Goal: Task Accomplishment & Management: Complete application form

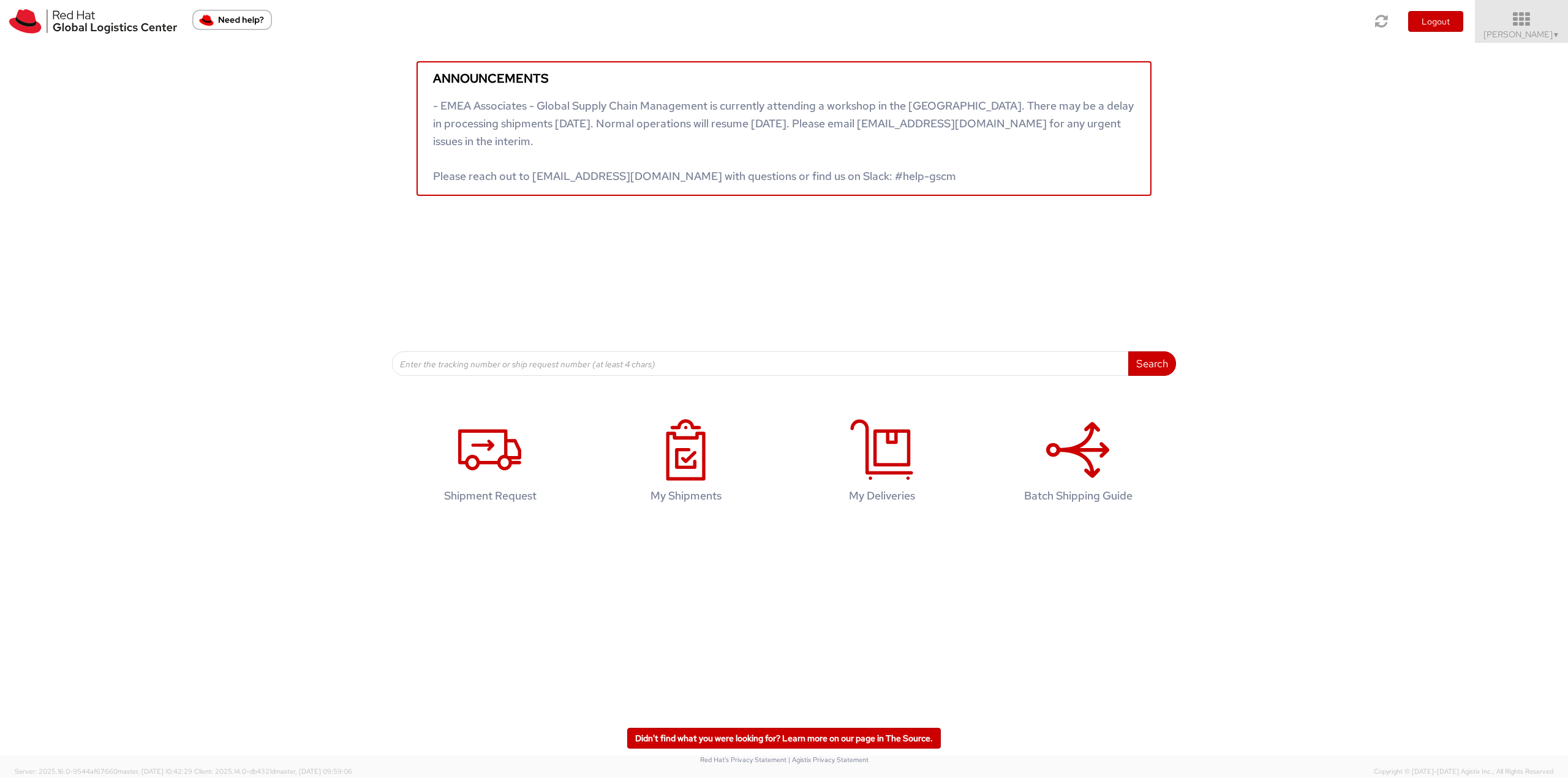
click at [1518, 39] on span "Robert Lomax ▼" at bounding box center [1522, 34] width 76 height 11
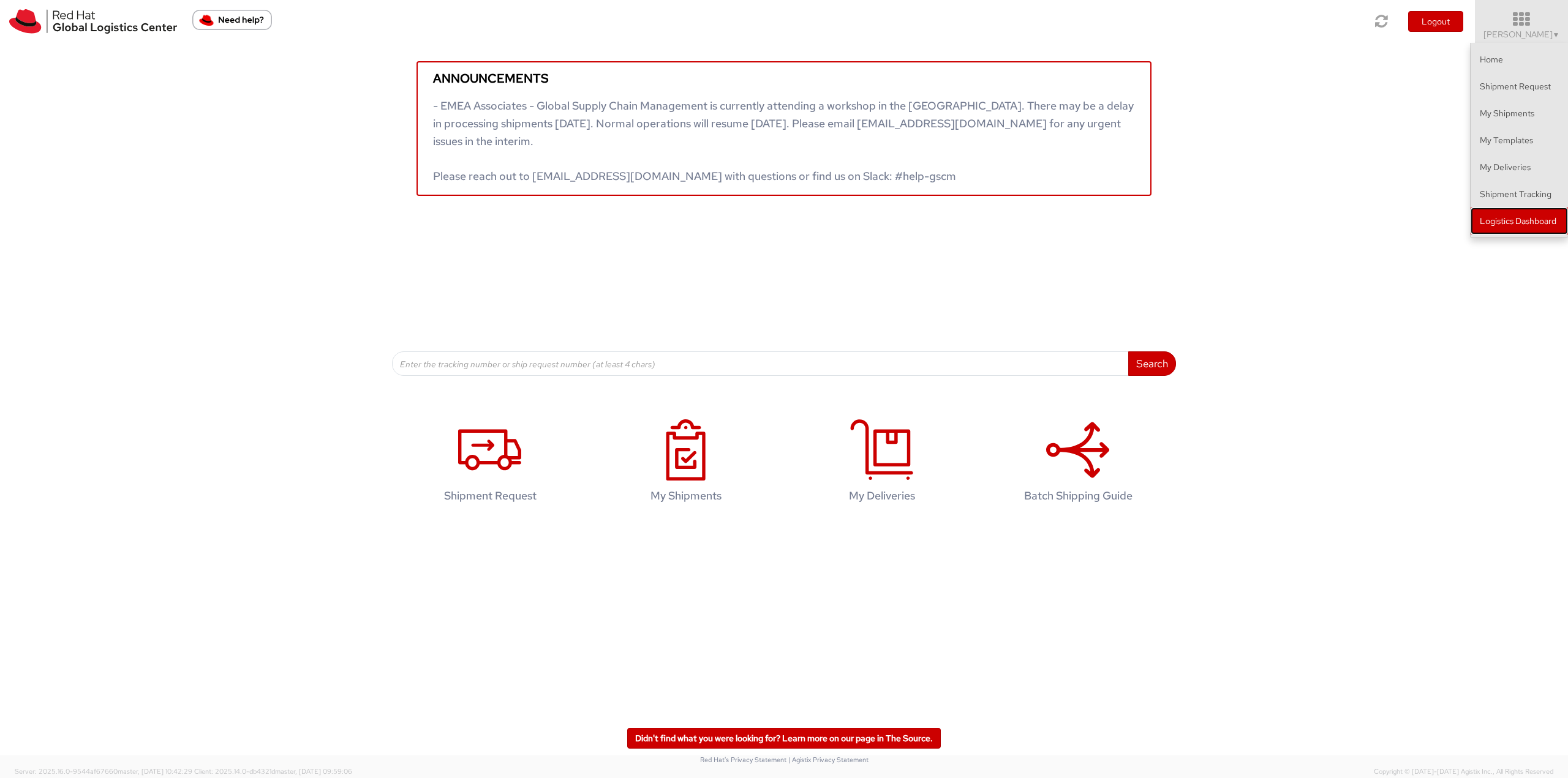
click at [1483, 231] on link "Logistics Dashboard" at bounding box center [1519, 221] width 97 height 27
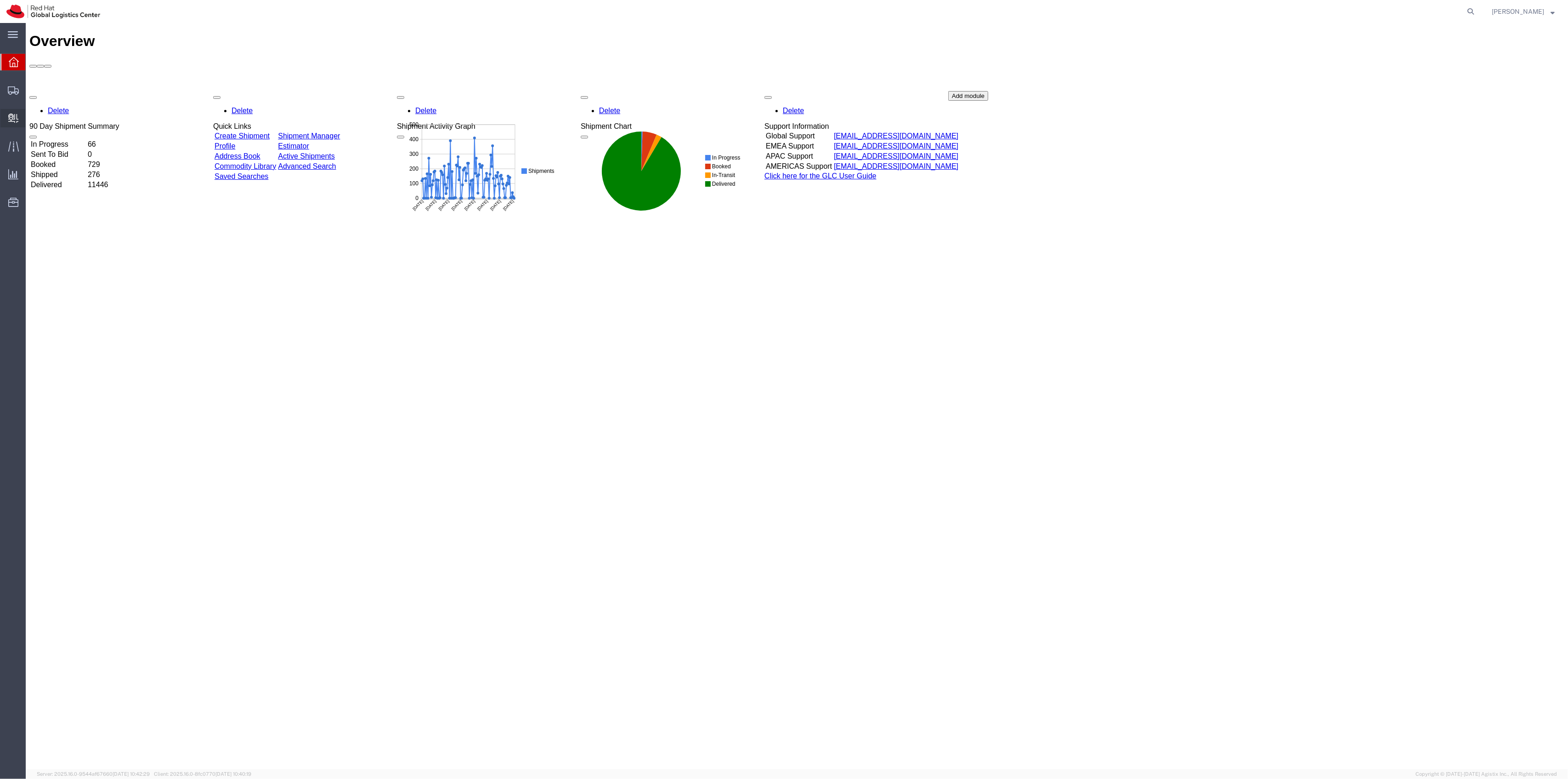
click at [0, 0] on span "Create Delivery" at bounding box center [0, 0] width 0 height 0
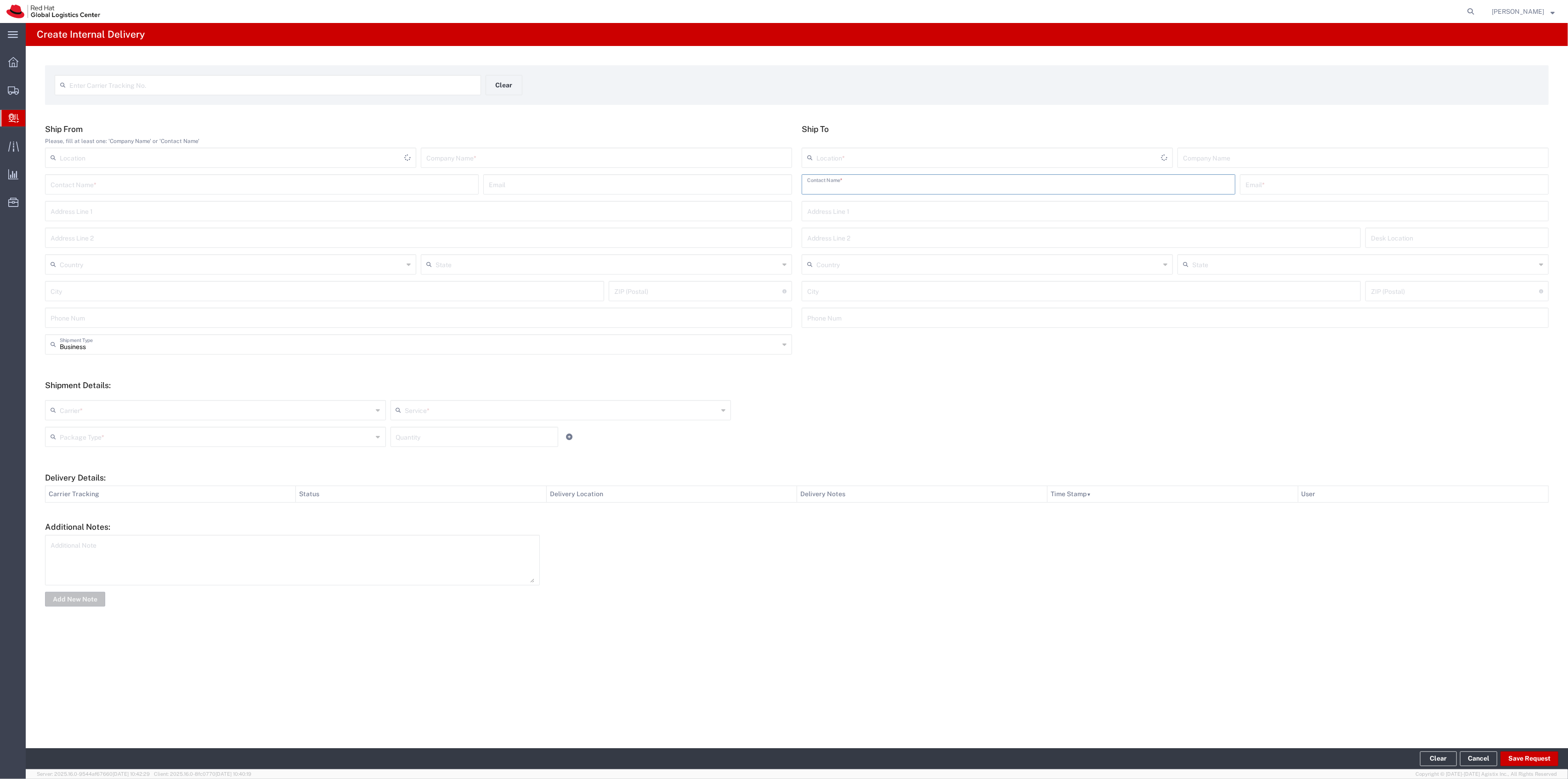
click at [836, 181] on input "text" at bounding box center [1018, 183] width 422 height 16
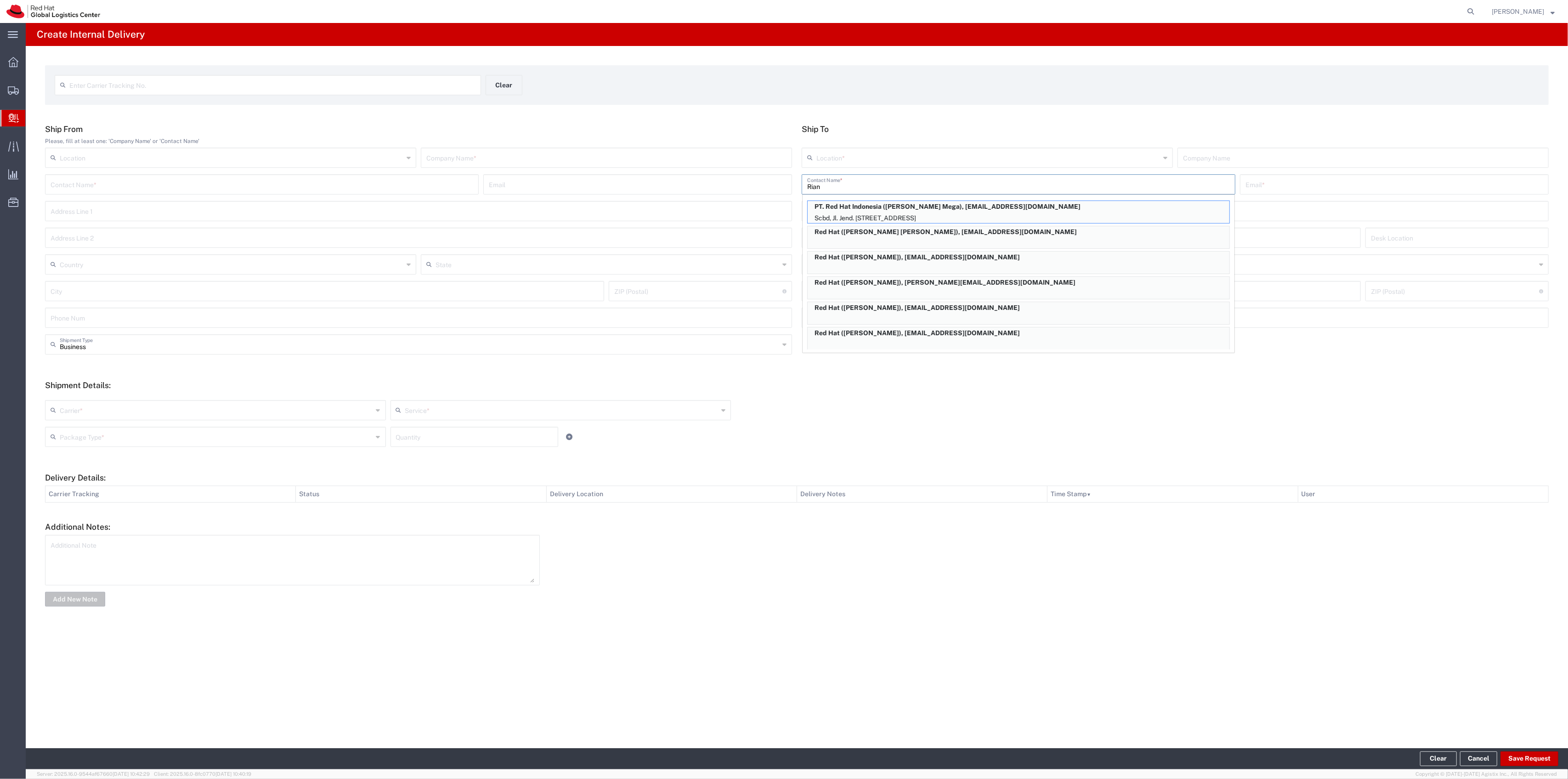
click at [896, 179] on input "Rian" at bounding box center [1018, 183] width 422 height 16
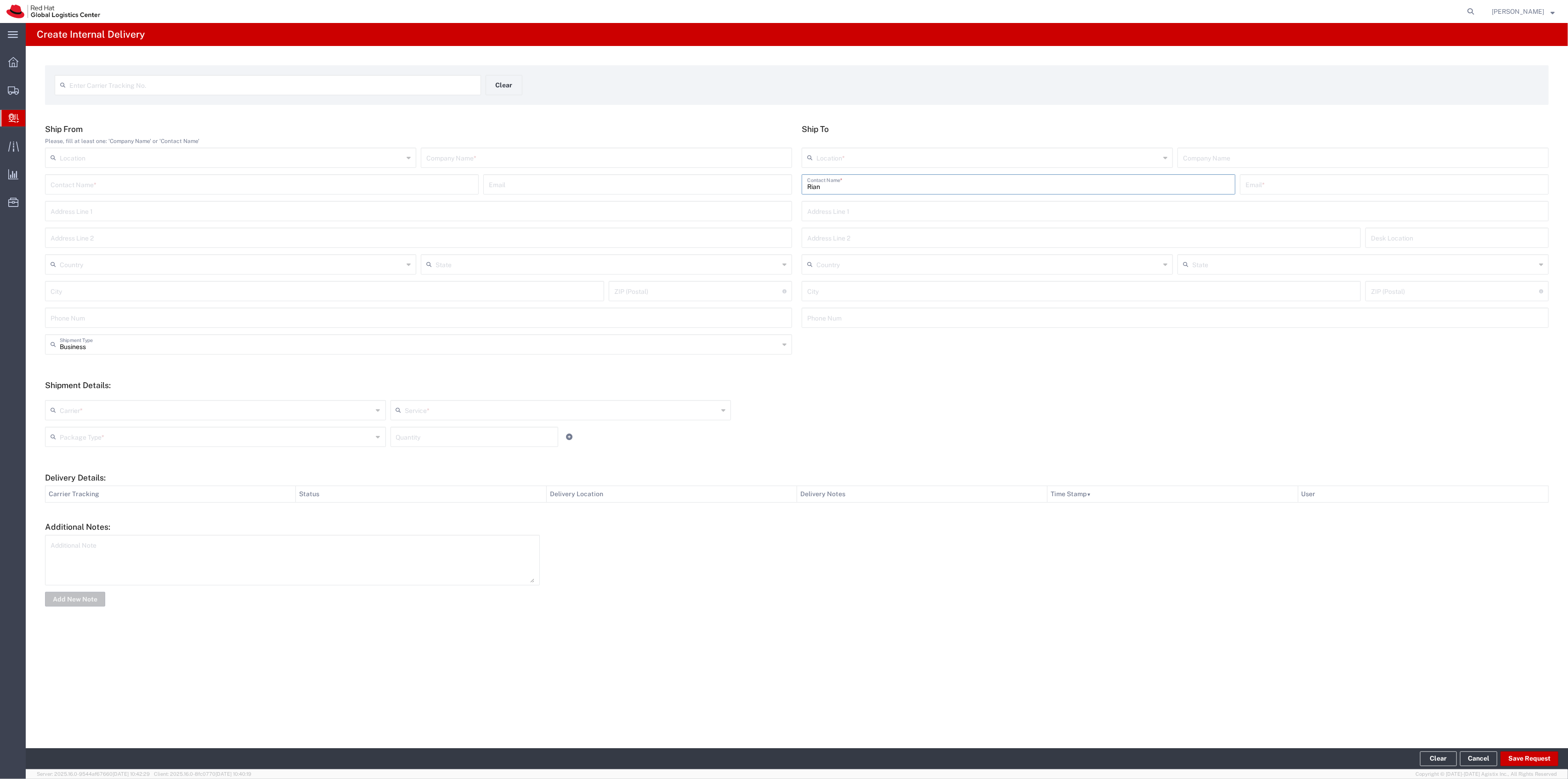
click at [943, 188] on input "Rian" at bounding box center [1018, 183] width 422 height 16
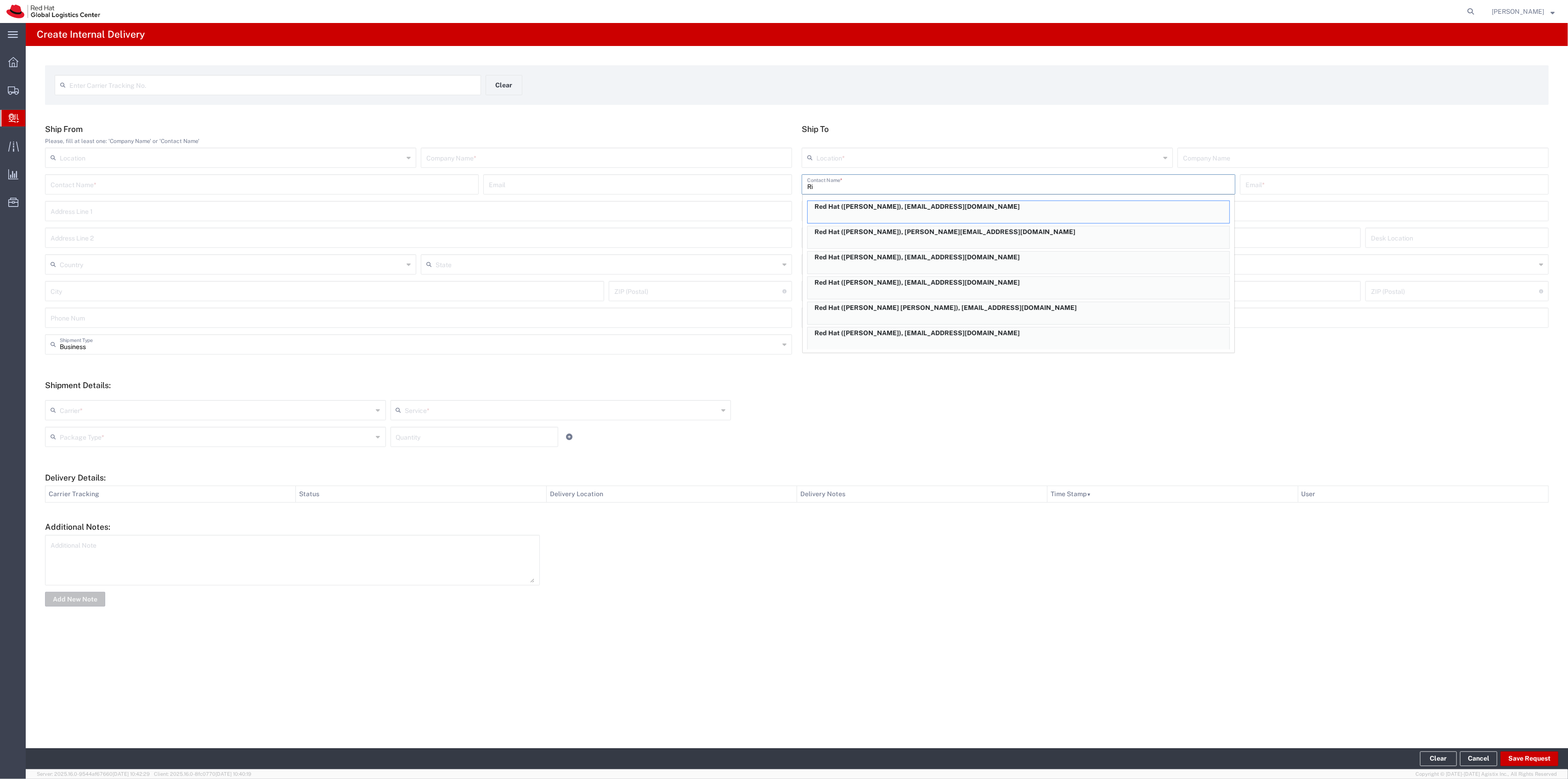
type input "R"
type input "[PERSON_NAME]"
drag, startPoint x: 1129, startPoint y: 184, endPoint x: 595, endPoint y: 129, distance: 536.8
click at [604, 131] on div "Ship From Please, fill at least one: 'Company Name' or 'Contact Name' Location …" at bounding box center [797, 229] width 1513 height 210
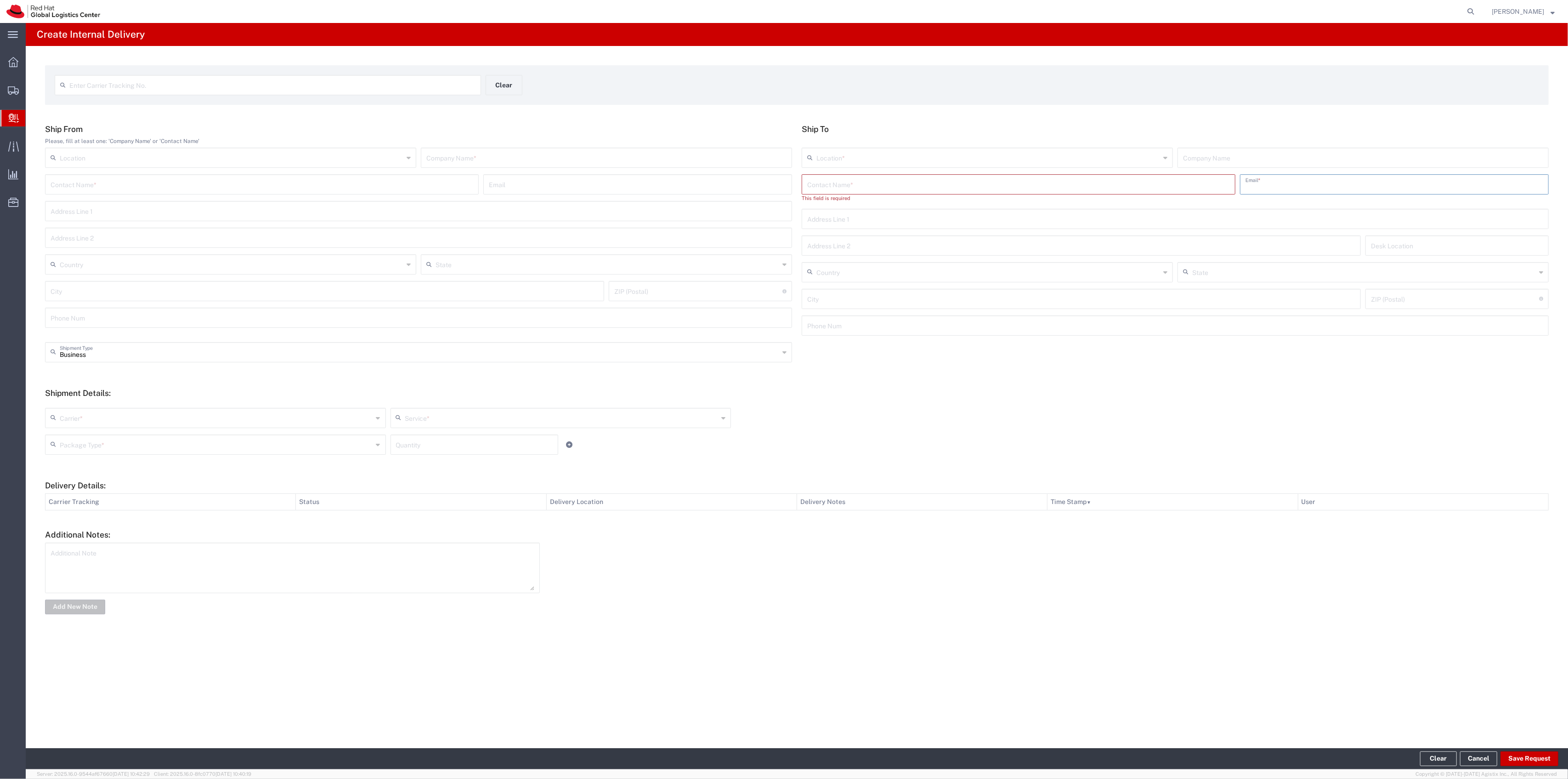
paste input "[EMAIL_ADDRESS][DOMAIN_NAME]"
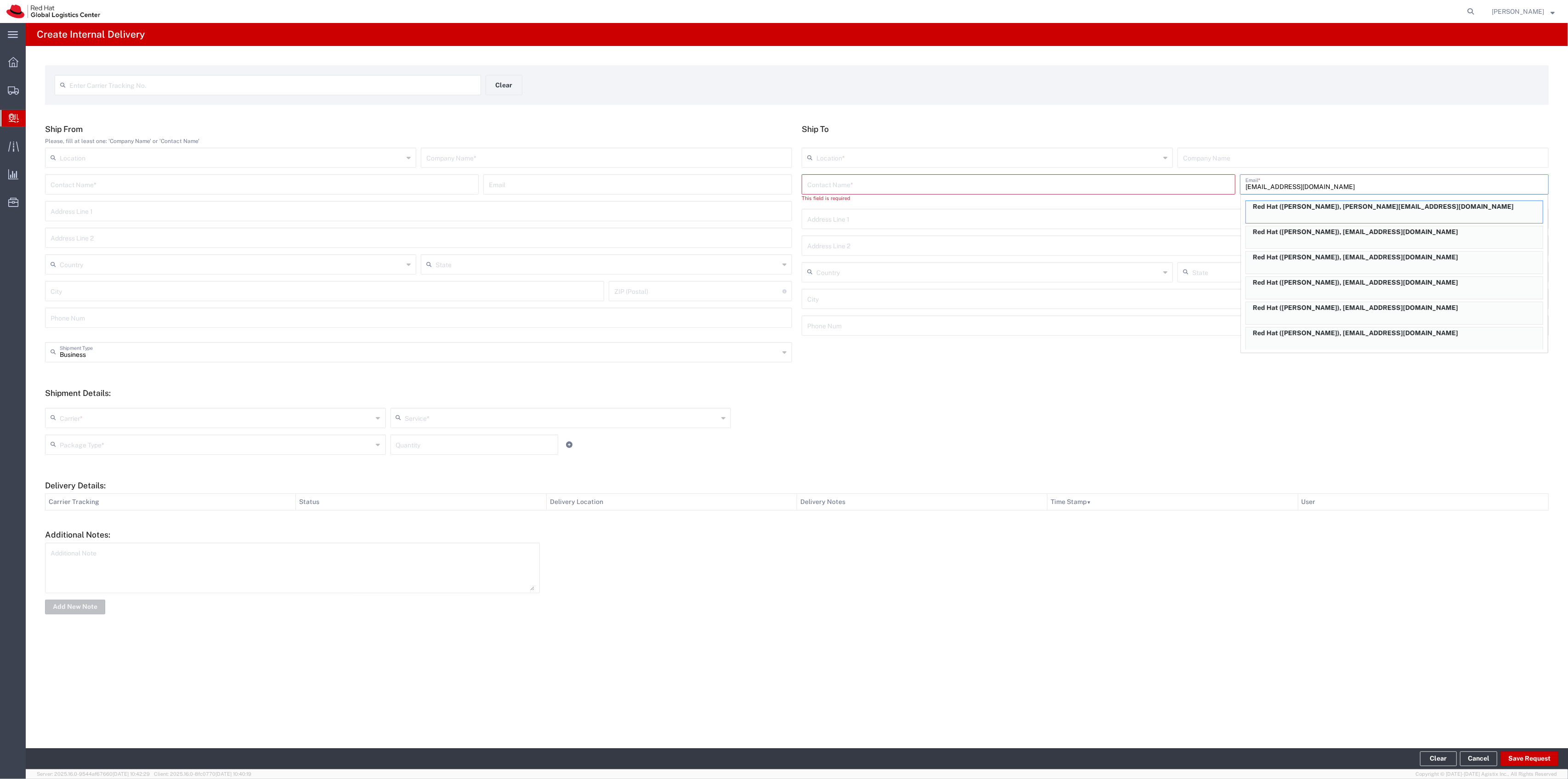
type input "[EMAIL_ADDRESS][DOMAIN_NAME]"
click at [1349, 128] on h5 "Ship To" at bounding box center [1175, 129] width 747 height 10
click at [1149, 183] on input "text" at bounding box center [1018, 183] width 422 height 16
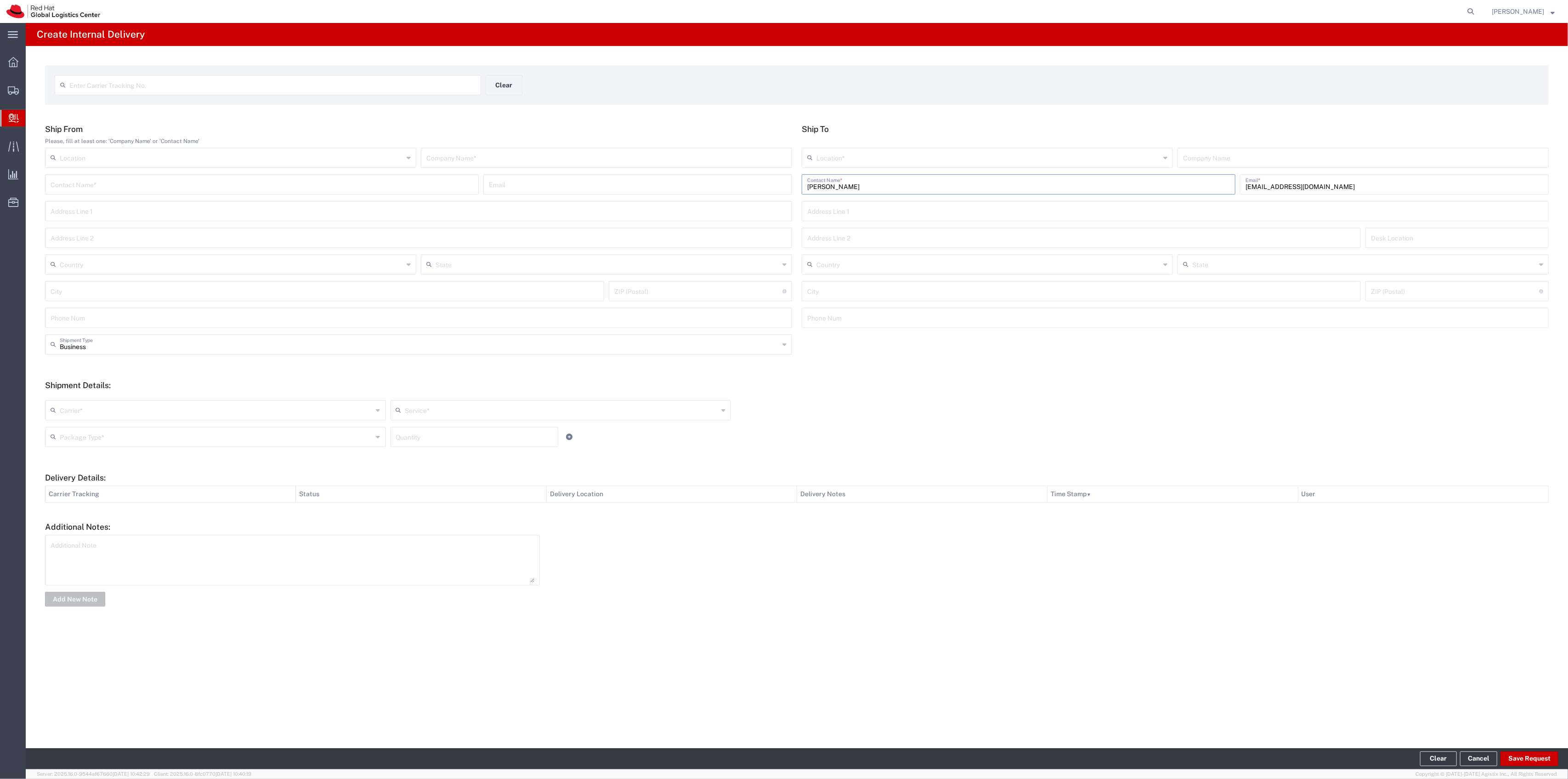
type input "[PERSON_NAME]"
click at [1122, 157] on input "text" at bounding box center [988, 157] width 344 height 16
click at [878, 194] on span "RH - [GEOGRAPHIC_DATA]" at bounding box center [987, 192] width 369 height 14
type input "RH - [GEOGRAPHIC_DATA]"
type input "Red Hat, Inc."
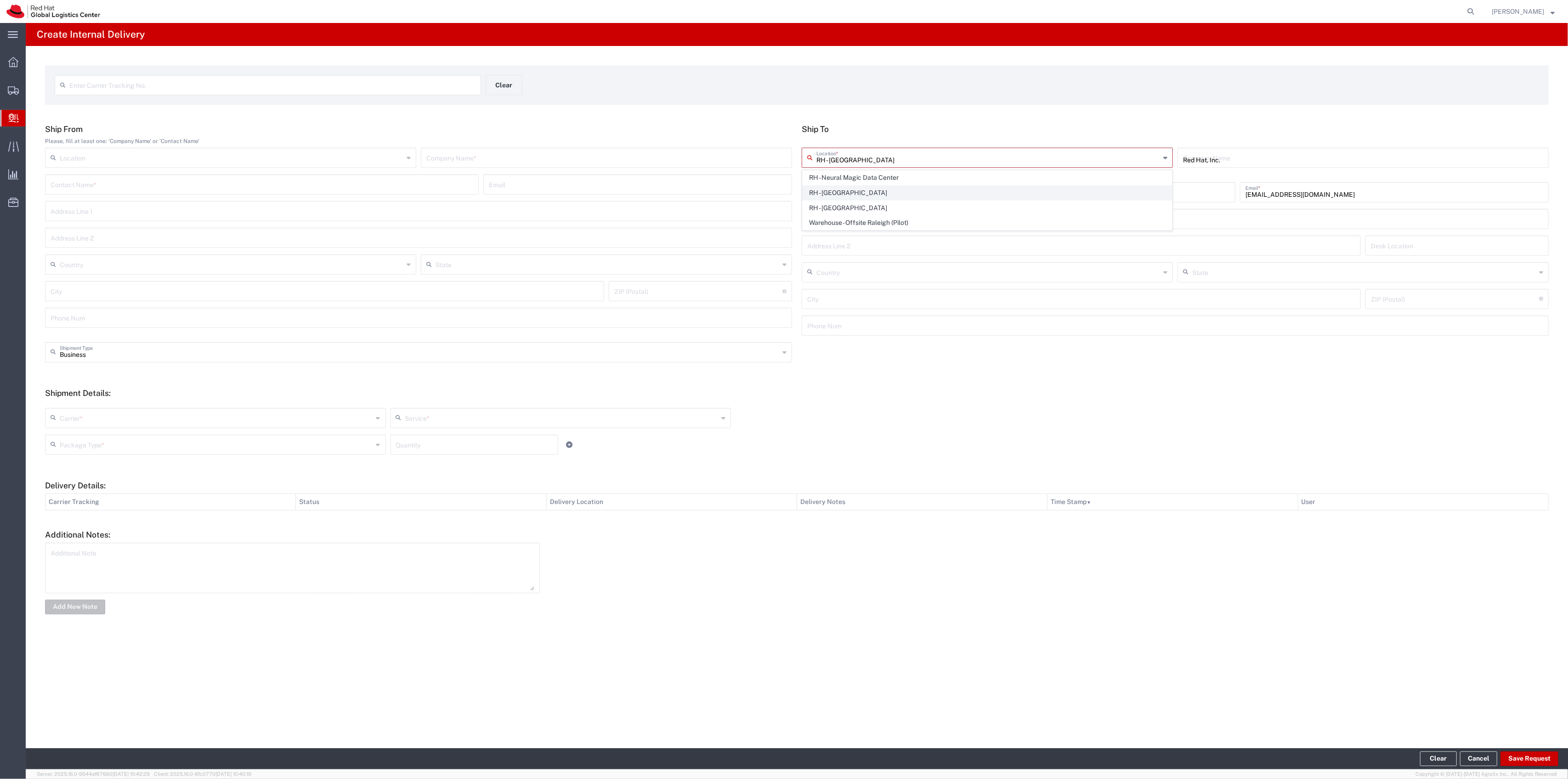
type input "[STREET_ADDRESS]"
type input "[GEOGRAPHIC_DATA]"
type input "RALEIGH"
type input "27601"
type input "[PHONE_NUMBER]"
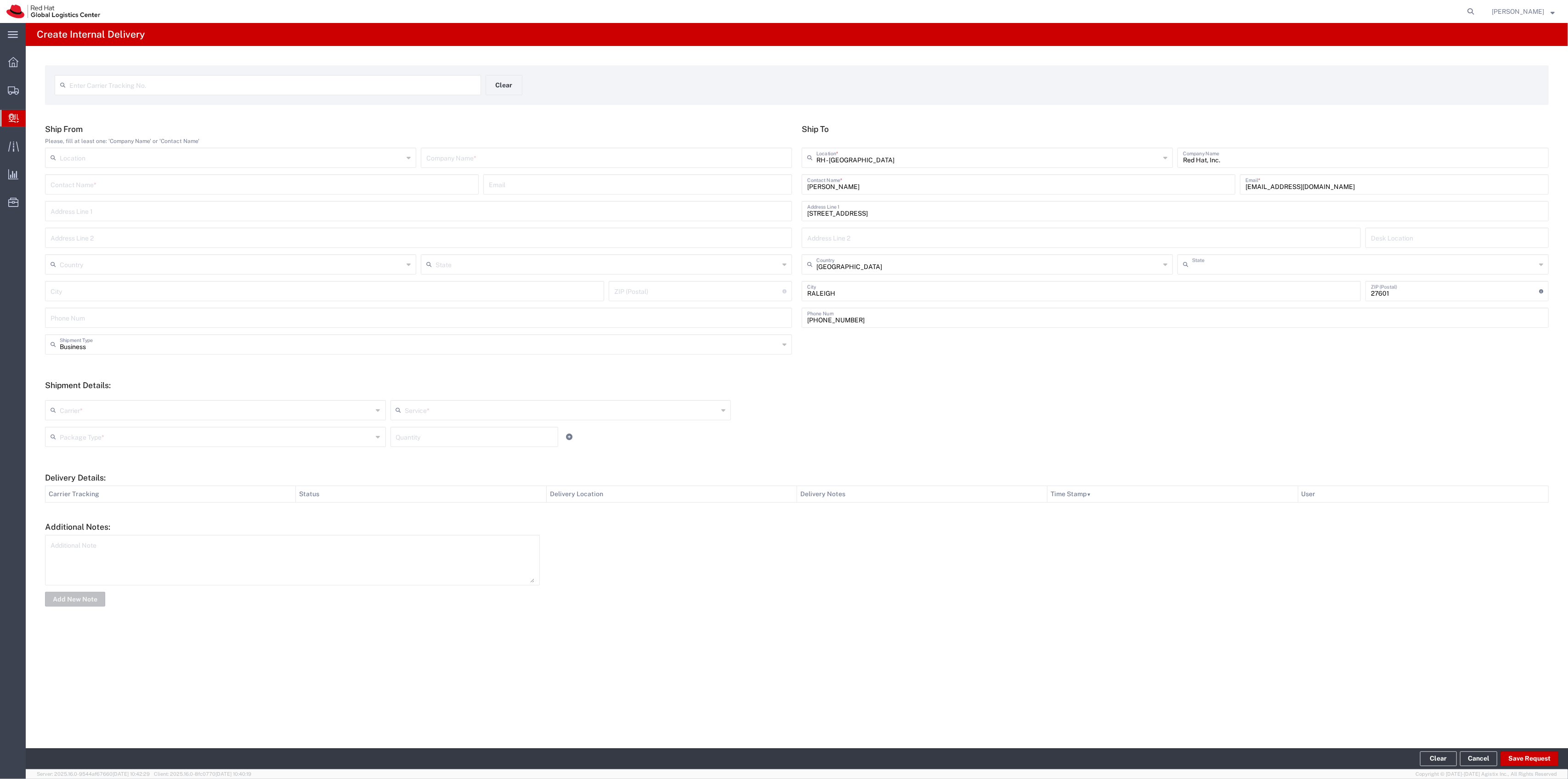
type input "[US_STATE]"
click at [675, 155] on input "text" at bounding box center [606, 157] width 360 height 16
type input "USPS"
click at [218, 415] on input "text" at bounding box center [216, 409] width 313 height 16
click at [119, 540] on span "USPS" at bounding box center [215, 535] width 339 height 14
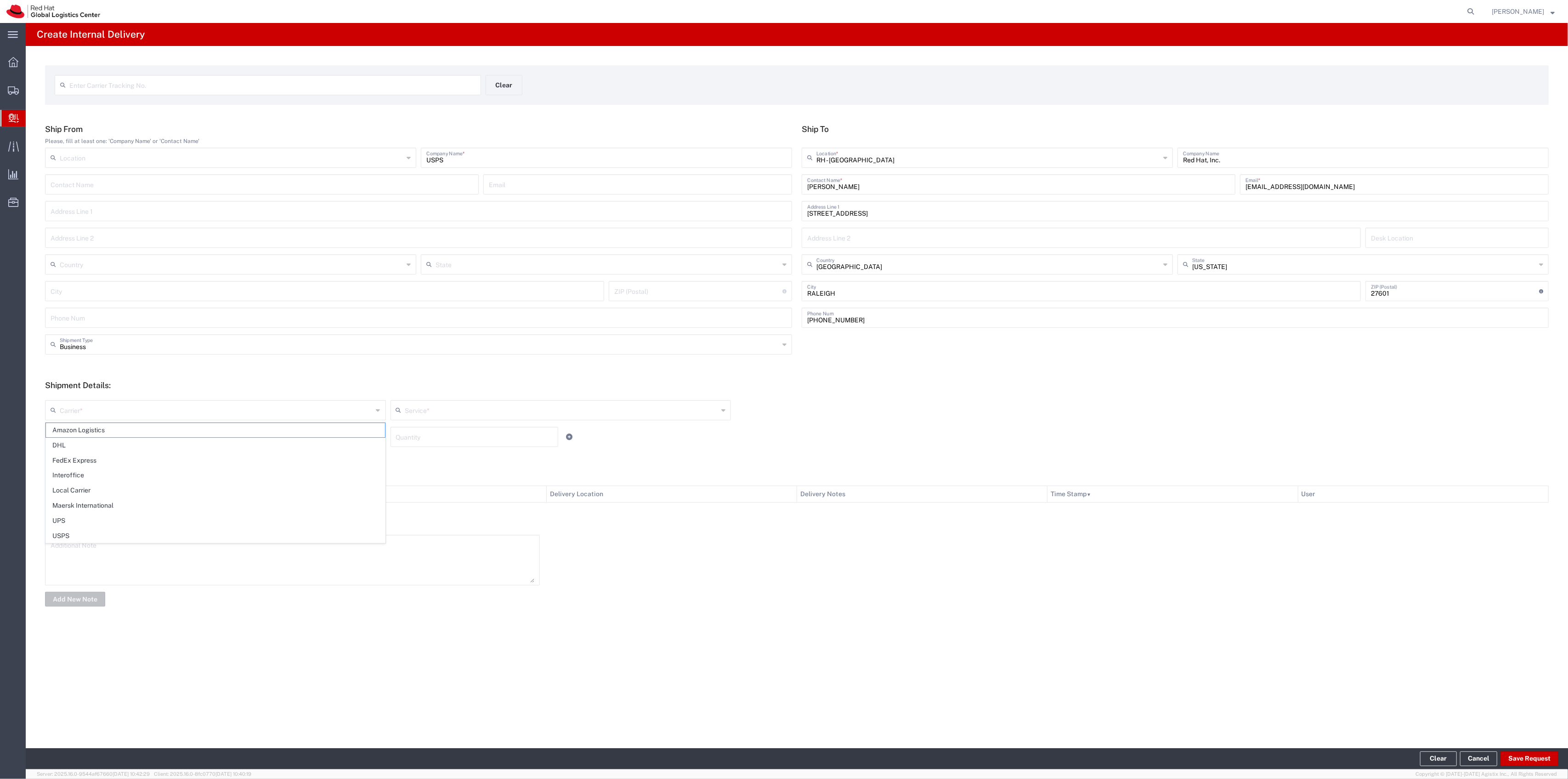
type input "USPS"
click at [466, 387] on h5 "Shipment Details:" at bounding box center [797, 385] width 1503 height 10
click at [464, 402] on input "text" at bounding box center [562, 409] width 313 height 16
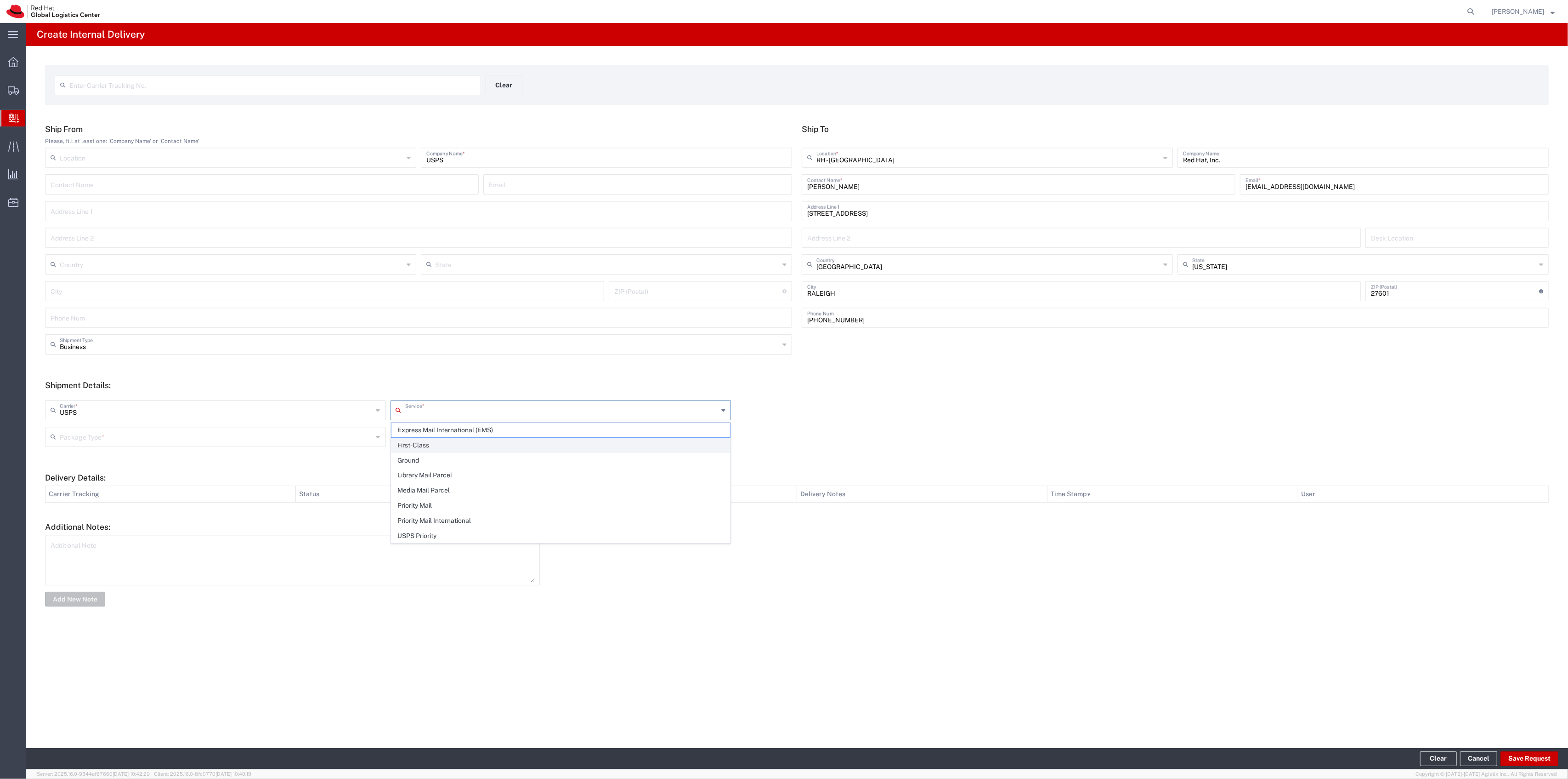
click at [449, 448] on span "First-Class" at bounding box center [561, 445] width 339 height 14
type input "First-Class"
drag, startPoint x: 319, startPoint y: 429, endPoint x: 305, endPoint y: 451, distance: 26.1
click at [319, 429] on input "text" at bounding box center [216, 436] width 313 height 16
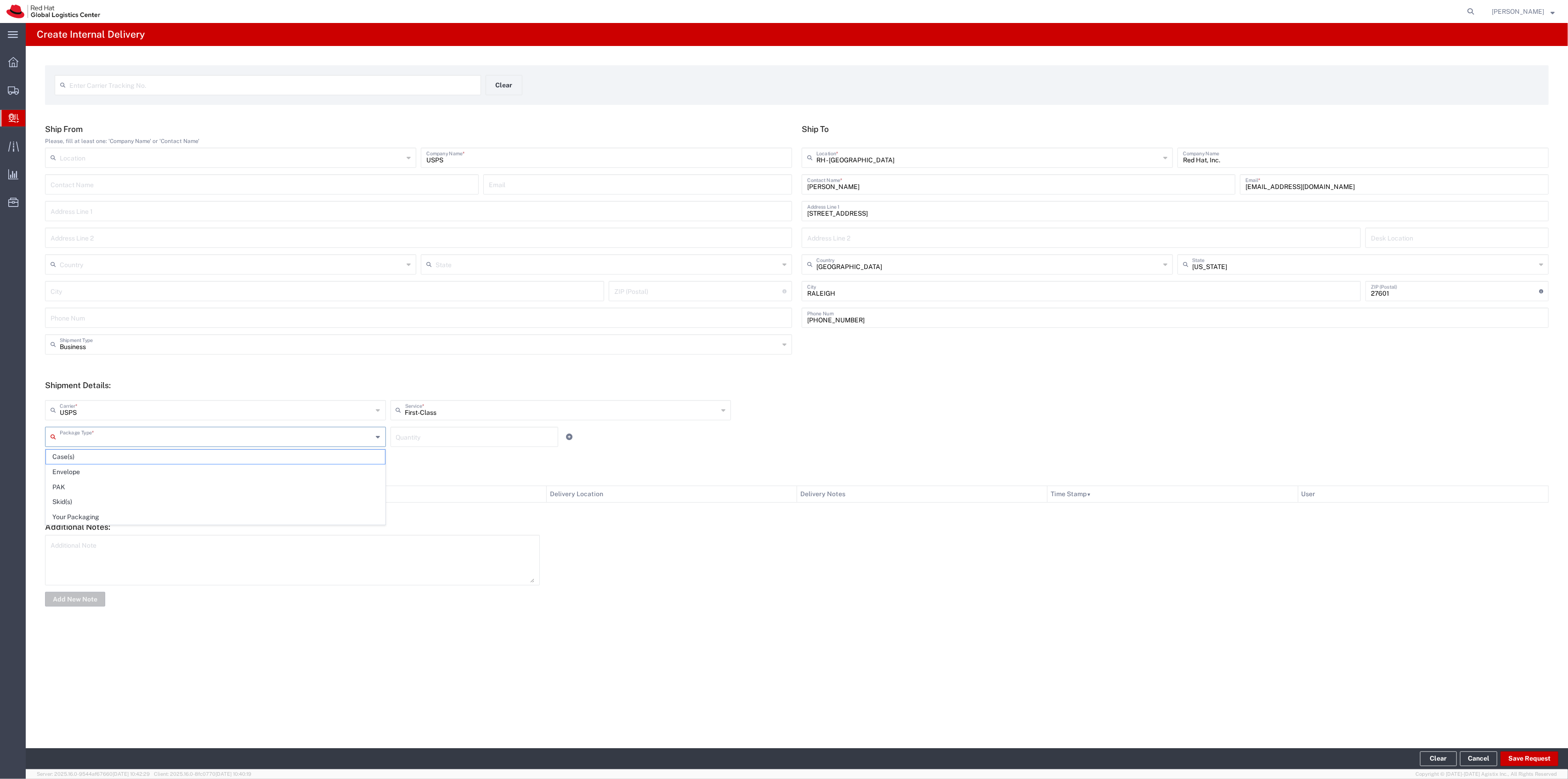
drag, startPoint x: 256, startPoint y: 466, endPoint x: 296, endPoint y: 458, distance: 40.8
click at [256, 466] on span "Envelope" at bounding box center [215, 471] width 339 height 14
type input "Envelope"
click at [430, 433] on input "number" at bounding box center [475, 436] width 157 height 16
type input "1"
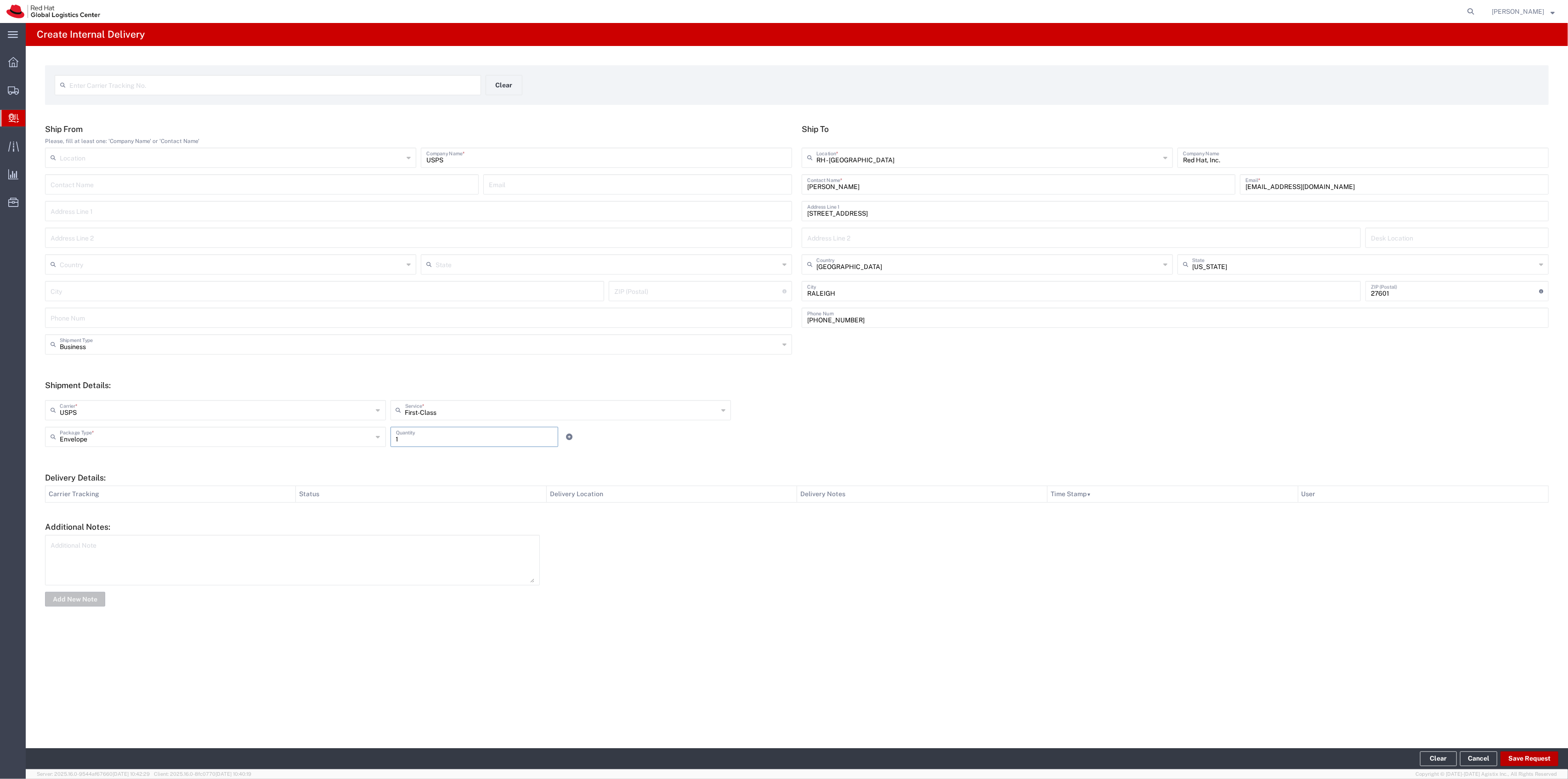
click at [1505, 750] on footer "Clear Cancel Save Request" at bounding box center [797, 758] width 1542 height 21
click at [1509, 754] on button "Save Request" at bounding box center [1529, 758] width 58 height 15
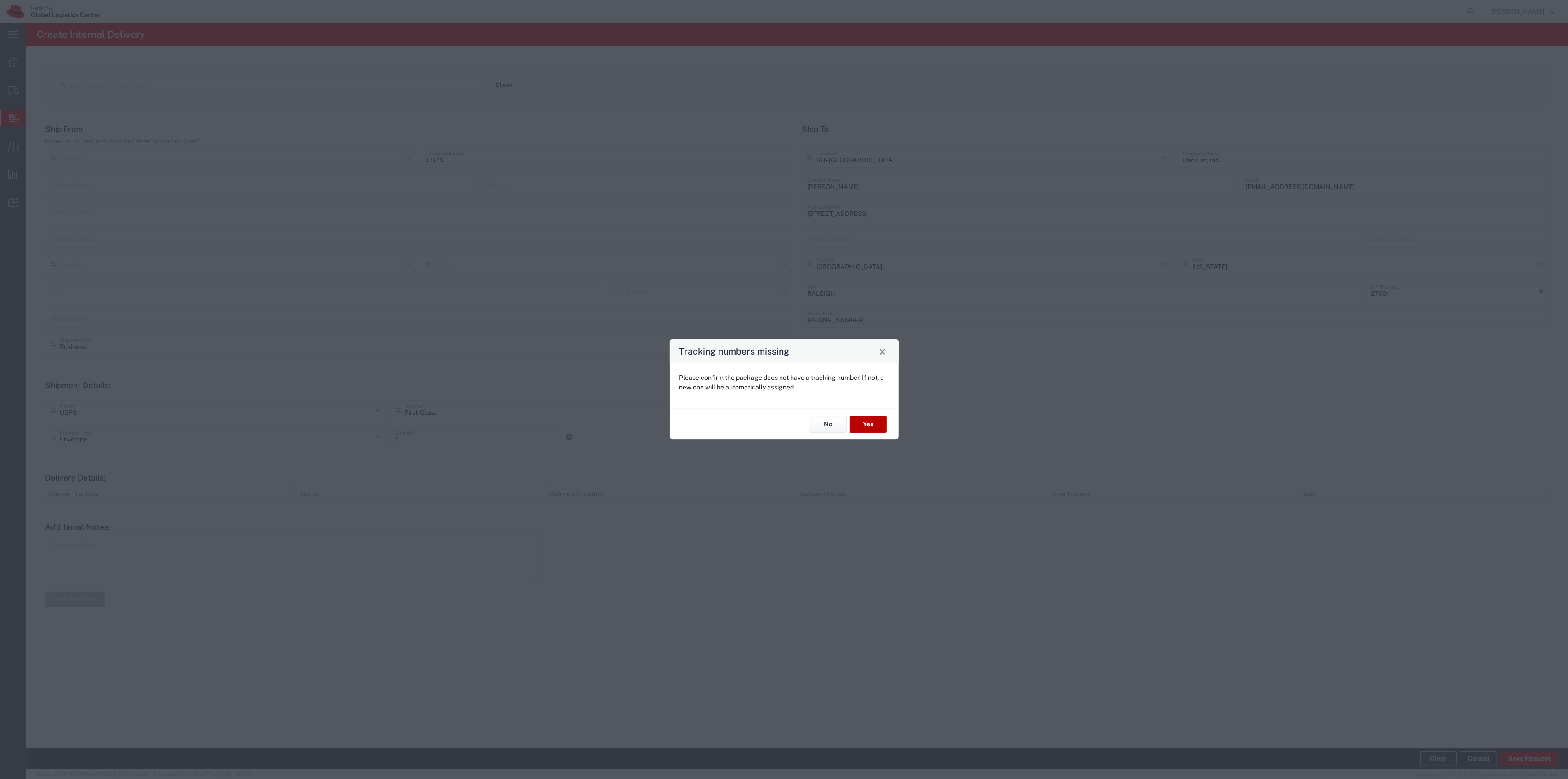
click at [875, 420] on button "Yes" at bounding box center [868, 424] width 37 height 17
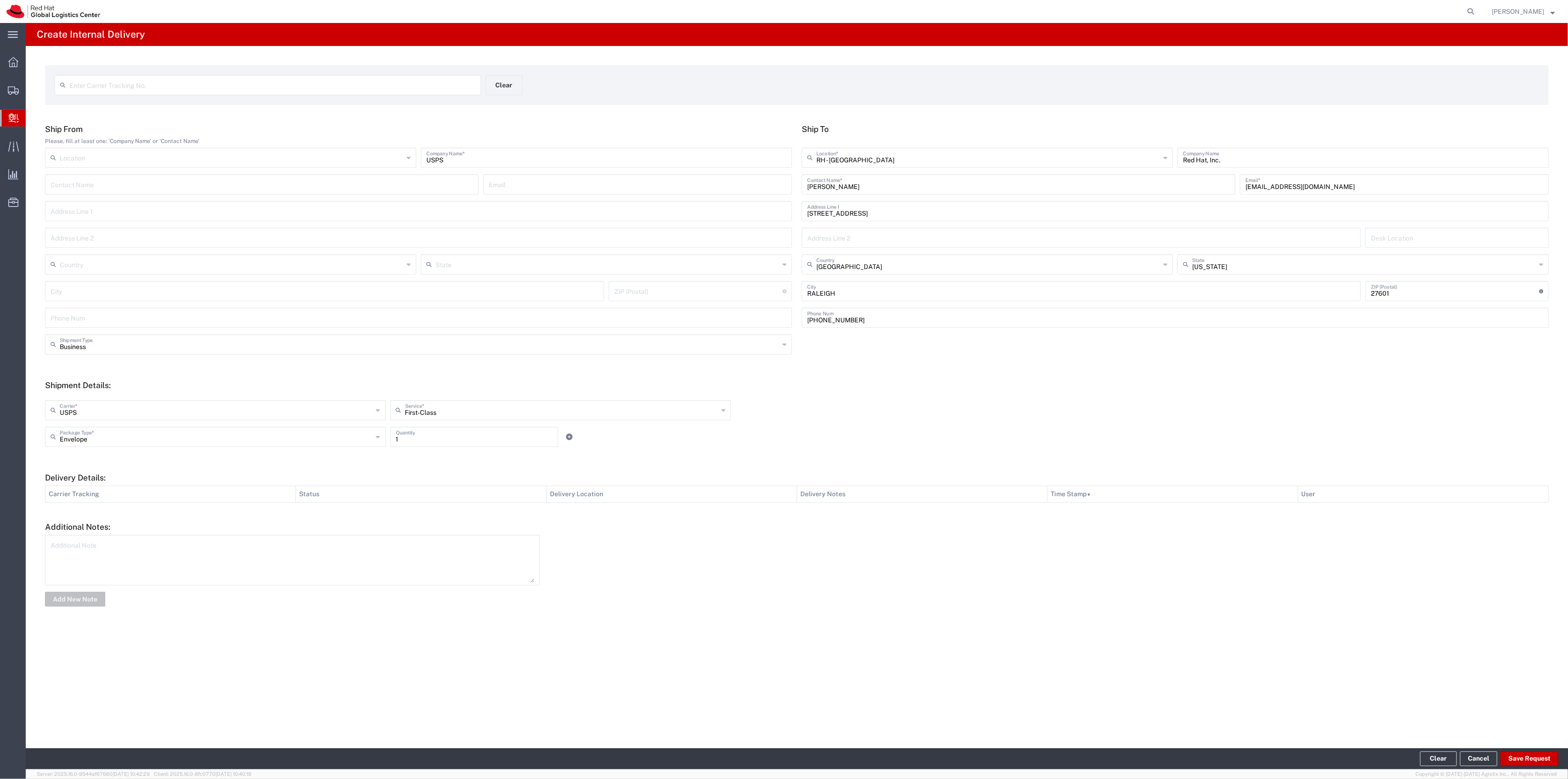
type input "[EMAIL_ADDRESS][DOMAIN_NAME]"
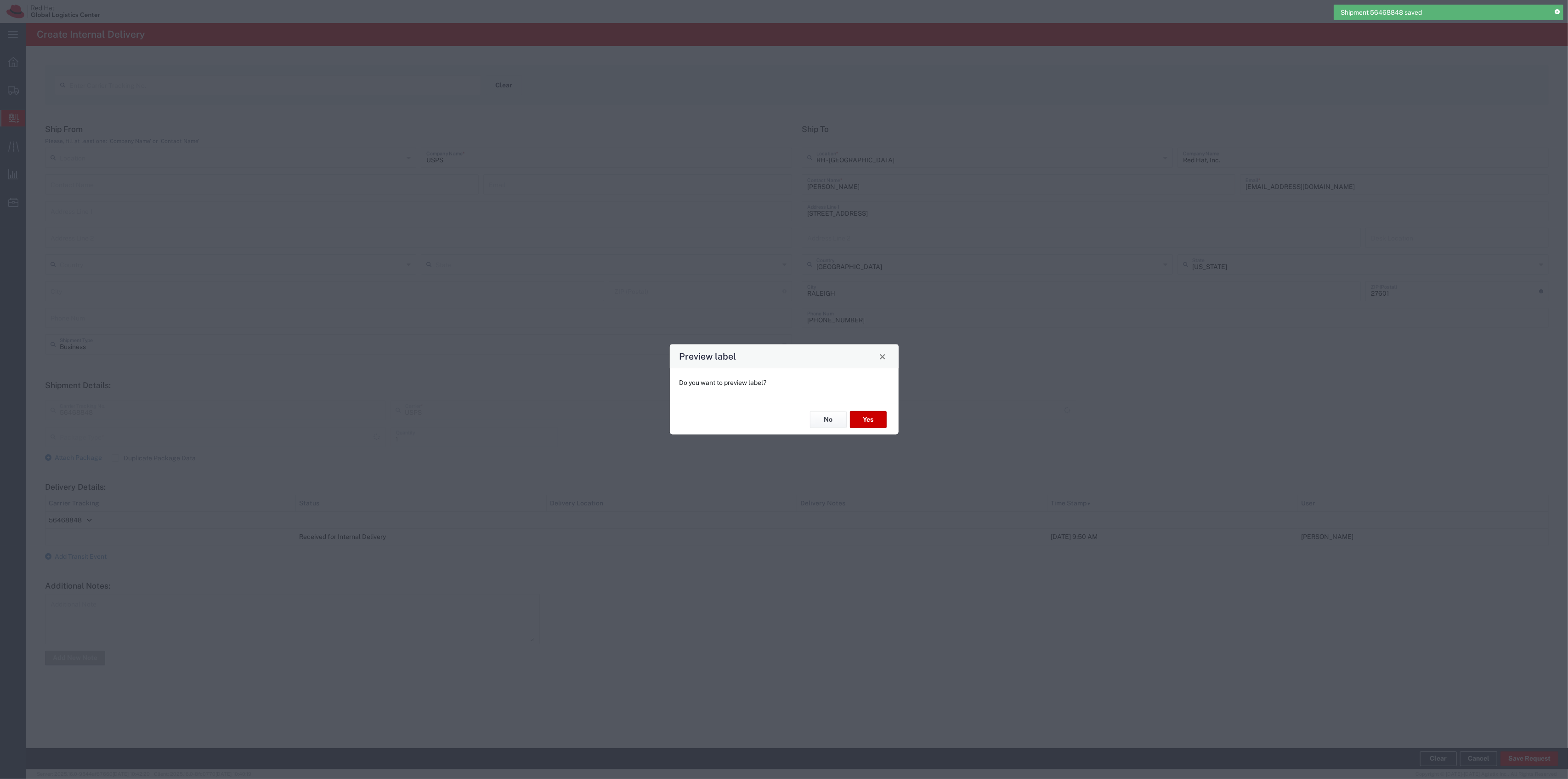
type input "Envelope"
type input "First-Class"
click at [883, 409] on div "No Yes" at bounding box center [784, 419] width 229 height 31
click at [880, 415] on button "Yes" at bounding box center [868, 420] width 37 height 17
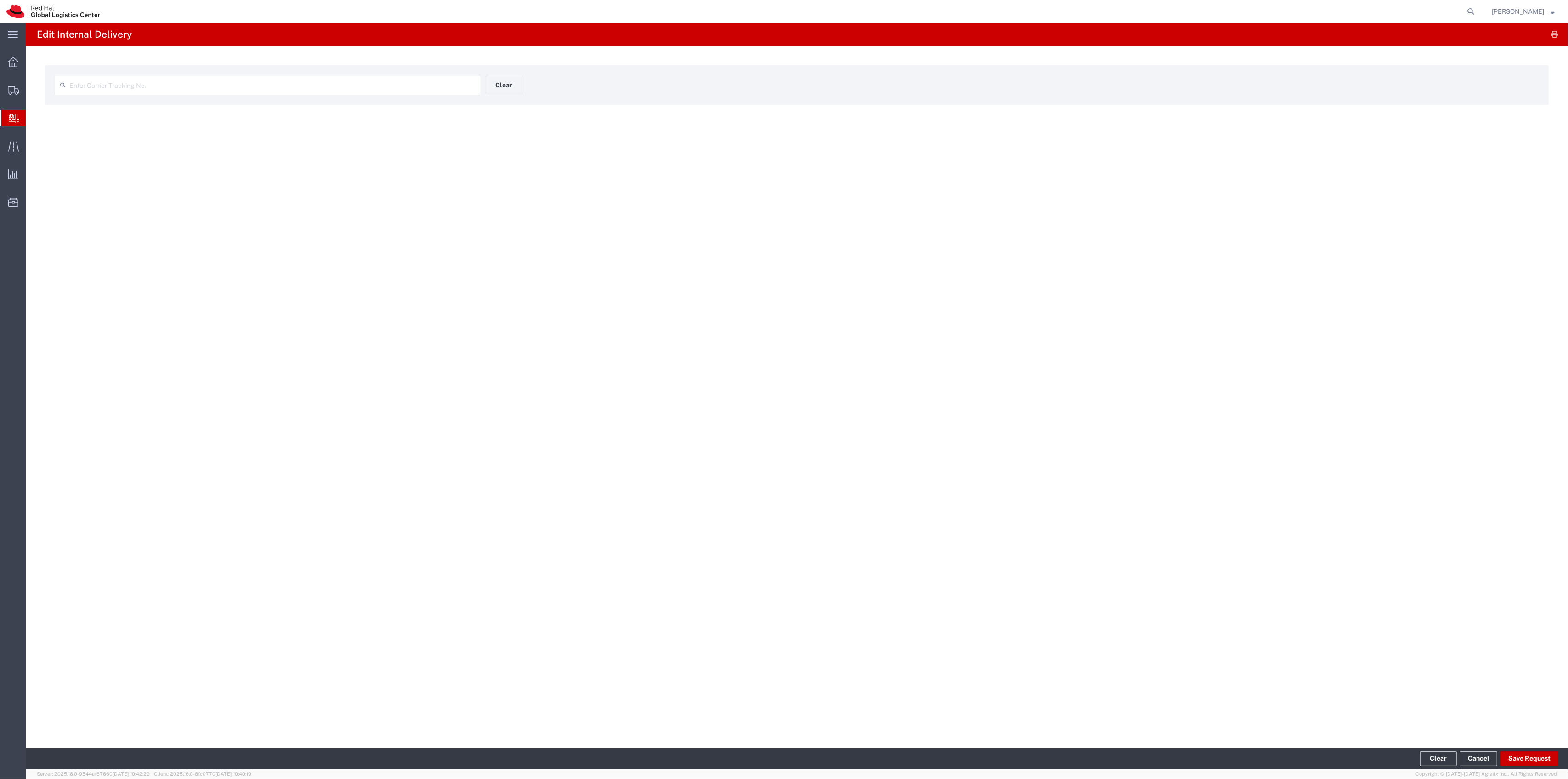
type input "56468848"
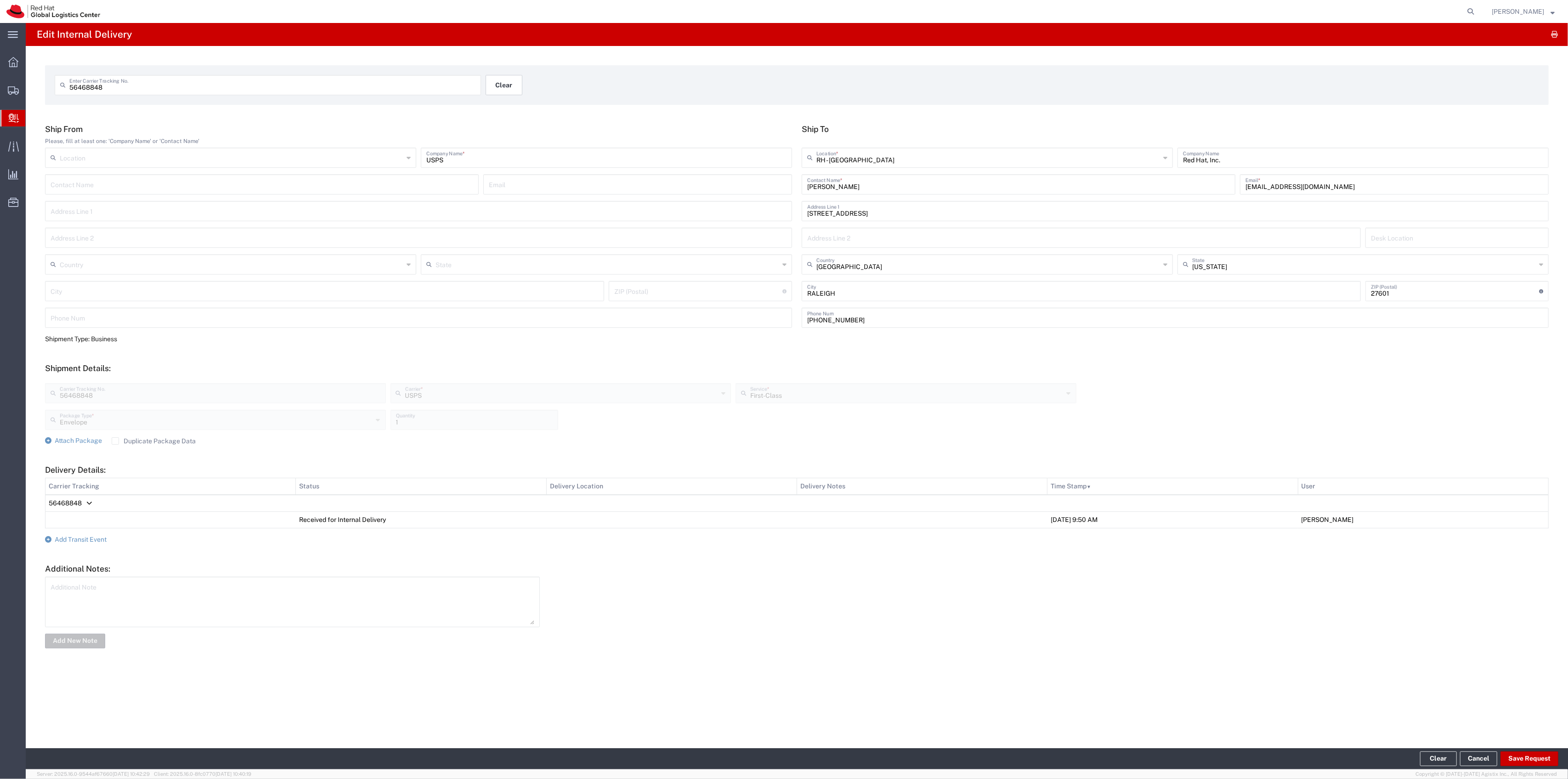
click at [493, 89] on button "Clear" at bounding box center [504, 85] width 37 height 20
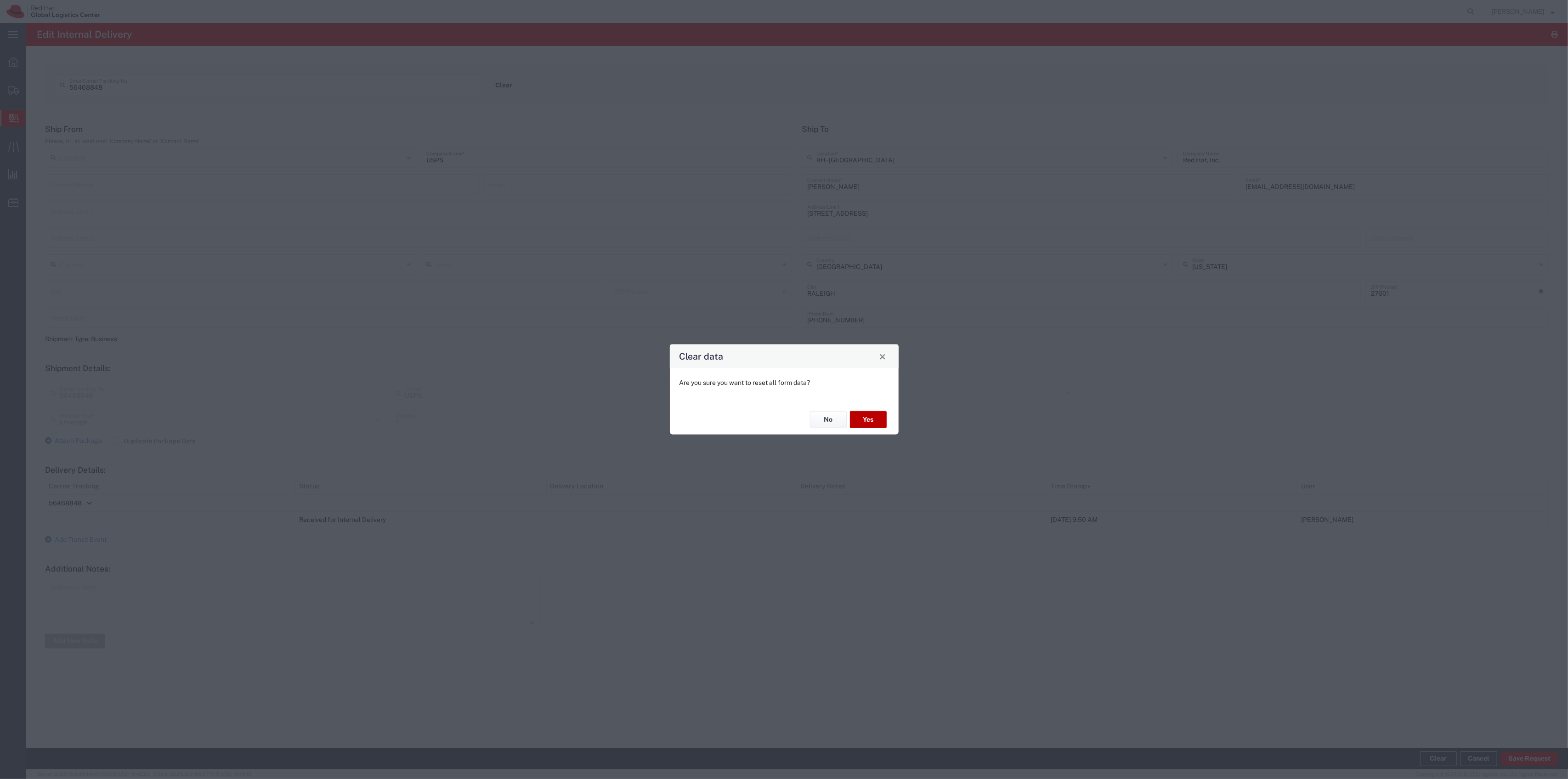
click at [859, 421] on button "Yes" at bounding box center [868, 420] width 37 height 17
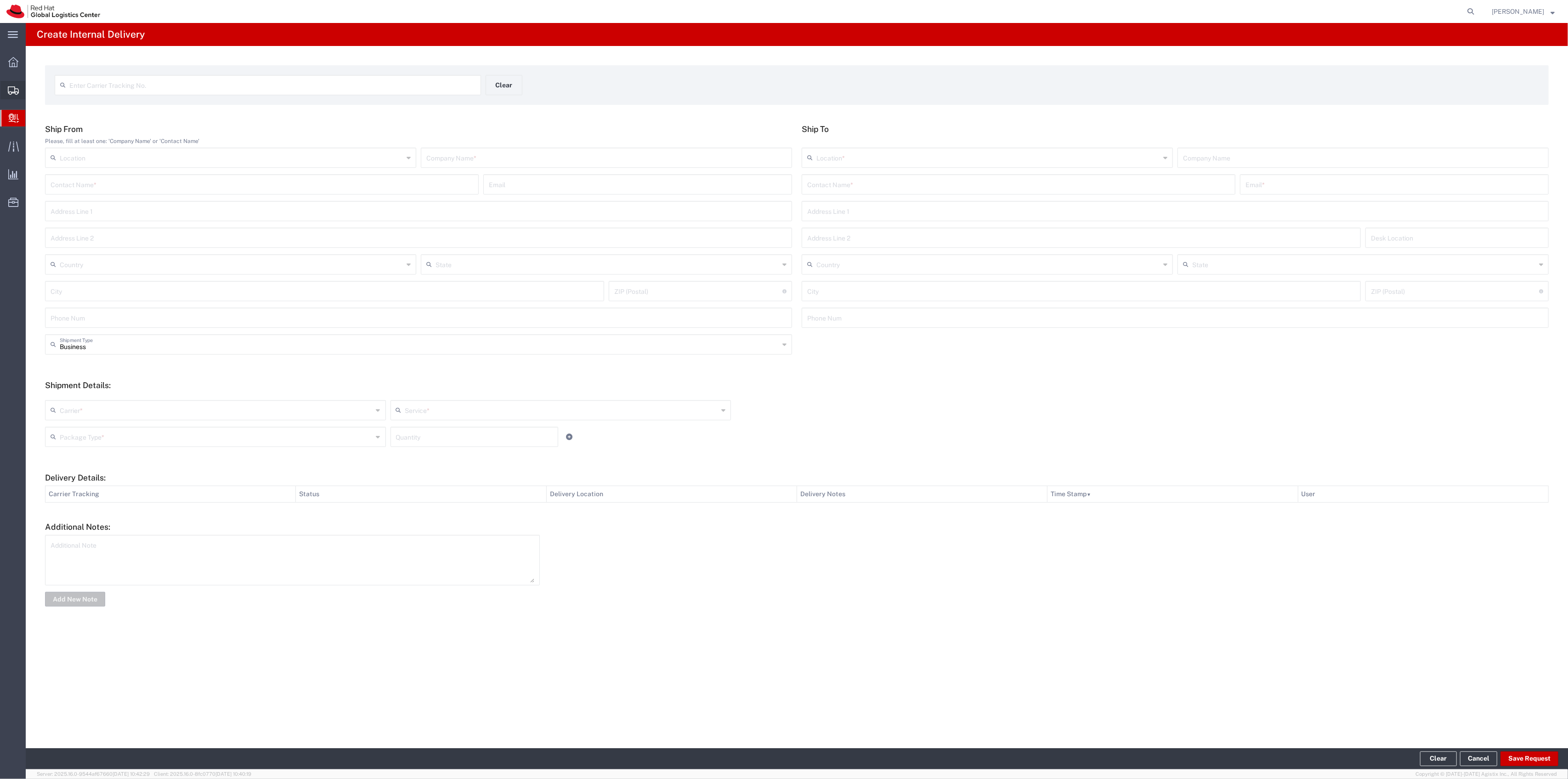
click at [0, 0] on span "Shipment Manager" at bounding box center [0, 0] width 0 height 0
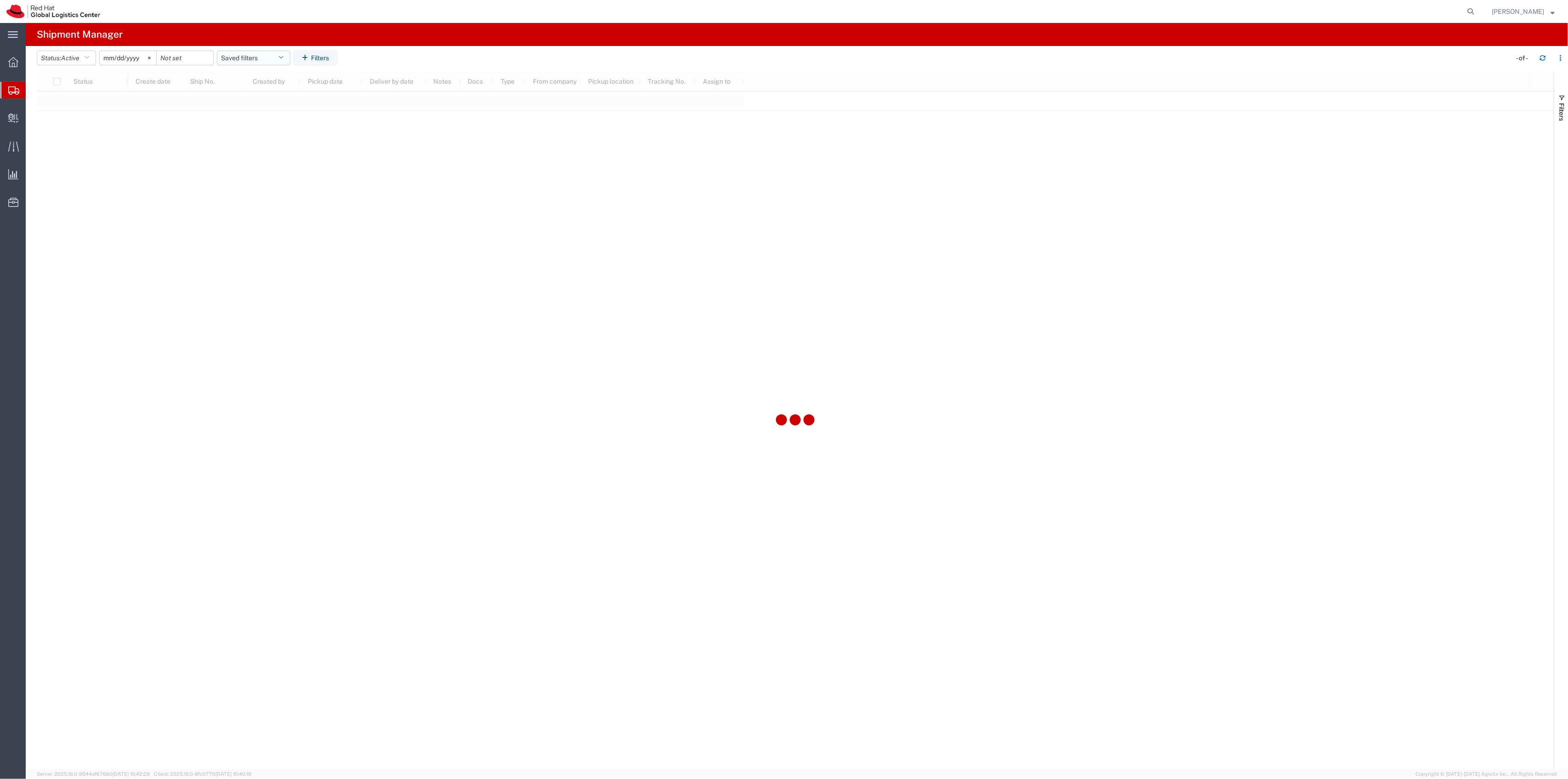
click at [239, 65] on button "Saved filters" at bounding box center [253, 58] width 74 height 15
click at [247, 104] on span "New filter save" at bounding box center [279, 98] width 121 height 17
type input "[DATE]"
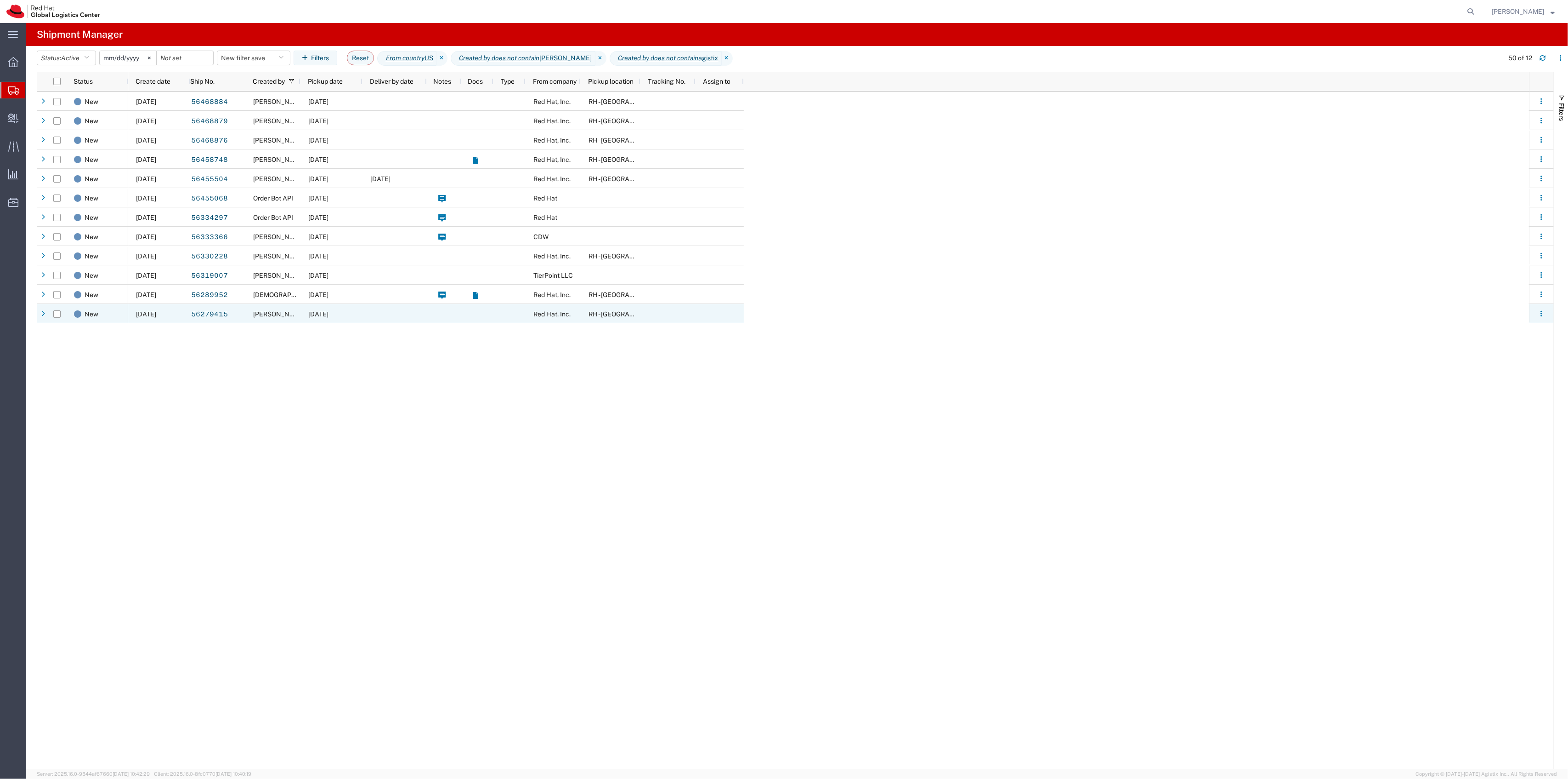
click at [472, 323] on div "[DATE] 56468884 [PERSON_NAME] [DATE] Red Hat, Inc. RH - [GEOGRAPHIC_DATA] [DATE…" at bounding box center [828, 430] width 1401 height 678
click at [471, 321] on div at bounding box center [477, 314] width 32 height 19
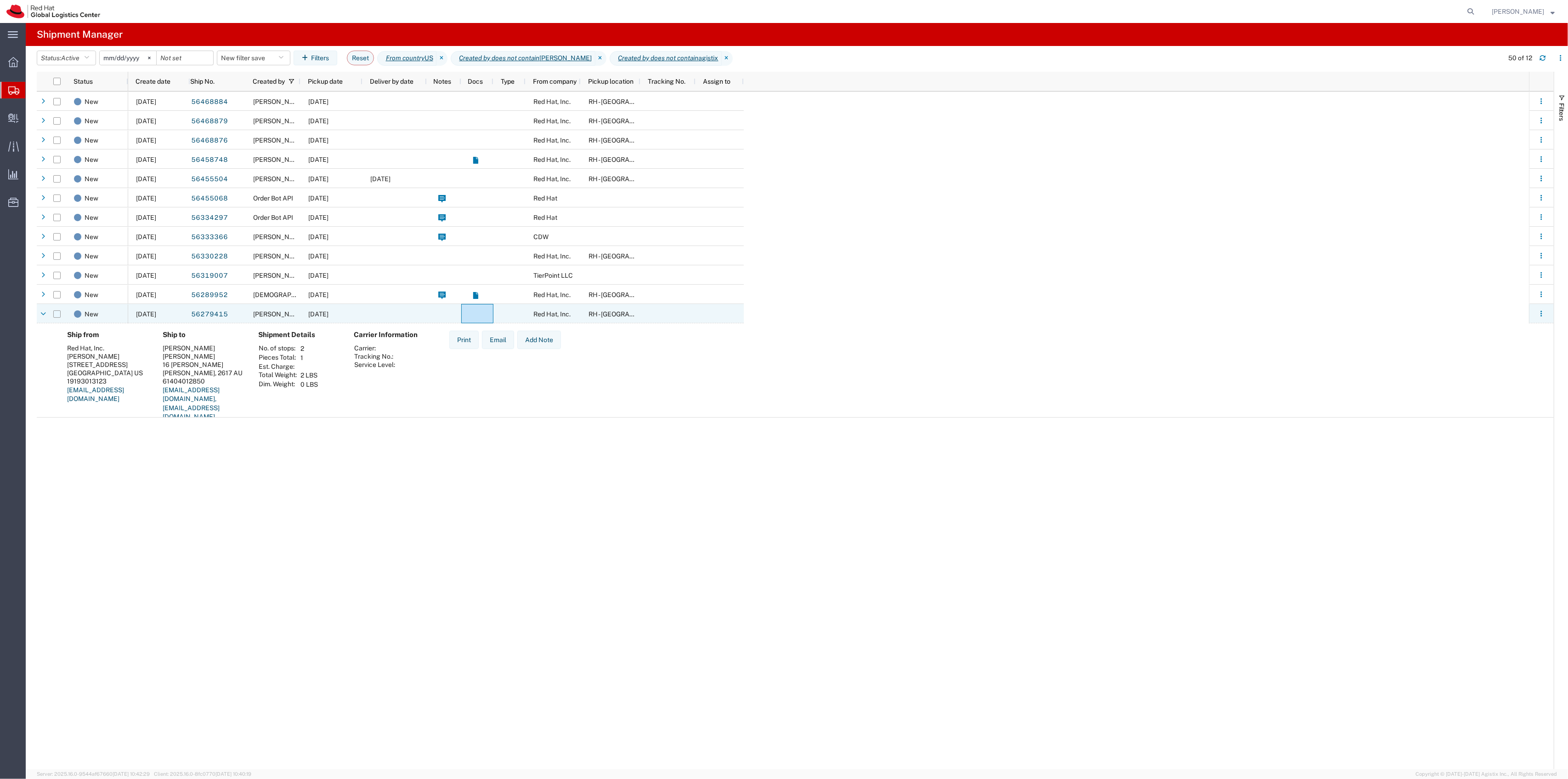
click at [57, 317] on input "Press Space to toggle row selection (unchecked)" at bounding box center [57, 314] width 7 height 7
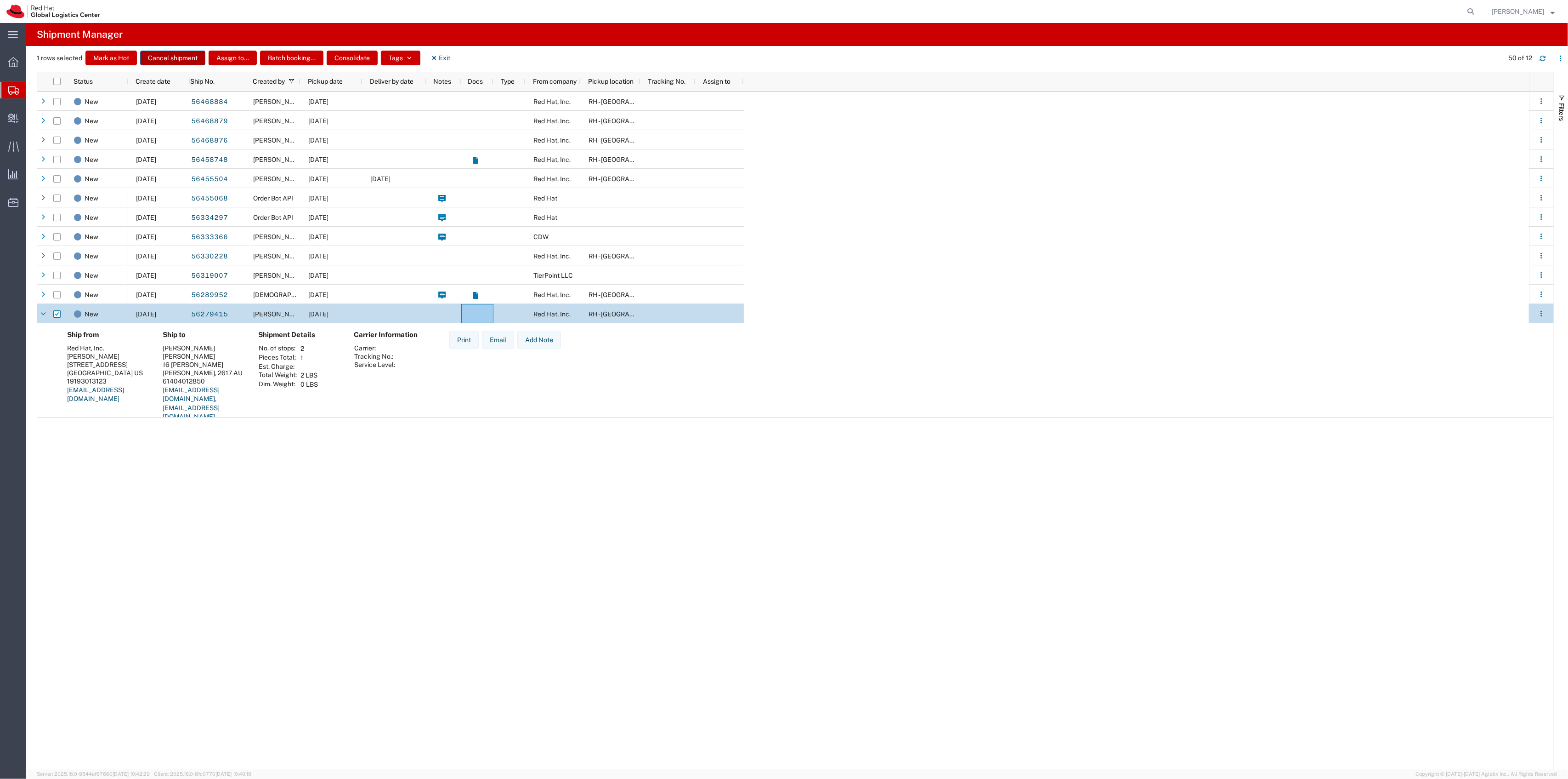
click at [167, 54] on button "Cancel shipment" at bounding box center [172, 58] width 65 height 15
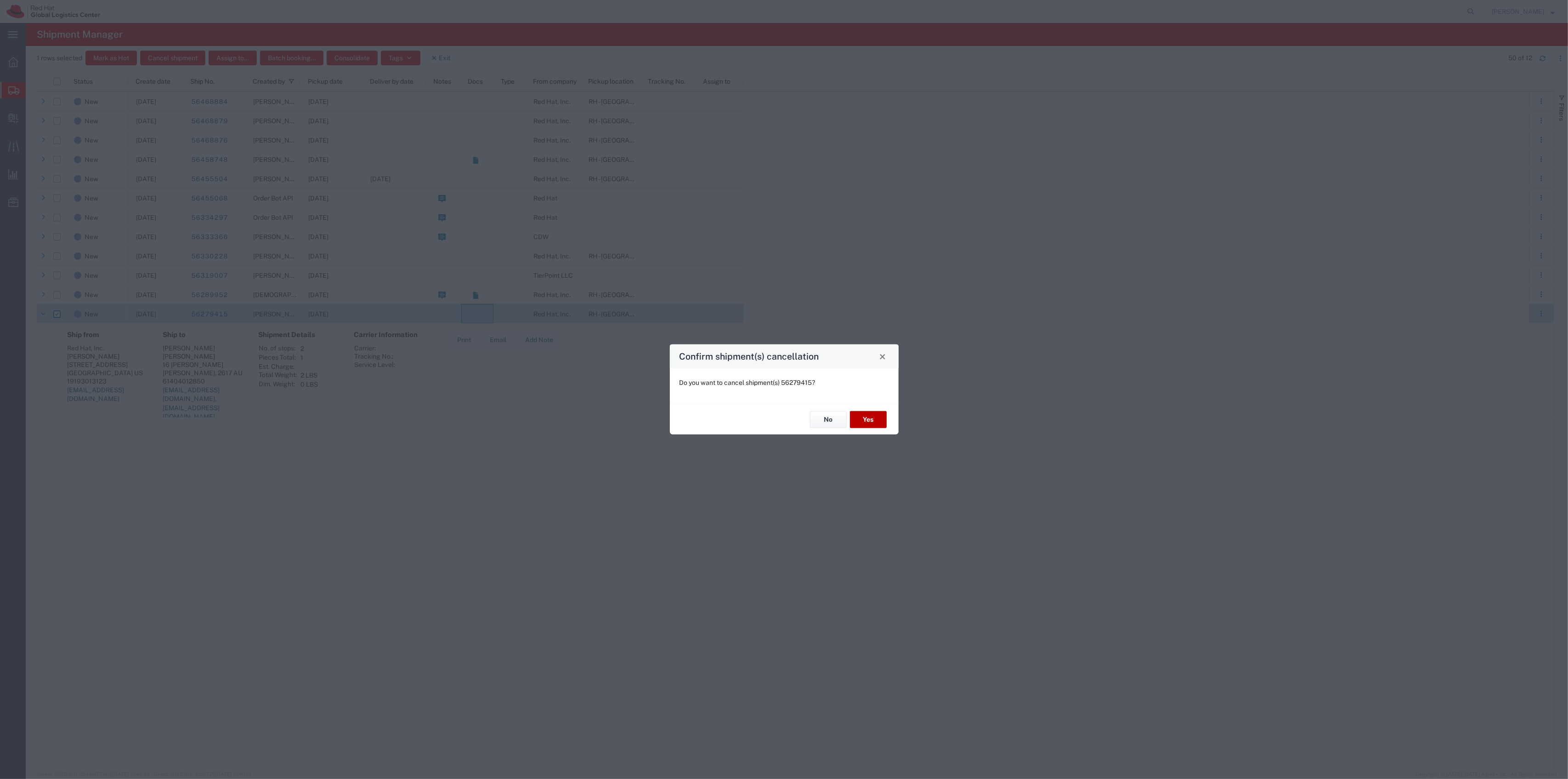
click at [860, 413] on button "Yes" at bounding box center [868, 420] width 37 height 17
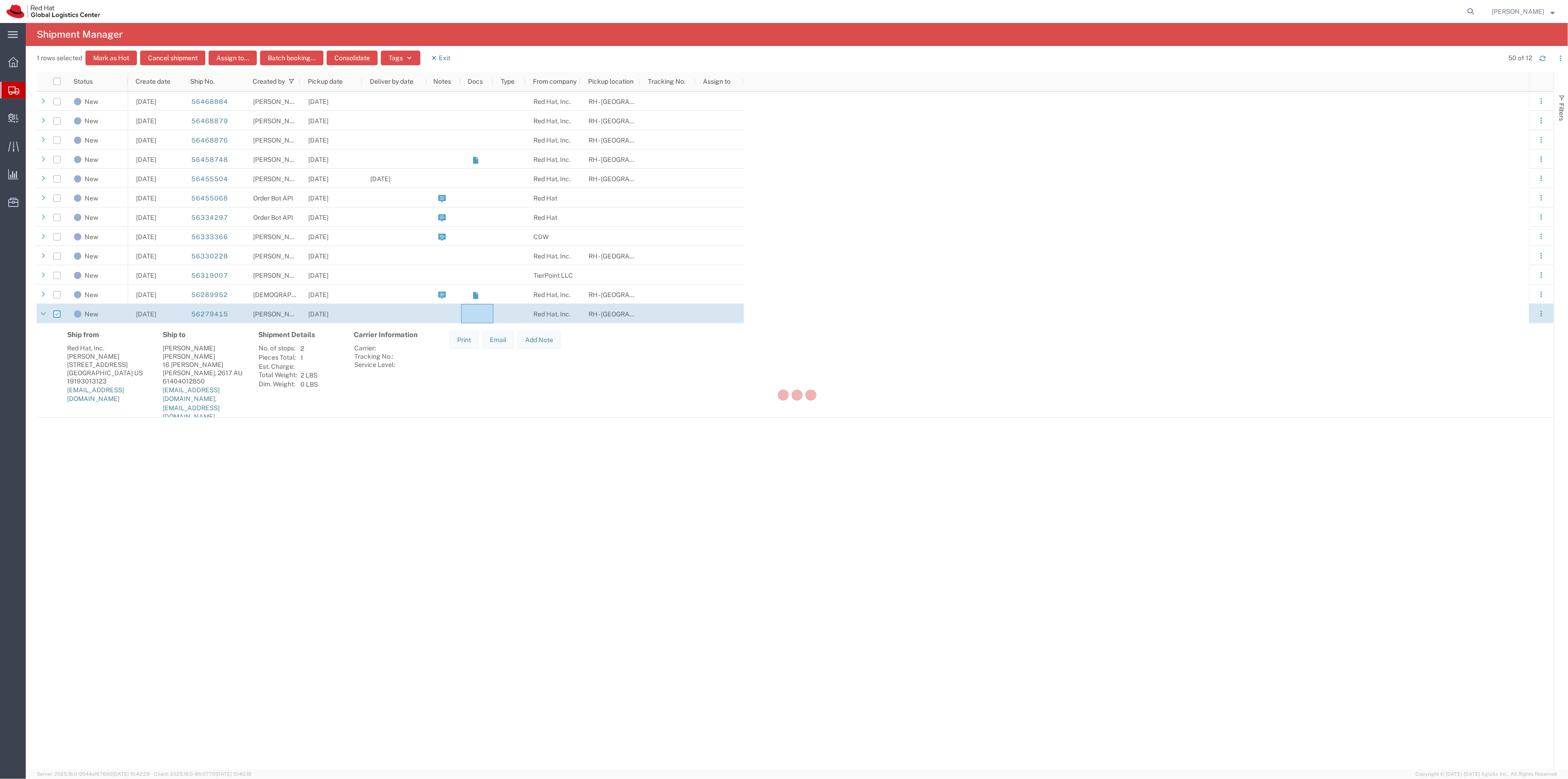
checkbox input "false"
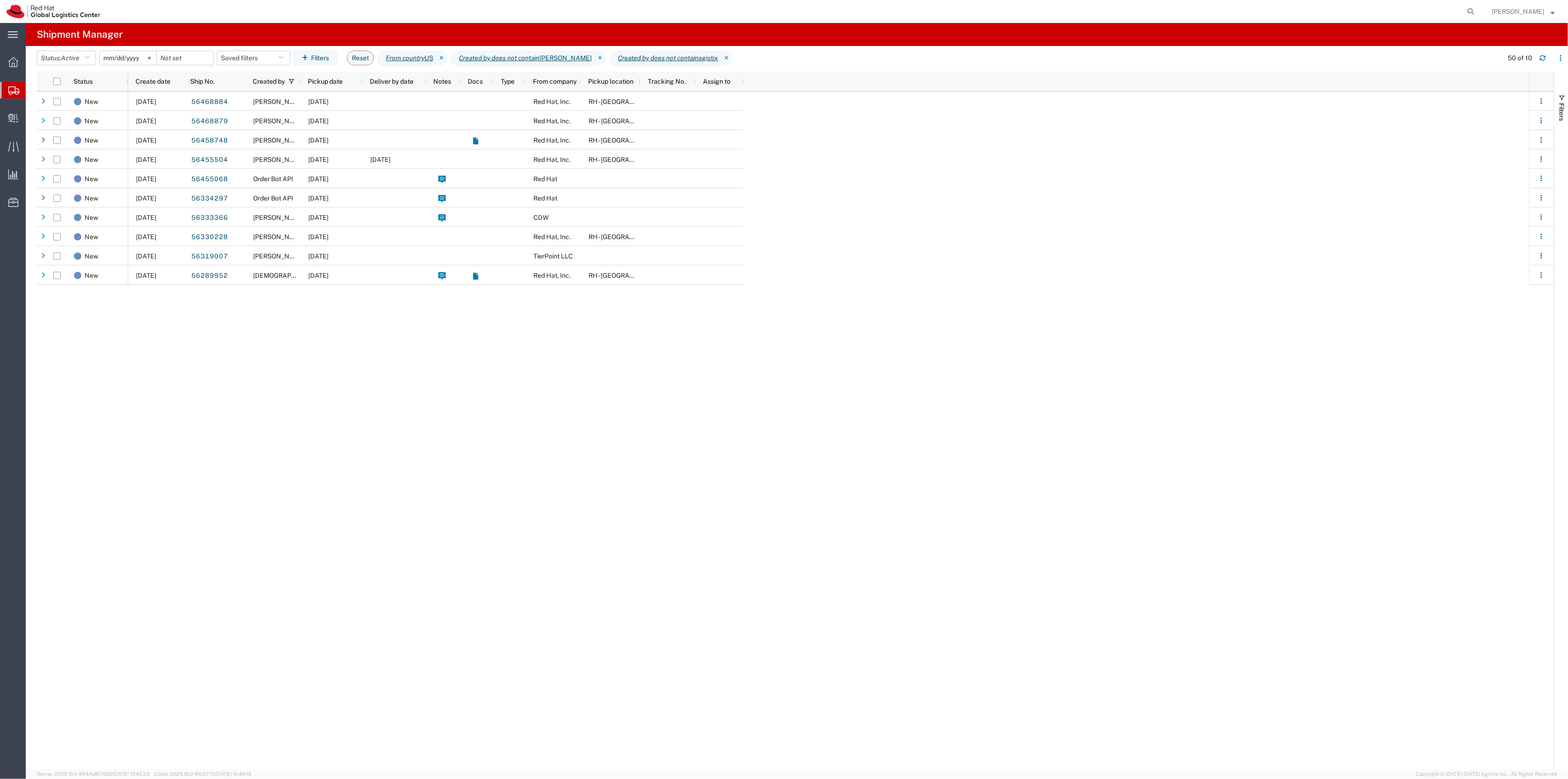
click at [29, 134] on agx-table-manager "Status: Active Active All Approved Booked Canceled Delivered Denied New On Hold…" at bounding box center [797, 407] width 1542 height 723
click at [0, 0] on span "Create Delivery" at bounding box center [0, 0] width 0 height 0
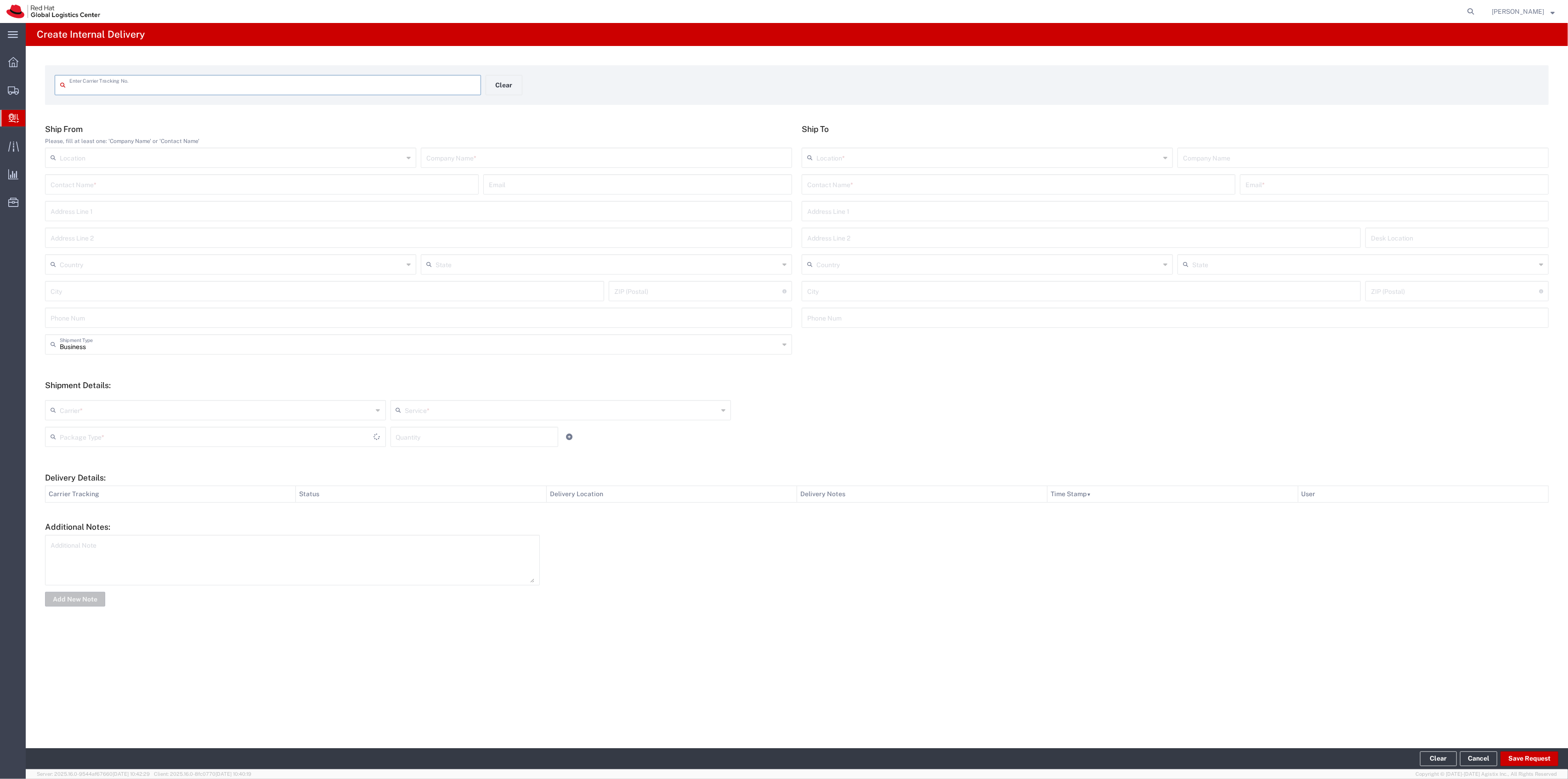
click at [179, 79] on input "text" at bounding box center [272, 84] width 406 height 16
type input "207104100297373224104"
click at [898, 190] on input "text" at bounding box center [1018, 191] width 422 height 16
type input "Payroll Mail"
type input "[EMAIL_ADDRESS][DOMAIN_NAME]"
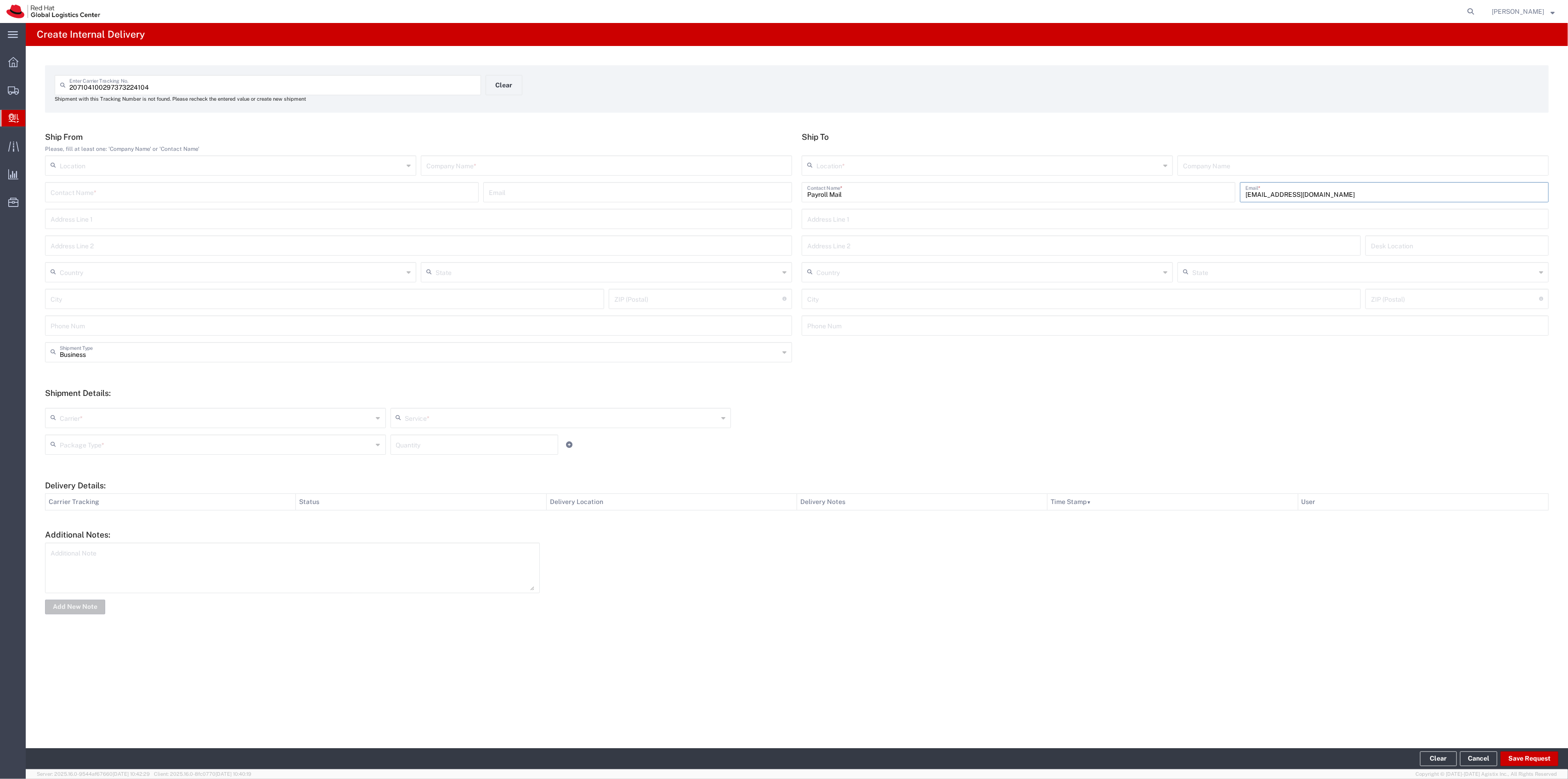
click at [922, 168] on input "text" at bounding box center [988, 164] width 344 height 16
click at [894, 197] on span "RH - [GEOGRAPHIC_DATA]" at bounding box center [987, 200] width 369 height 14
type input "RH - [GEOGRAPHIC_DATA]"
type input "Red Hat, Inc."
type input "[STREET_ADDRESS]"
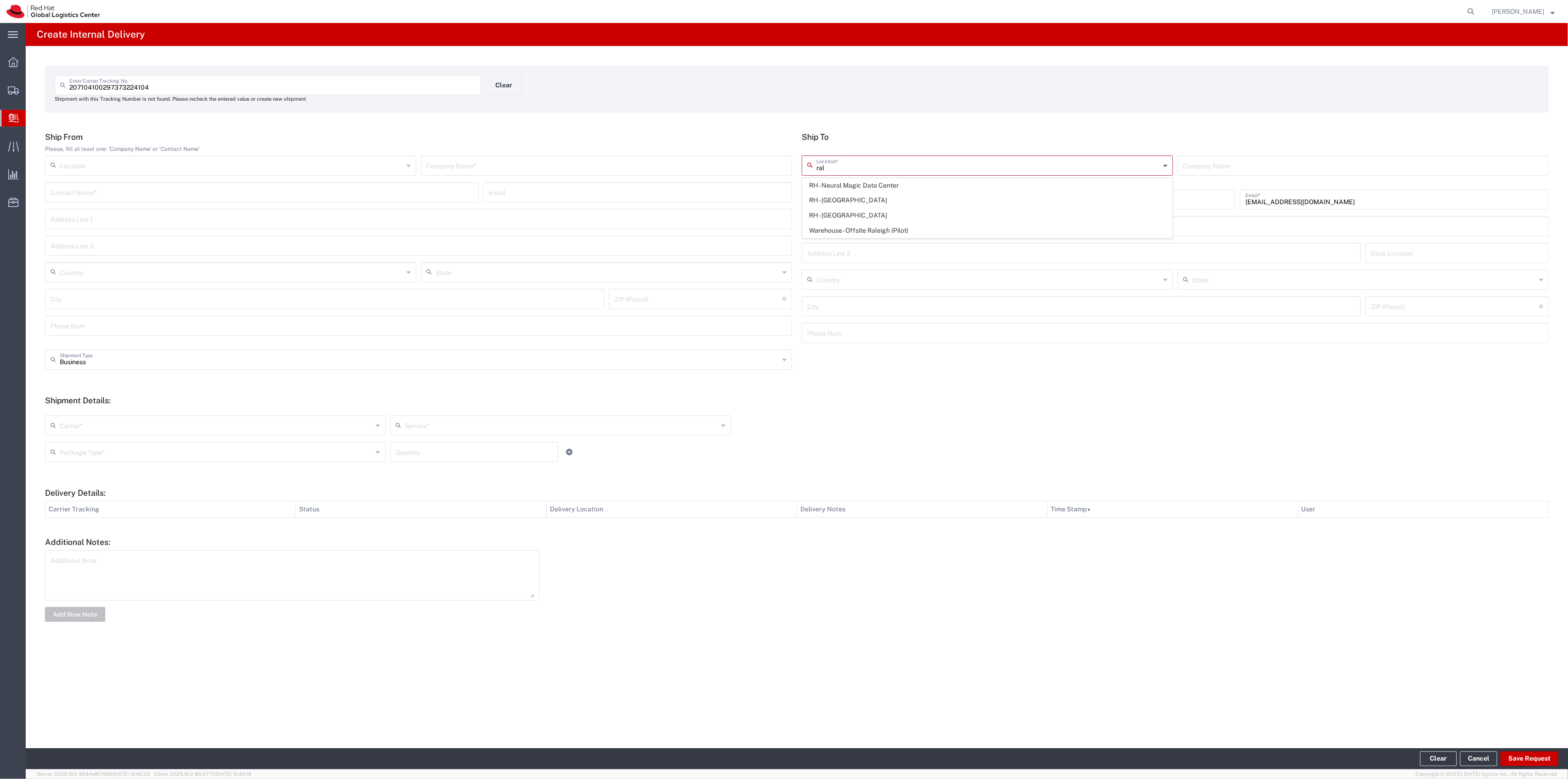
type input "[GEOGRAPHIC_DATA]"
type input "RALEIGH"
type input "27601"
type input "[PHONE_NUMBER]"
type input "[US_STATE]"
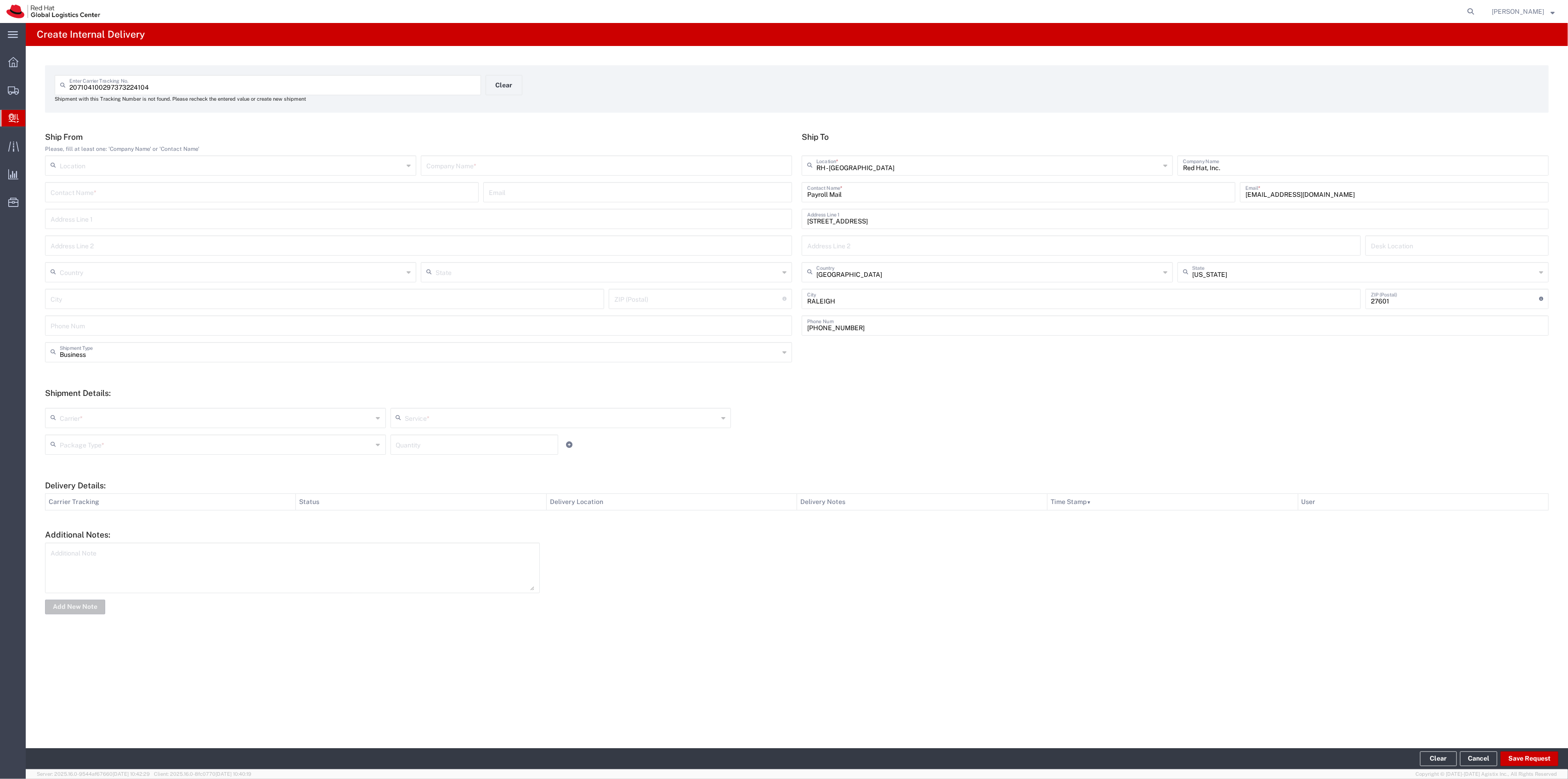
click at [651, 174] on div "Company Name *" at bounding box center [606, 165] width 371 height 20
click at [653, 164] on input "text" at bounding box center [606, 164] width 360 height 16
type input "USPS"
click at [96, 419] on input "text" at bounding box center [216, 417] width 313 height 16
click at [119, 479] on span "Interoffice" at bounding box center [215, 482] width 339 height 14
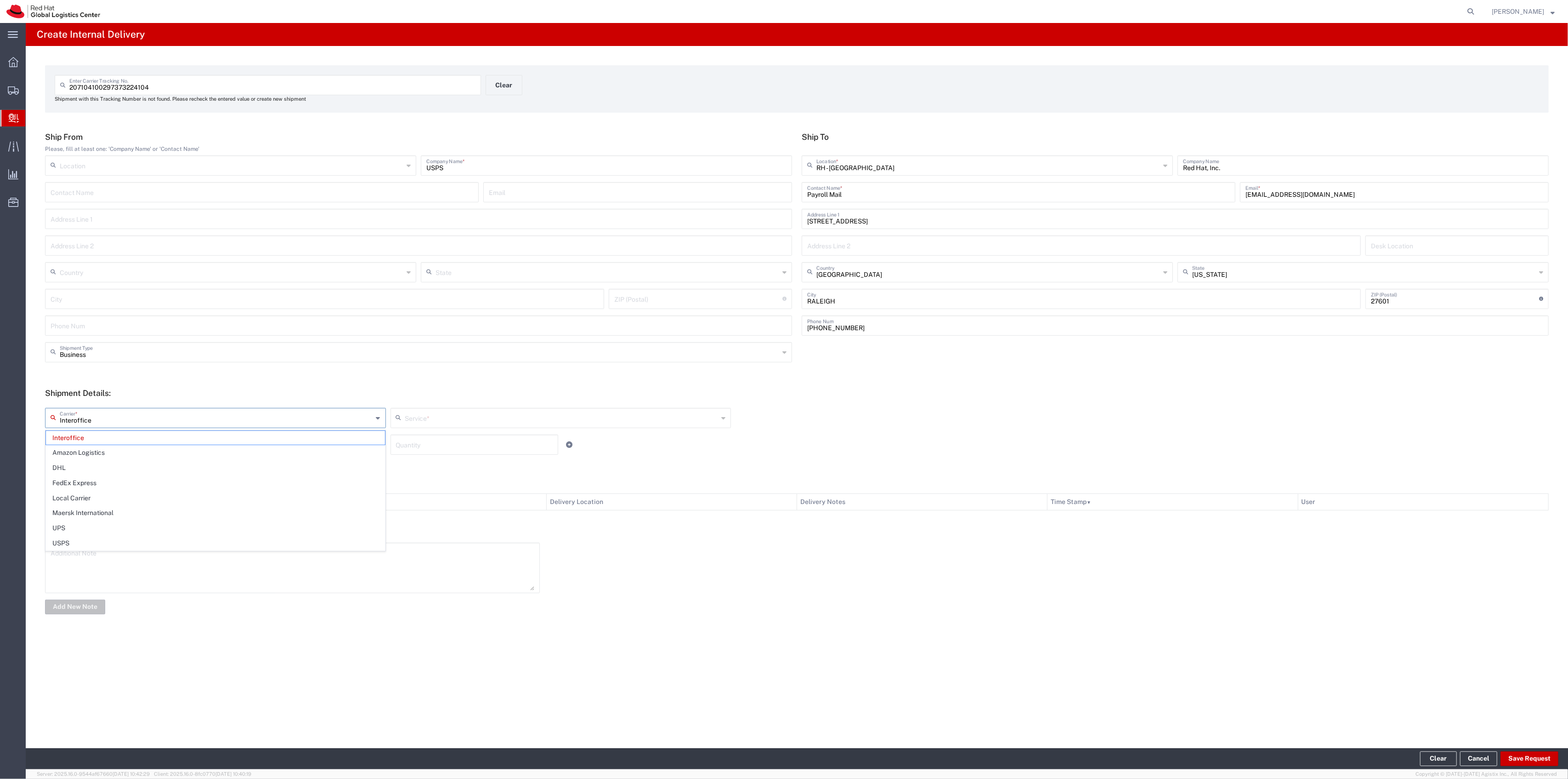
click at [297, 424] on input "Interoffice" at bounding box center [216, 417] width 313 height 16
click at [160, 541] on span "USPS" at bounding box center [215, 543] width 339 height 14
type input "USPS"
click at [441, 410] on input "text" at bounding box center [562, 417] width 313 height 16
click at [445, 458] on span "First-Class" at bounding box center [561, 452] width 339 height 14
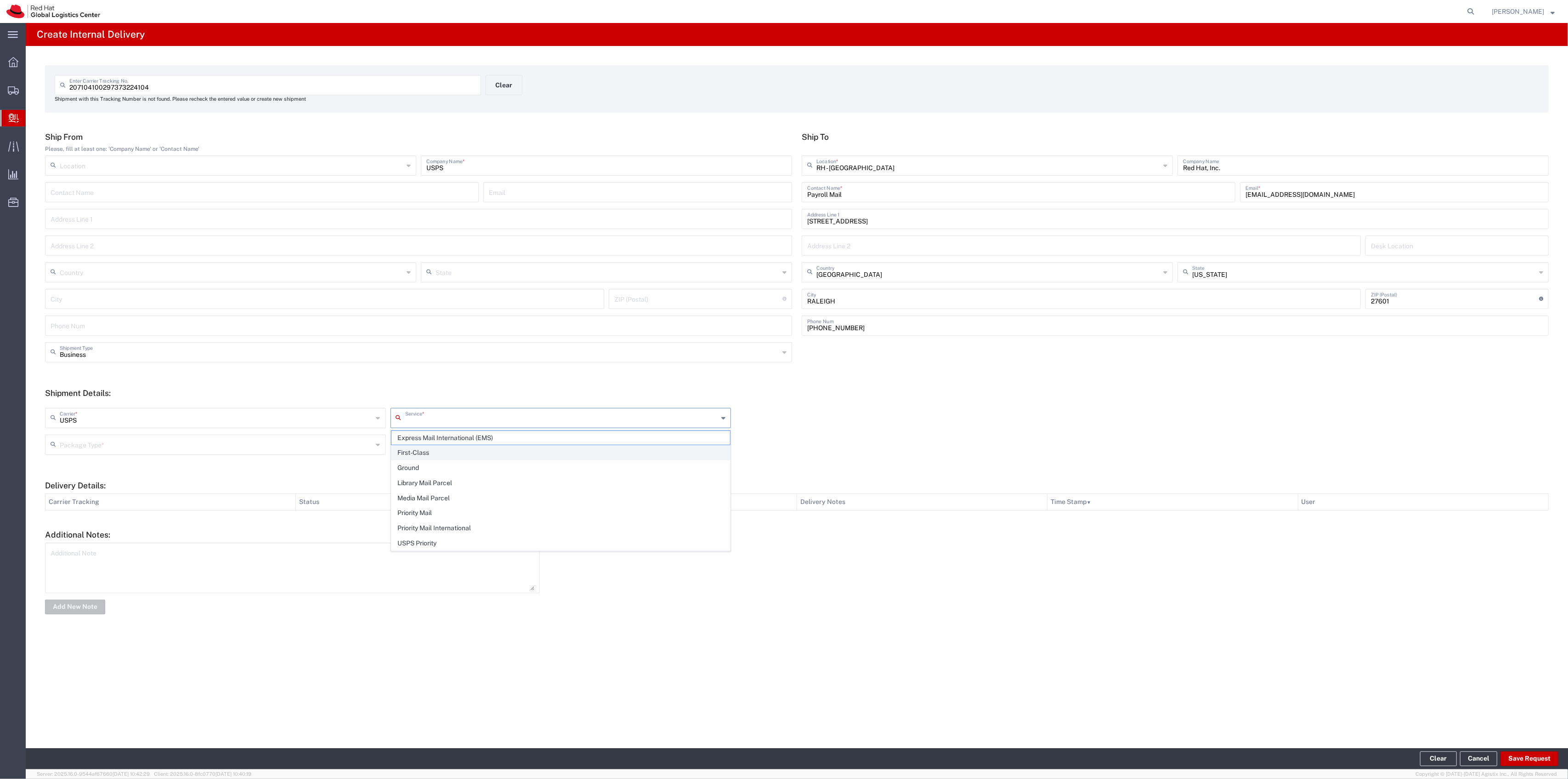
type input "First-Class"
click at [372, 445] on input "text" at bounding box center [216, 444] width 313 height 16
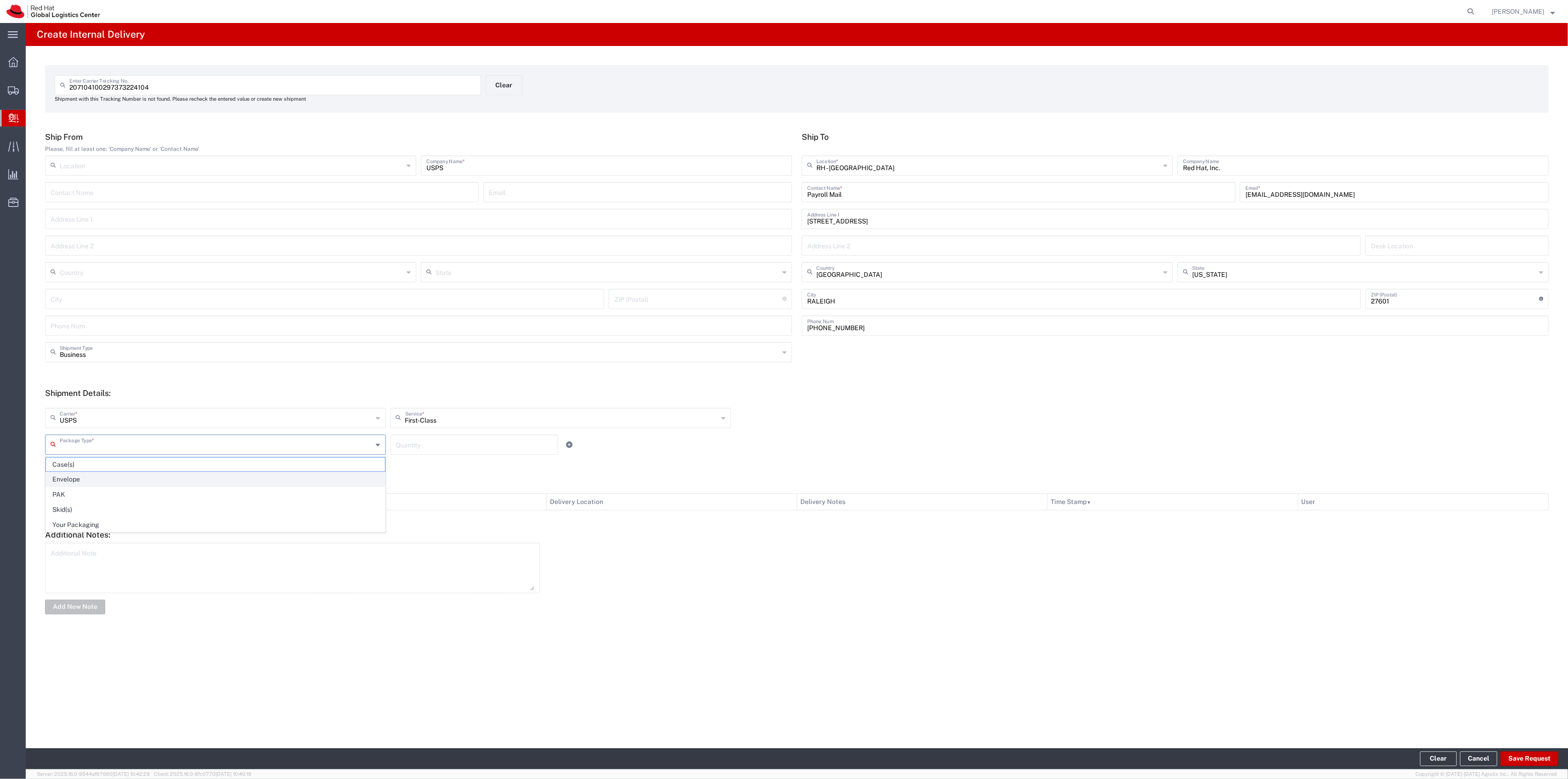
click at [292, 484] on span "Envelope" at bounding box center [215, 479] width 339 height 14
type input "Envelope"
click at [429, 442] on input "number" at bounding box center [475, 444] width 157 height 16
type input "1"
click at [1526, 755] on button "Save Request" at bounding box center [1529, 758] width 58 height 15
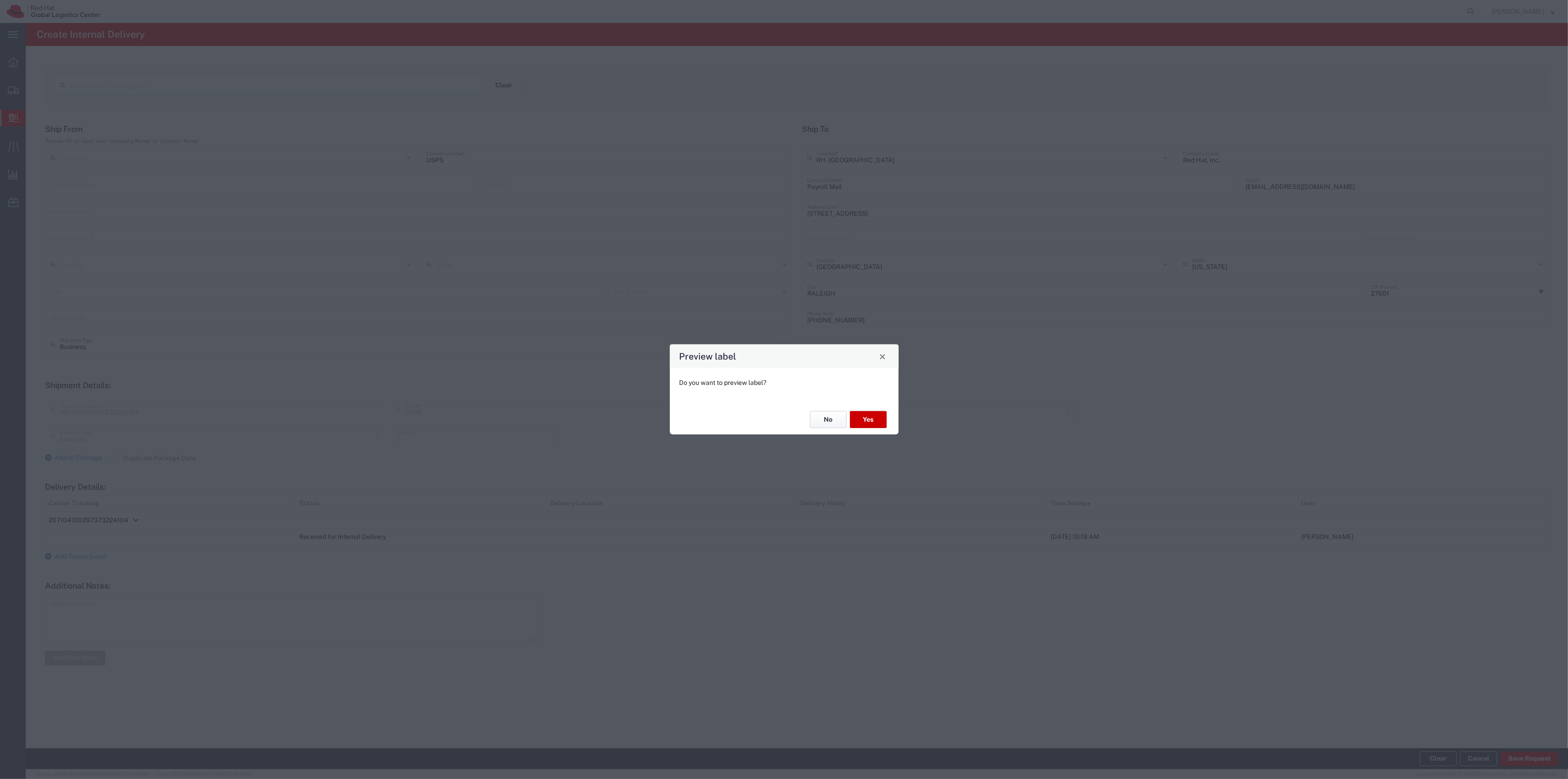
click at [833, 426] on button "No" at bounding box center [828, 420] width 37 height 17
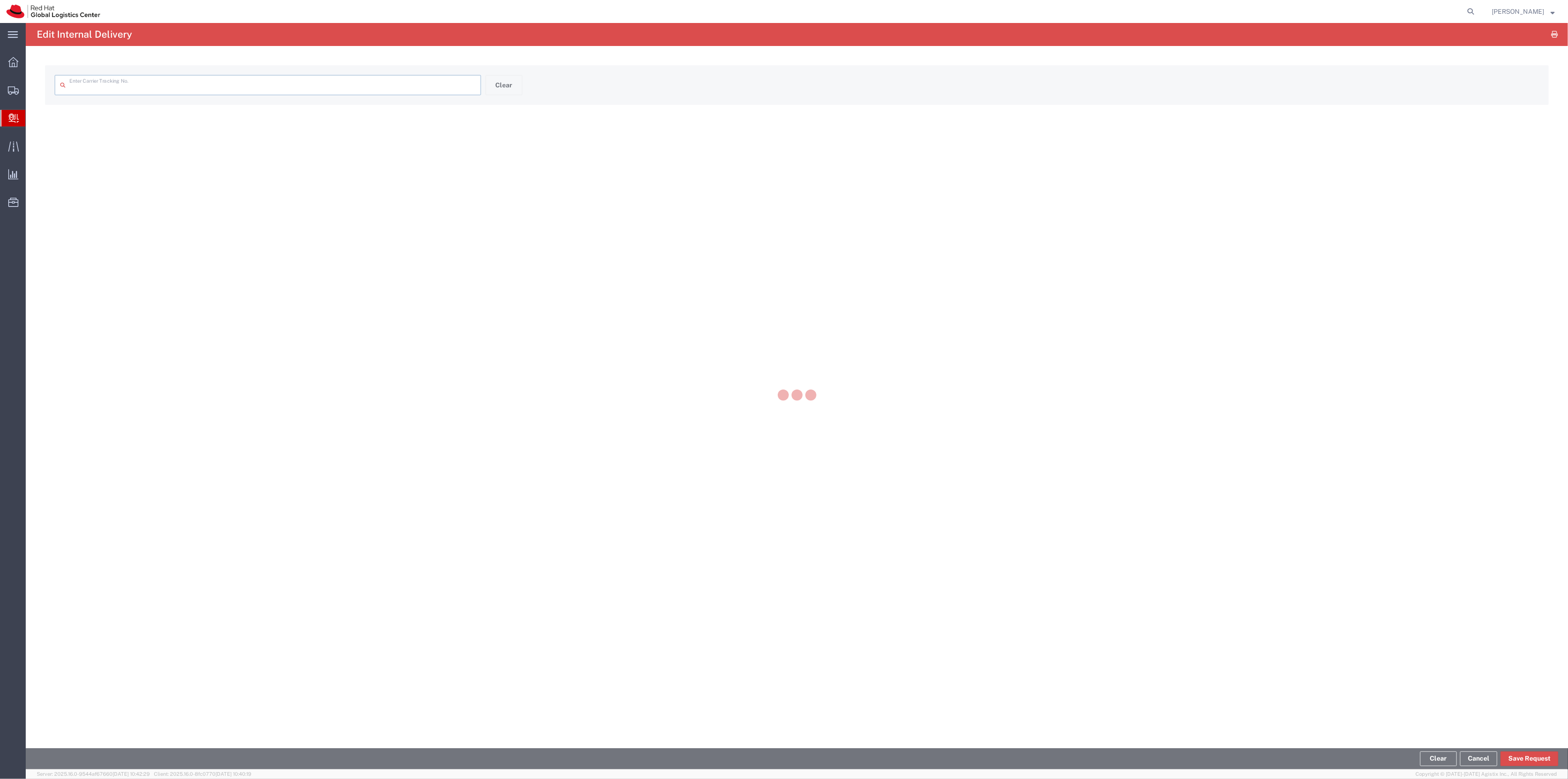
type input "207104100297373224104"
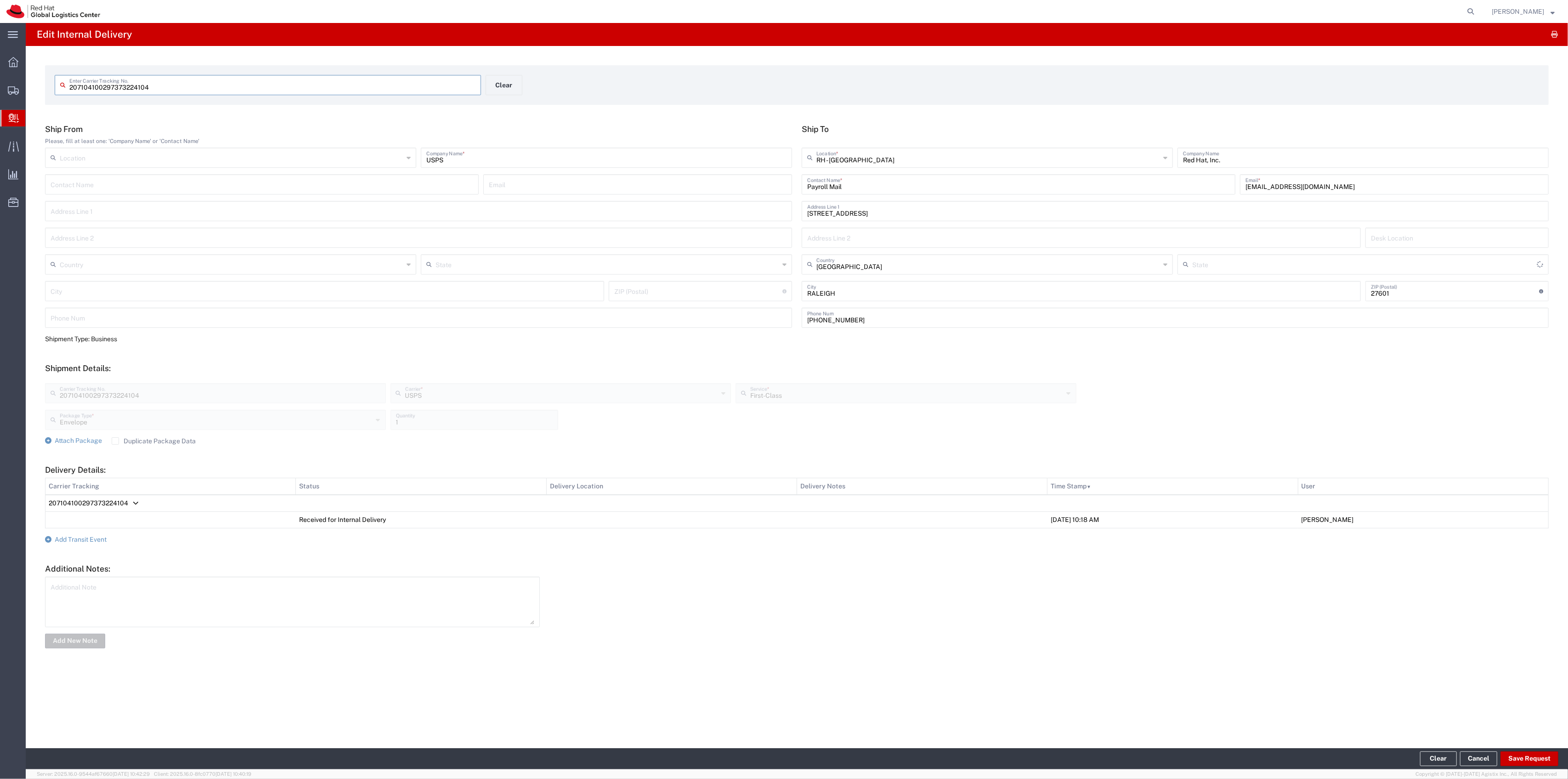
type input "[US_STATE]"
click at [103, 536] on span "Add Transit Event" at bounding box center [80, 539] width 52 height 7
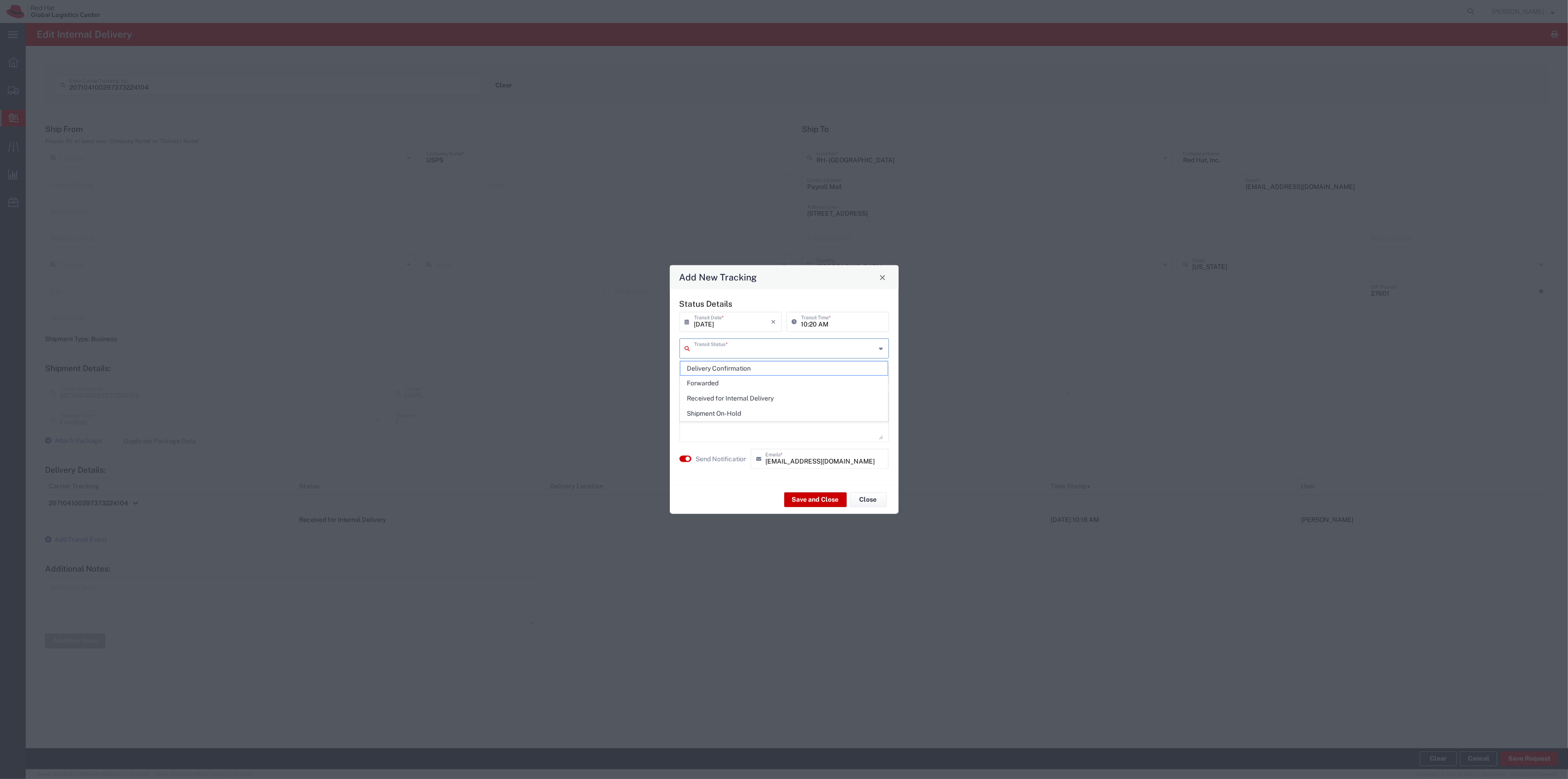
click at [740, 346] on input "text" at bounding box center [785, 348] width 182 height 16
click at [739, 364] on span "Delivery Confirmation" at bounding box center [784, 368] width 207 height 14
type input "Delivery Confirmation"
click at [732, 455] on label "Send Notification" at bounding box center [721, 459] width 52 height 10
click at [796, 500] on button "Save and Close" at bounding box center [815, 499] width 63 height 15
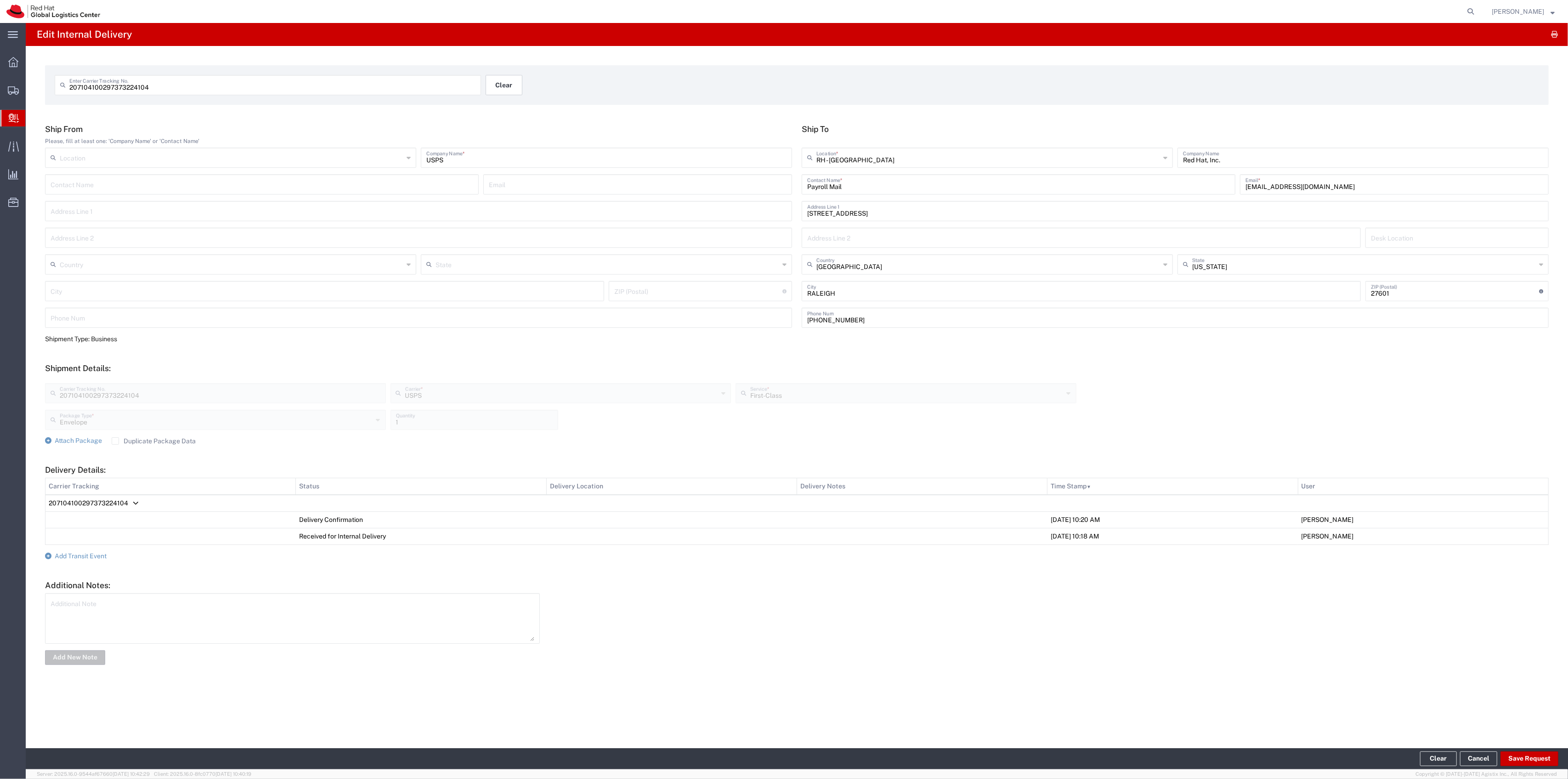
click at [508, 87] on button "Clear" at bounding box center [504, 85] width 37 height 20
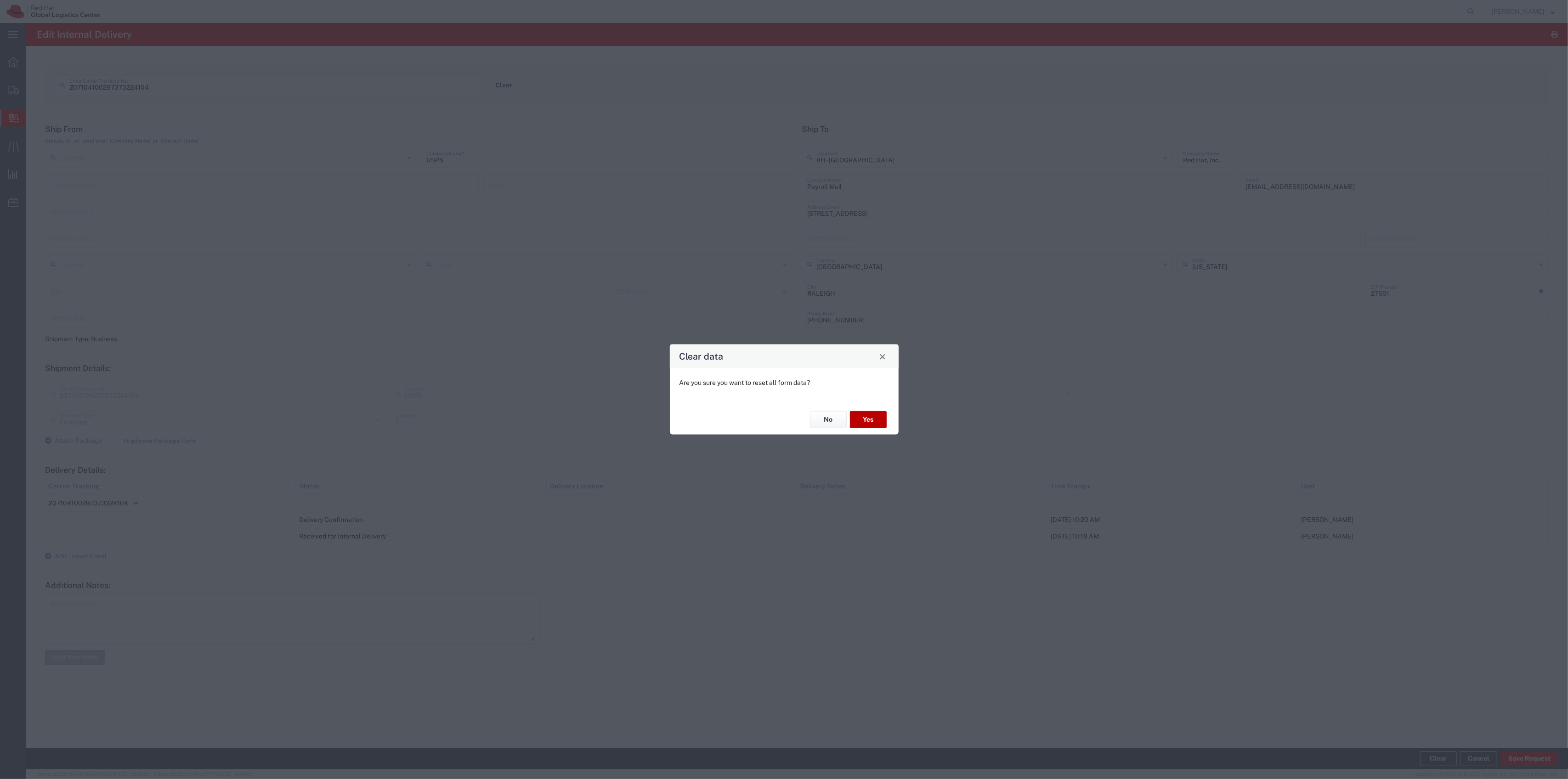
click at [856, 412] on button "Yes" at bounding box center [868, 420] width 37 height 17
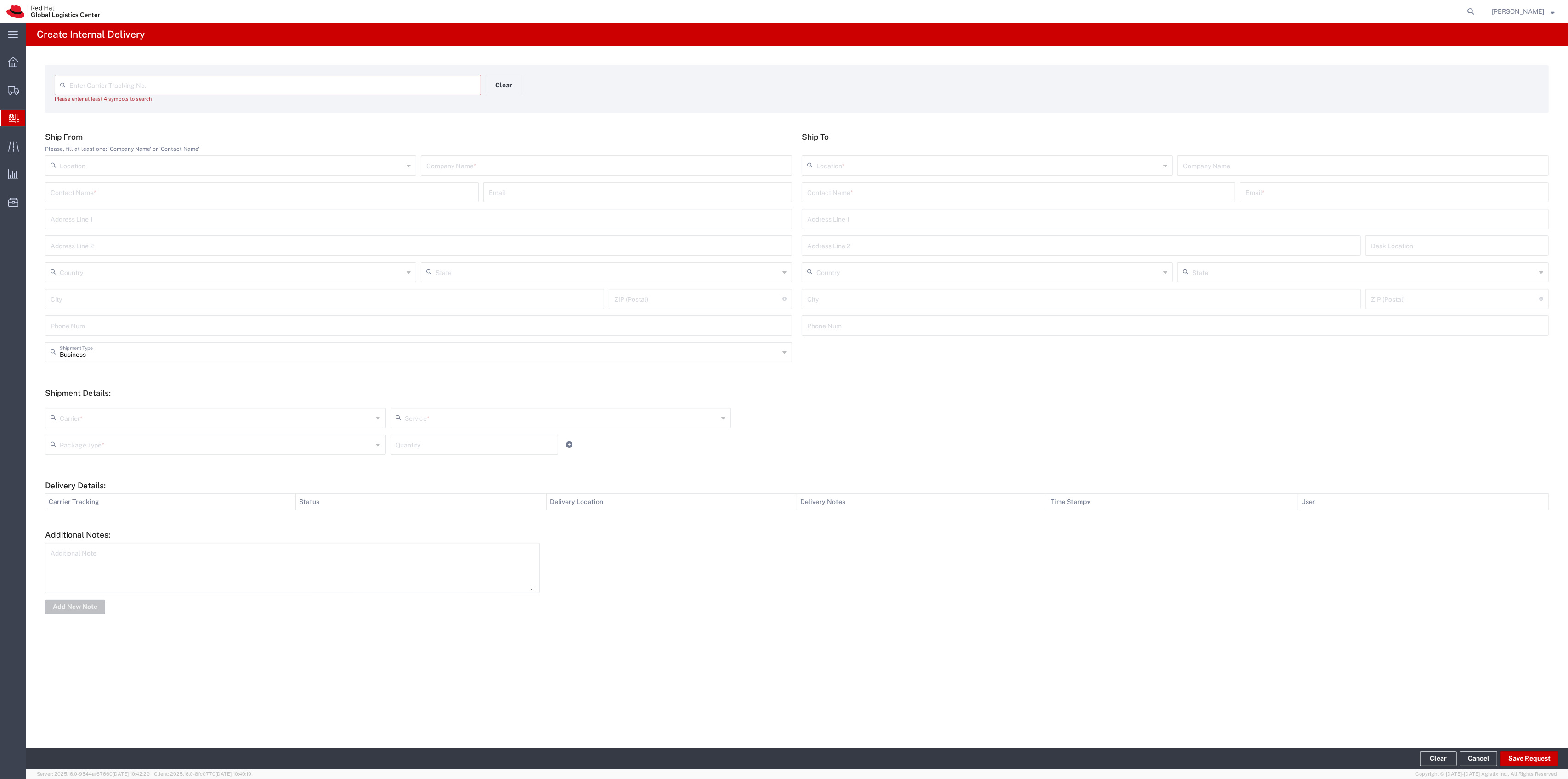
click at [102, 87] on input "text" at bounding box center [272, 84] width 406 height 16
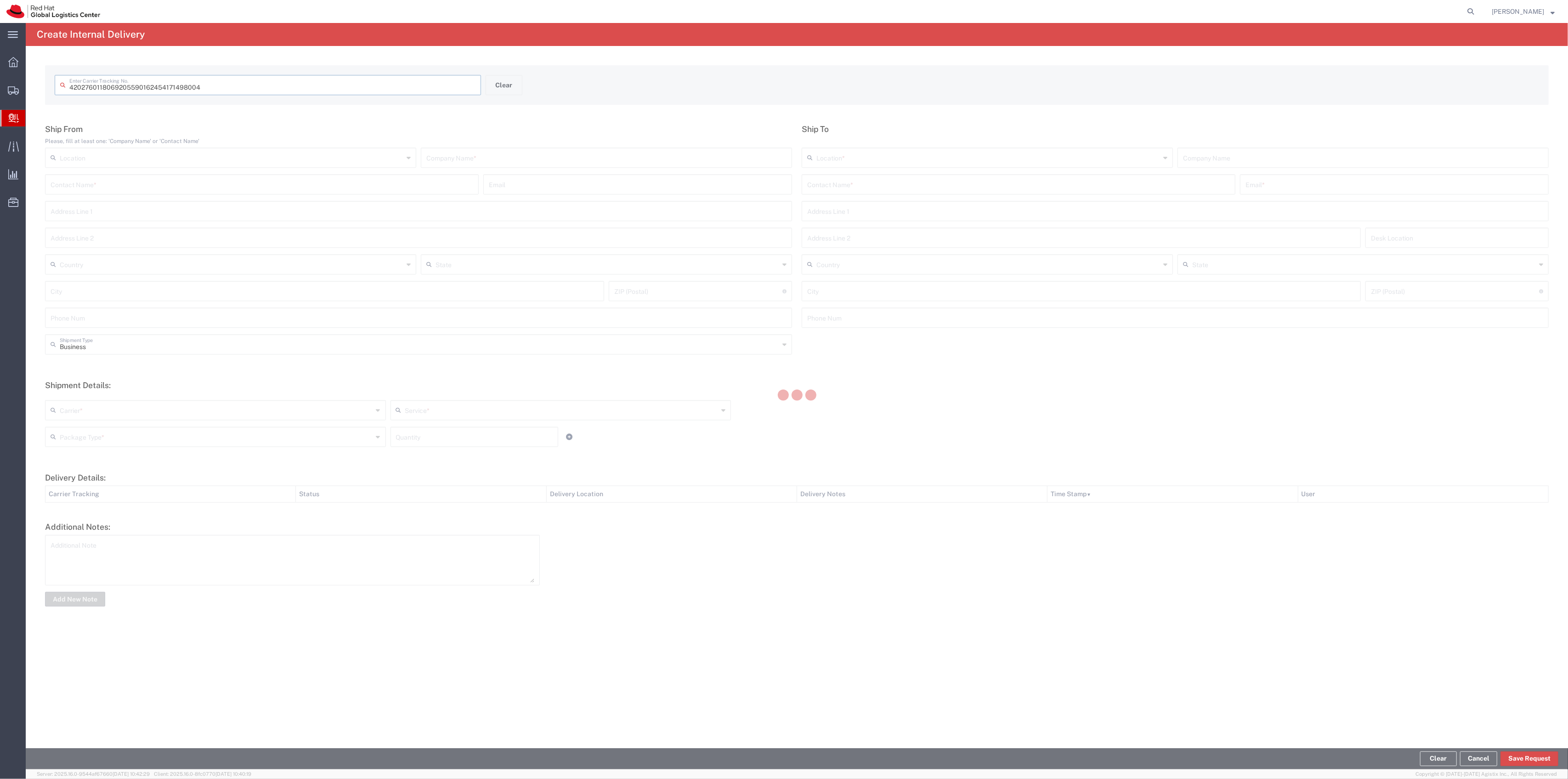
type input "05590162454171498004"
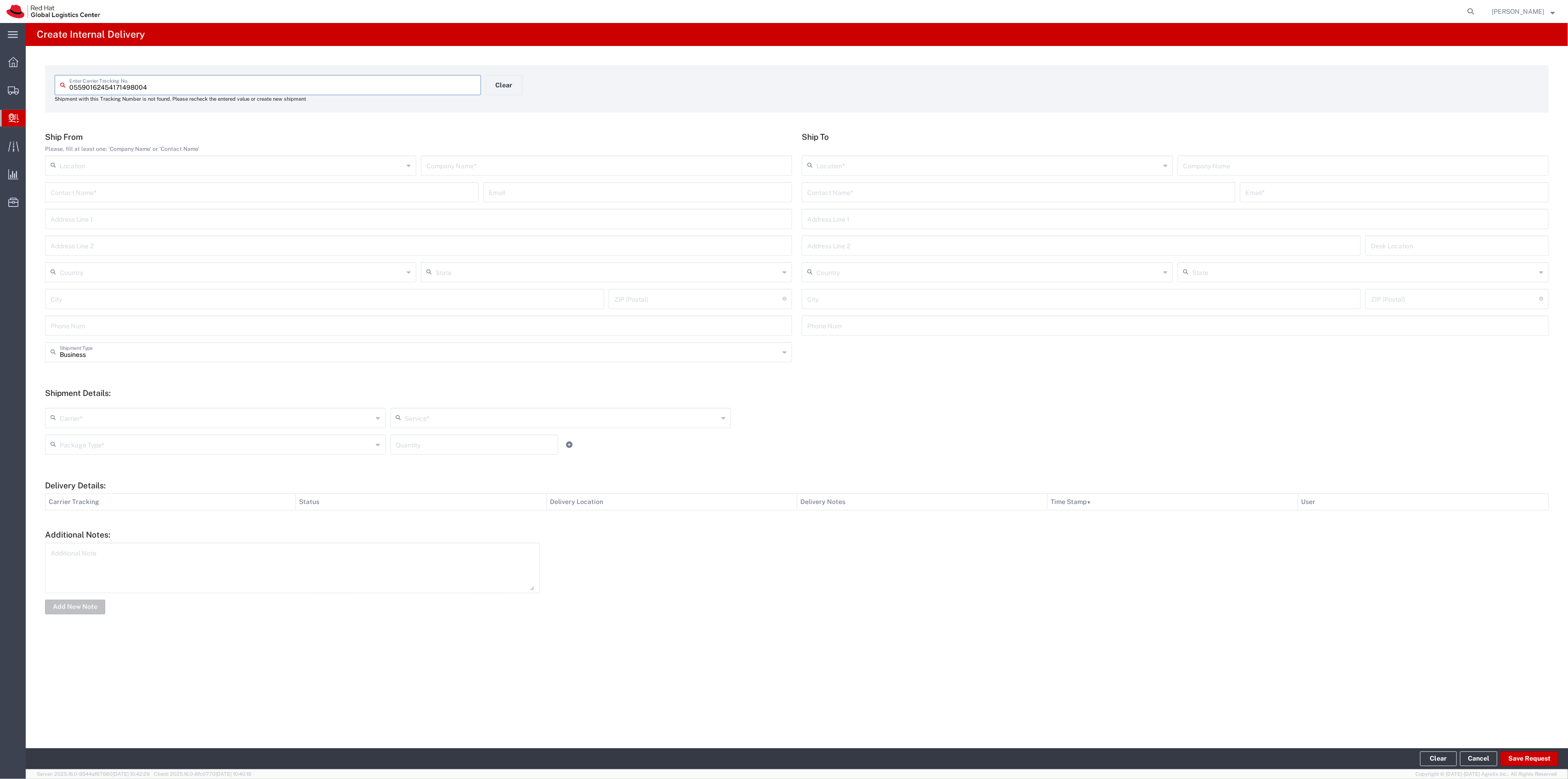
click at [1061, 189] on input "text" at bounding box center [1018, 191] width 422 height 16
type input "AP Mail"
type input "[EMAIL_ADDRESS][DOMAIN_NAME]"
click at [1055, 186] on input "AP Mail" at bounding box center [1018, 191] width 422 height 16
click at [1039, 161] on input "text" at bounding box center [988, 164] width 344 height 16
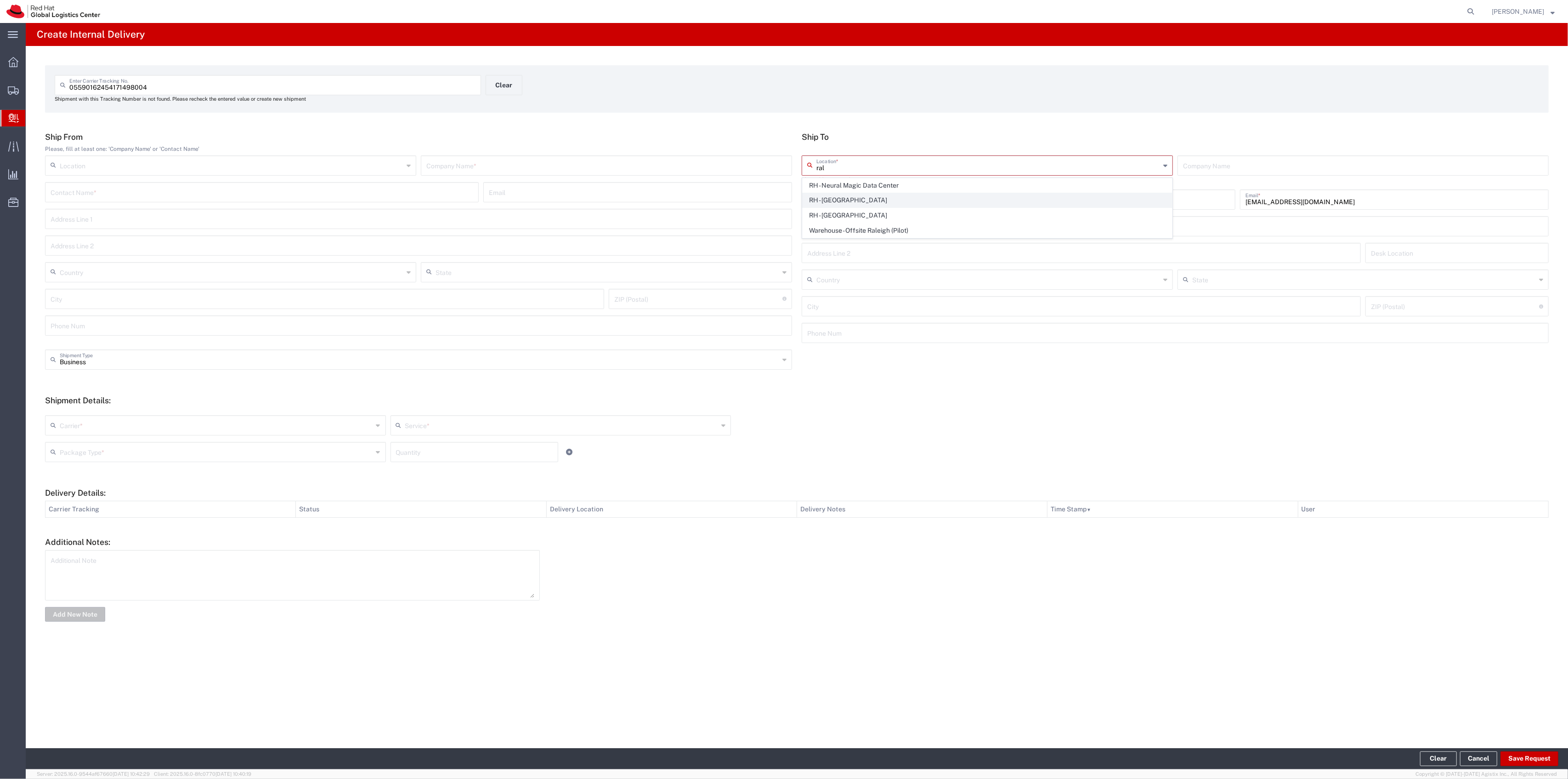
click at [890, 205] on span "RH - [GEOGRAPHIC_DATA]" at bounding box center [987, 200] width 369 height 14
type input "RH - [GEOGRAPHIC_DATA]"
type input "Red Hat, Inc."
type input "[STREET_ADDRESS]"
type input "[GEOGRAPHIC_DATA]"
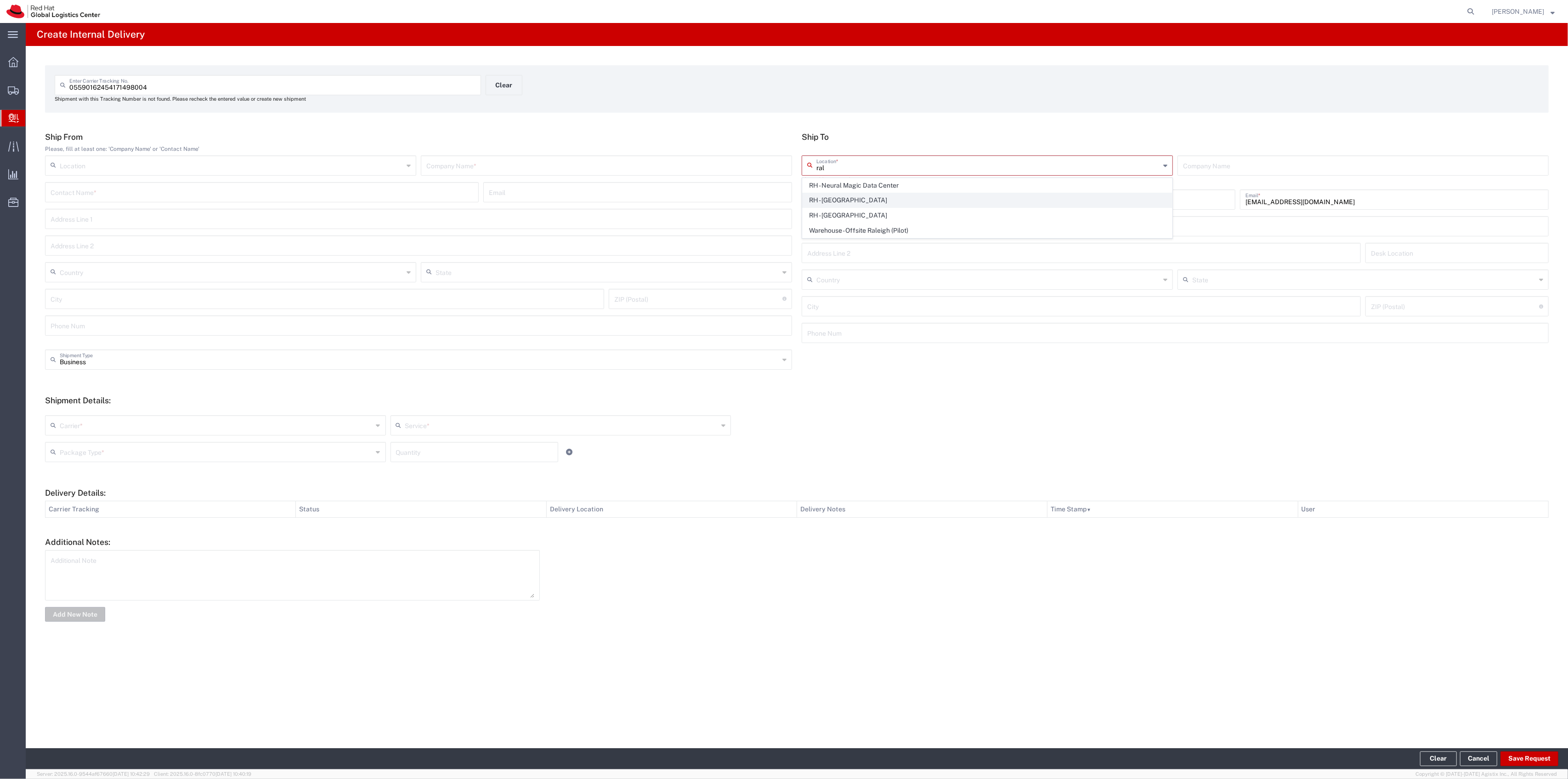
type input "RALEIGH"
type input "27601"
type input "[PHONE_NUMBER]"
type input "[US_STATE]"
click at [662, 158] on input "text" at bounding box center [606, 164] width 360 height 16
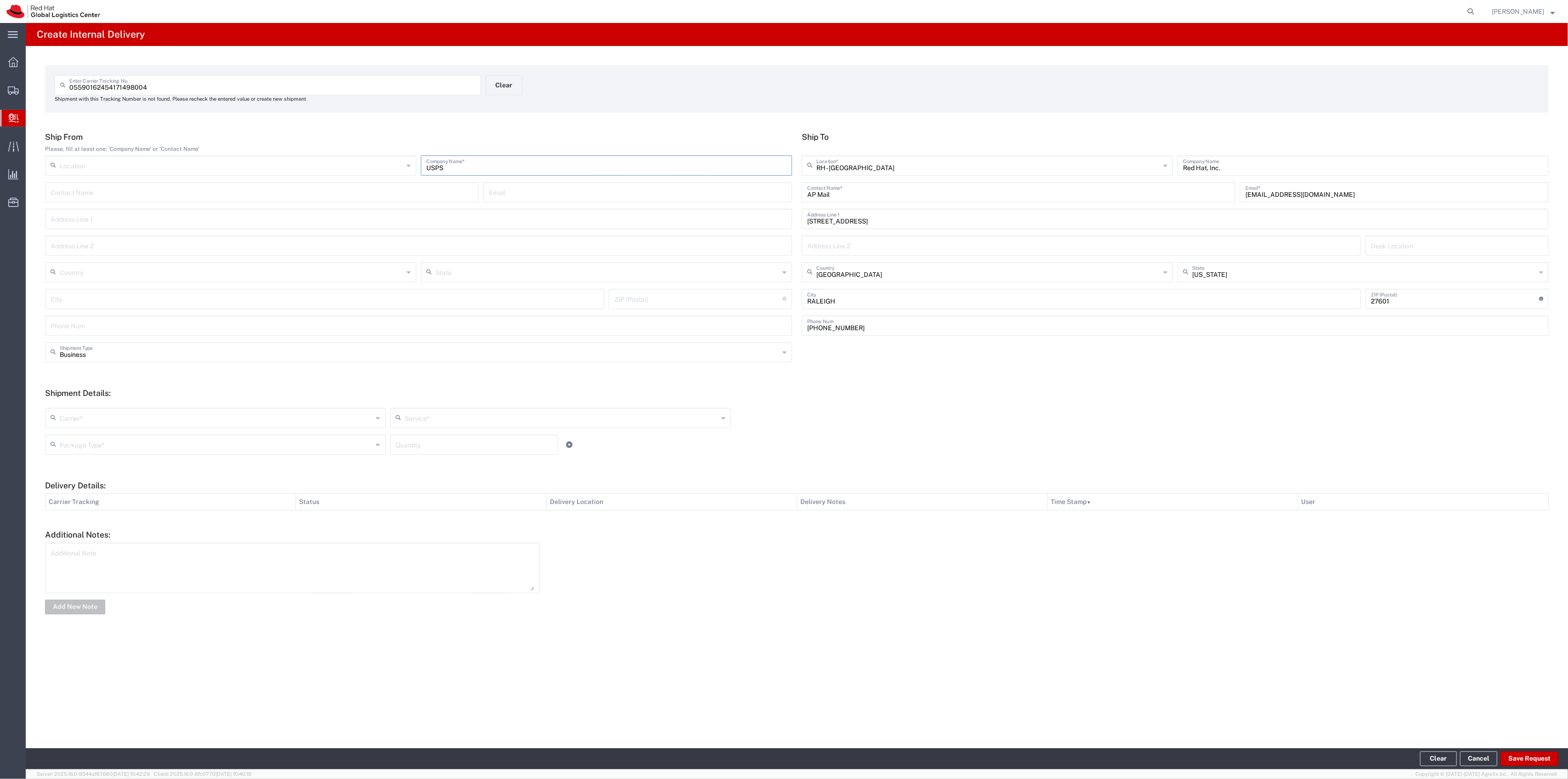
type input "USPS"
click at [226, 416] on input "text" at bounding box center [216, 417] width 313 height 16
click at [141, 543] on span "USPS" at bounding box center [215, 543] width 339 height 14
type input "USPS"
click at [402, 419] on icon at bounding box center [401, 418] width 9 height 15
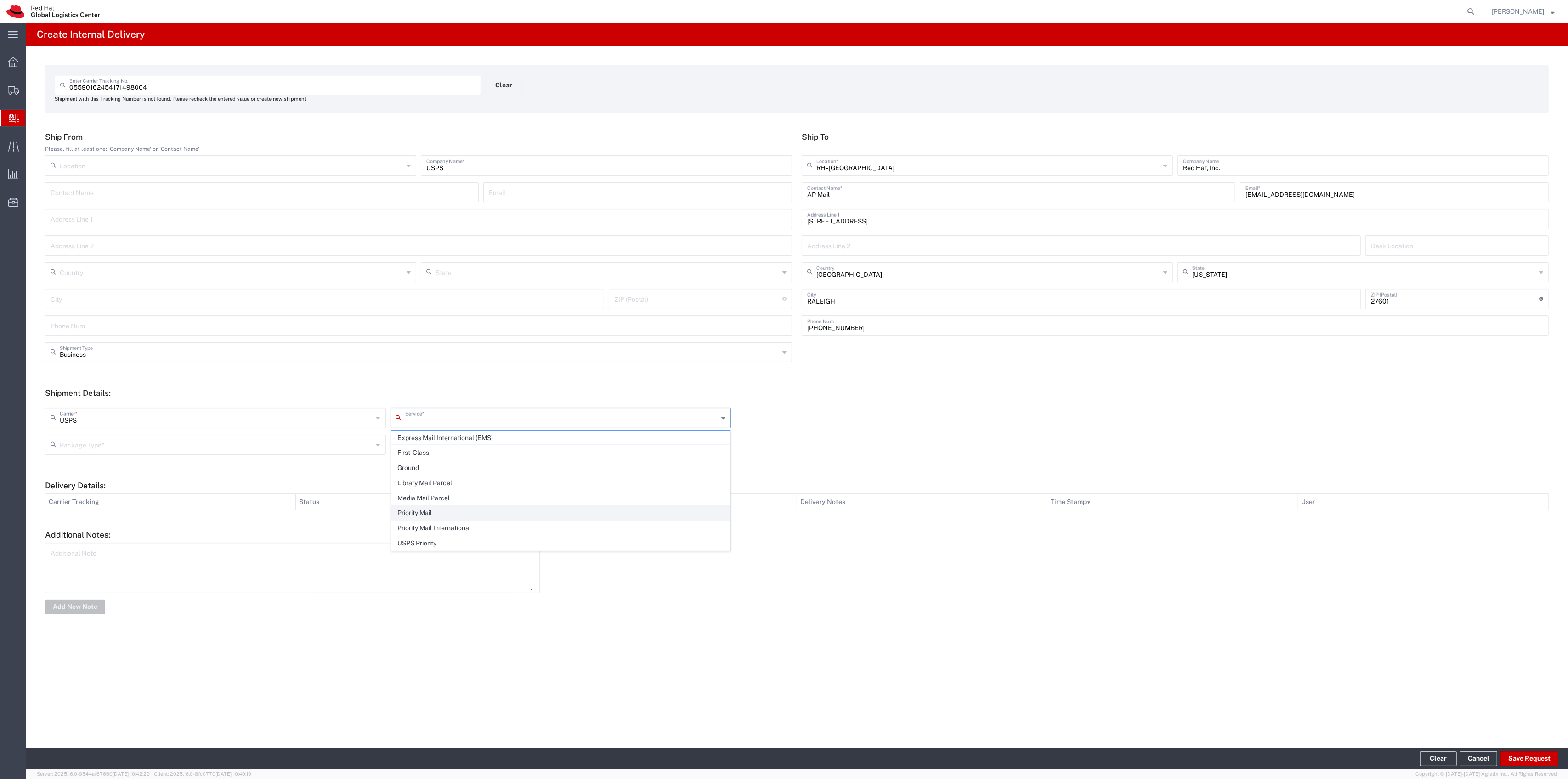
click at [433, 518] on span "Priority Mail" at bounding box center [561, 512] width 339 height 14
type input "Priority Mail"
click at [307, 445] on input "text" at bounding box center [216, 444] width 313 height 16
click at [229, 525] on span "Your Packaging" at bounding box center [215, 524] width 339 height 14
type input "Your Packaging"
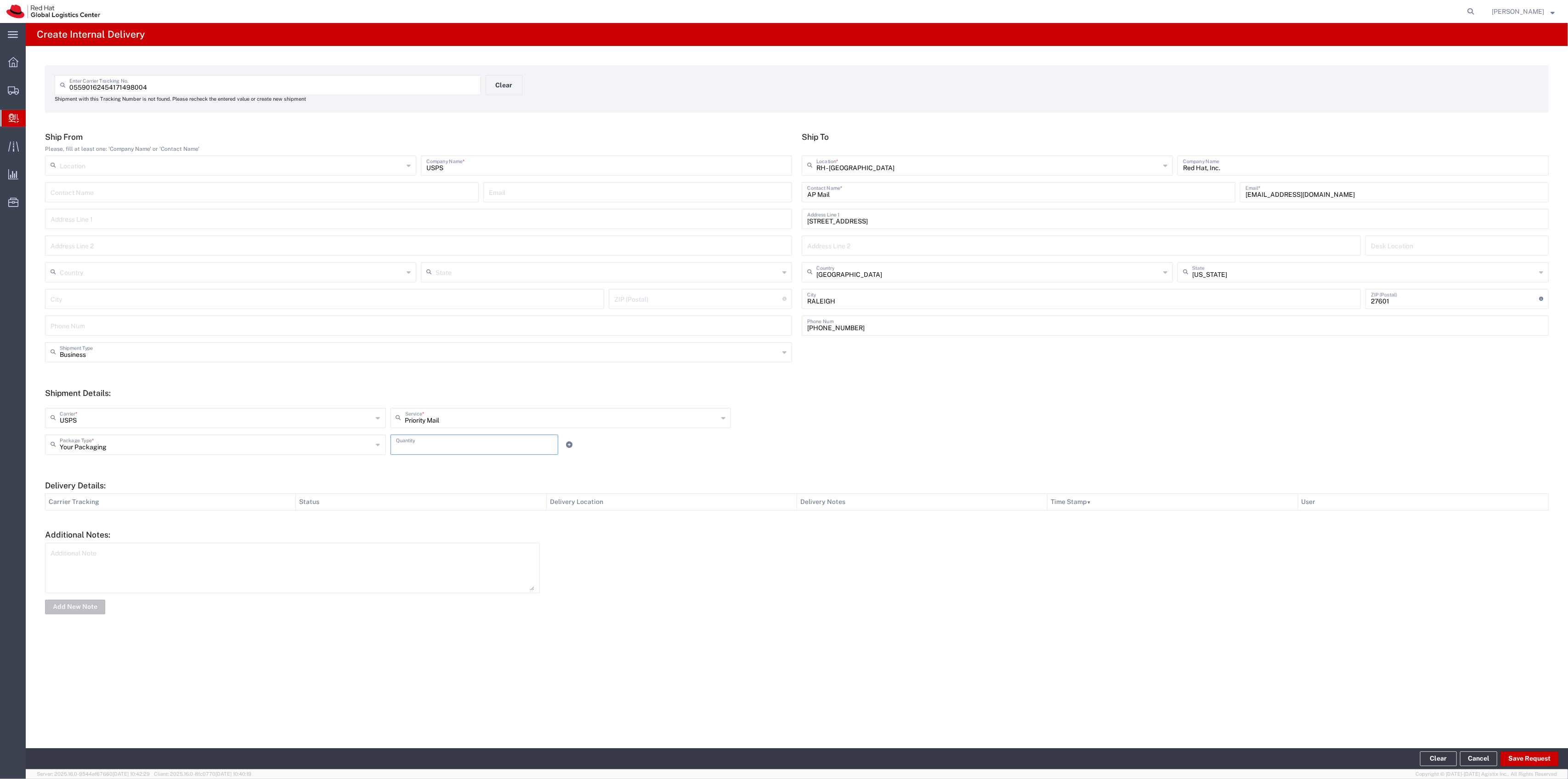
click at [413, 444] on input "number" at bounding box center [475, 444] width 157 height 16
type input "1"
click at [1522, 764] on button "Save Request" at bounding box center [1529, 758] width 58 height 15
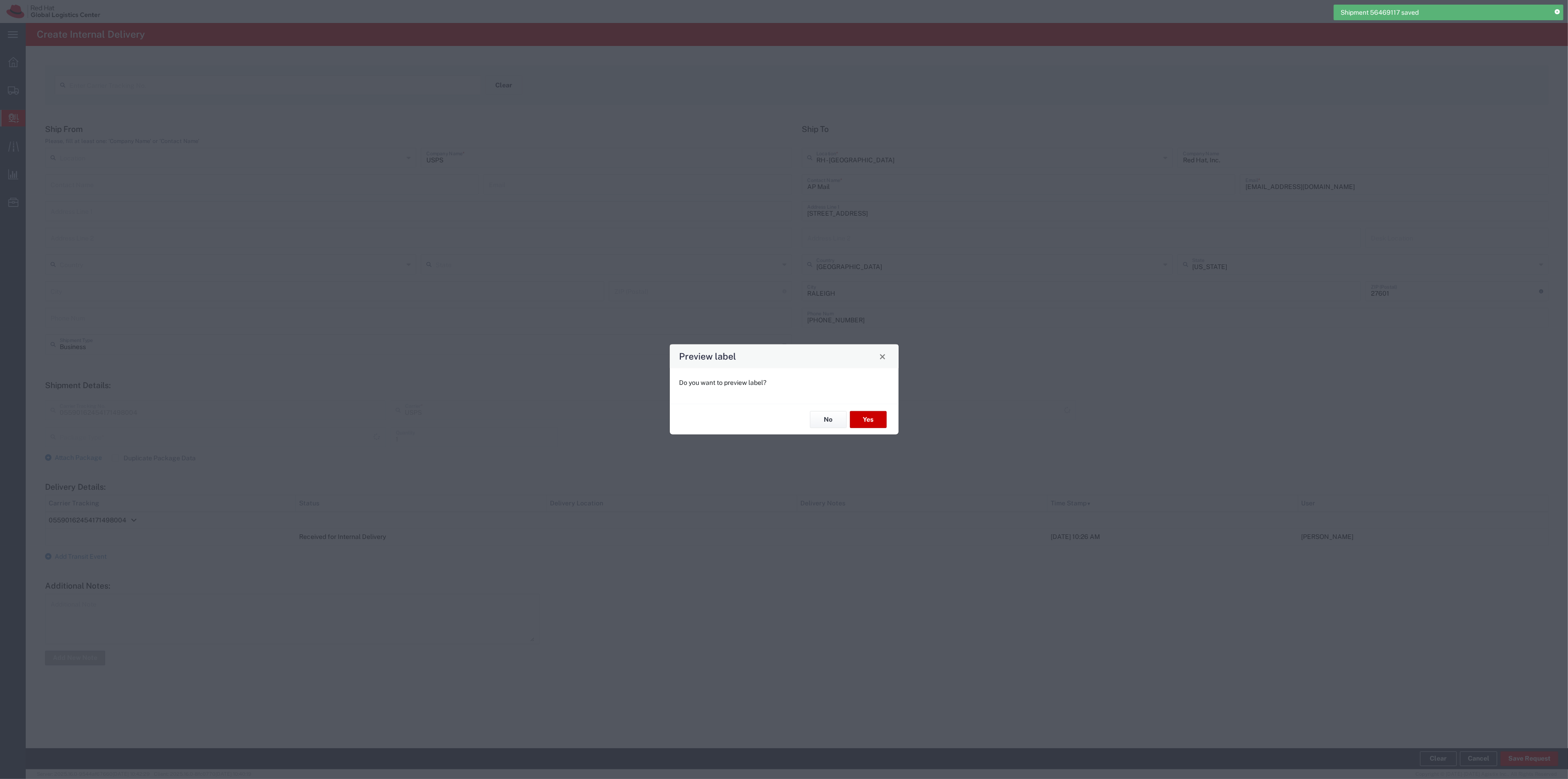
type input "Priority Mail"
type input "Your Packaging"
click at [812, 415] on button "No" at bounding box center [828, 420] width 37 height 17
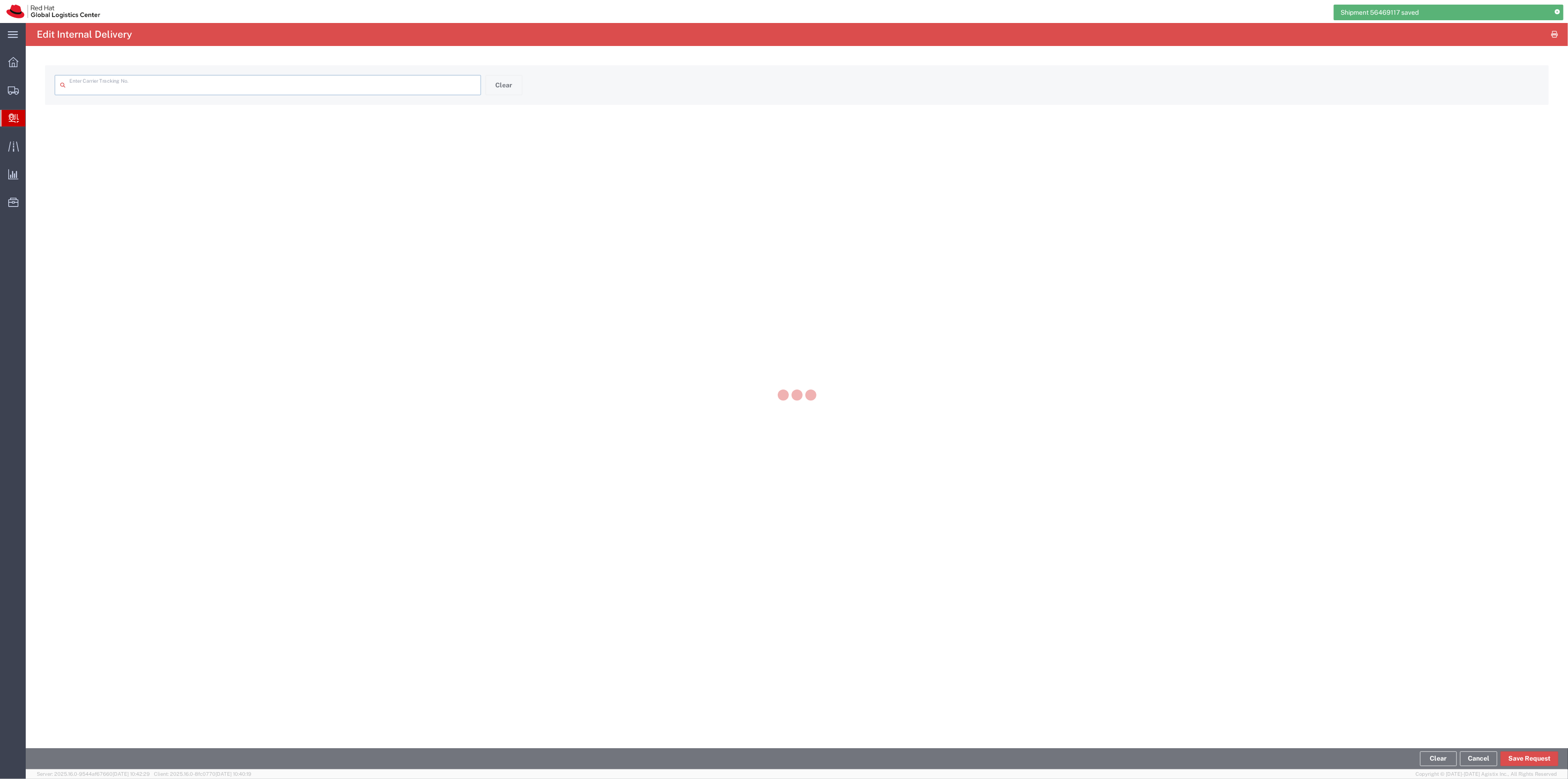
type input "05590162454171498004"
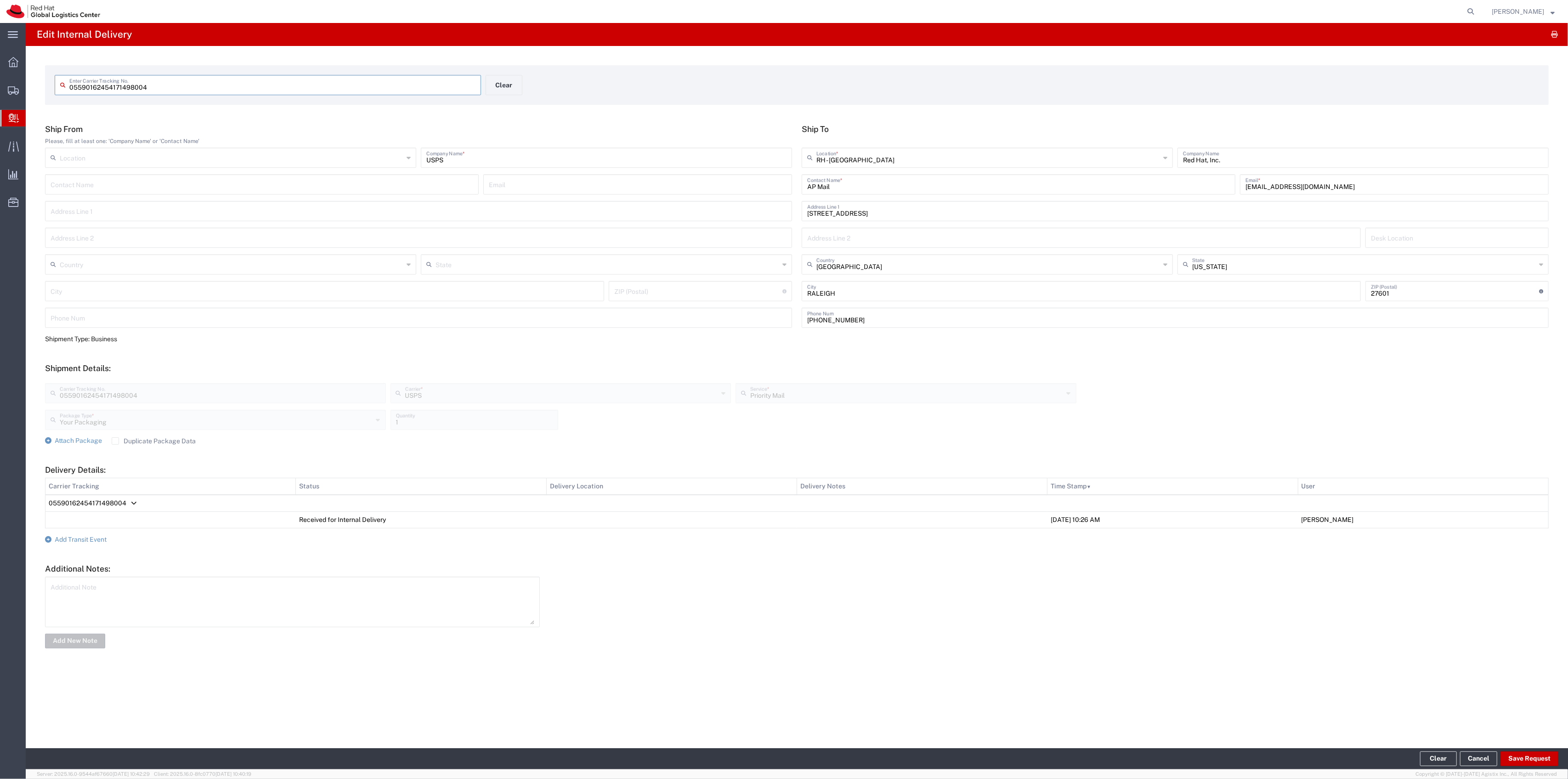
drag, startPoint x: 156, startPoint y: 438, endPoint x: 110, endPoint y: 438, distance: 46.0
click at [155, 438] on label "Duplicate Package Data" at bounding box center [153, 441] width 84 height 7
click at [144, 440] on label "Duplicate Package Data" at bounding box center [153, 441] width 84 height 7
click at [115, 441] on input "Duplicate Package Data" at bounding box center [115, 441] width 0 height 0
click at [91, 438] on span "Attach Package" at bounding box center [79, 440] width 47 height 7
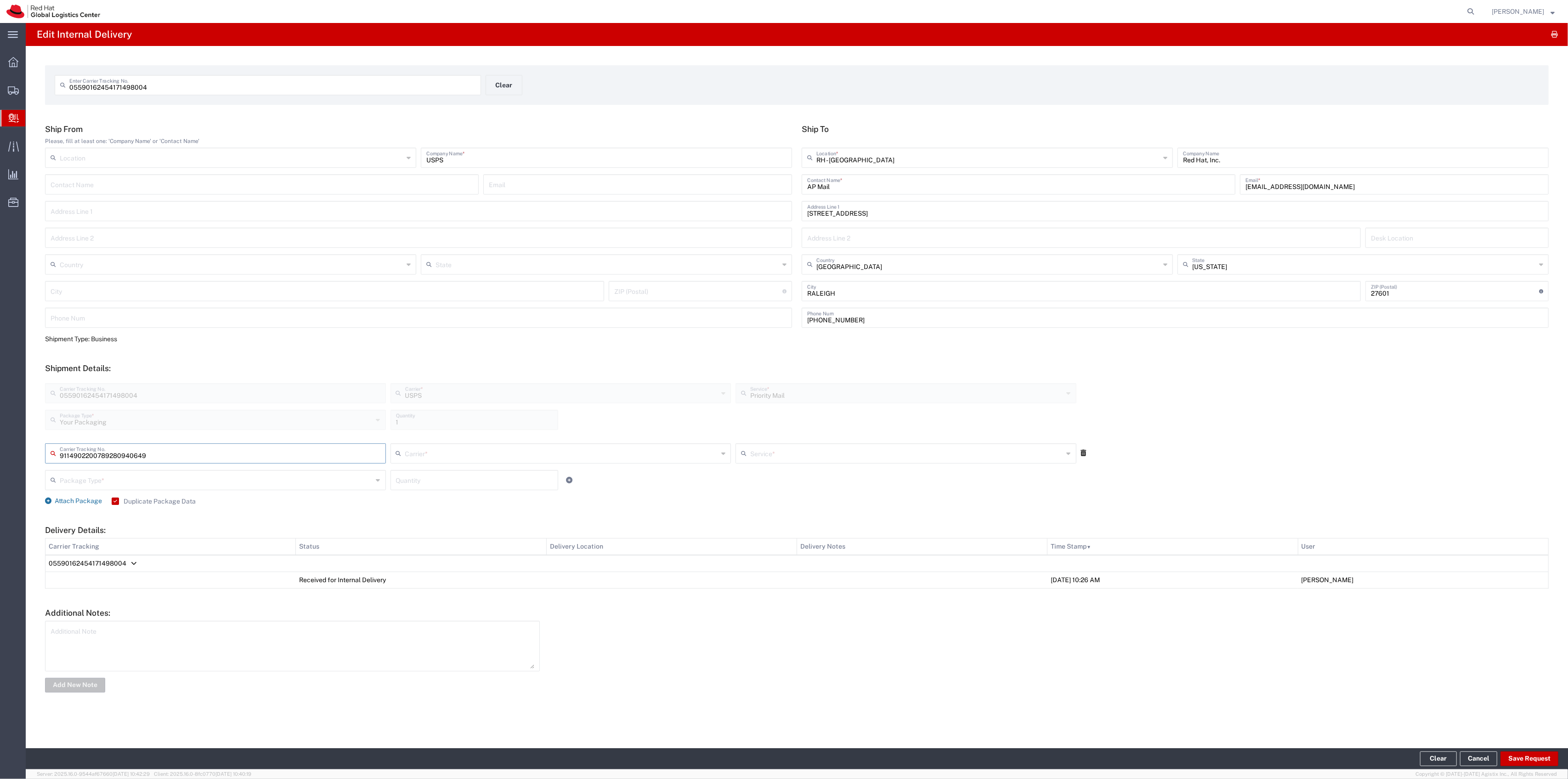
type input "9114902200789280940649"
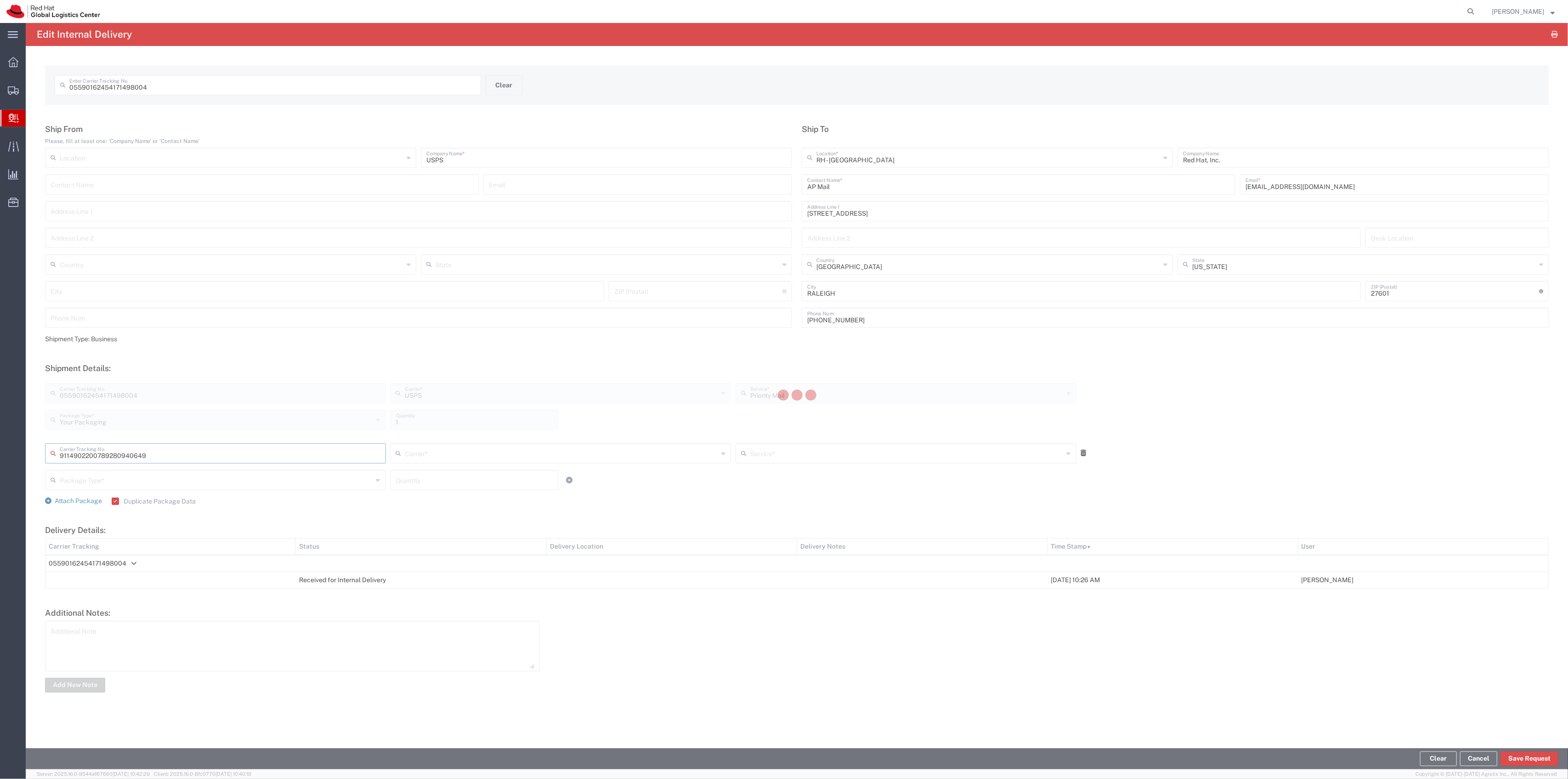
type input "USPS"
type input "Your Packaging"
type input "1"
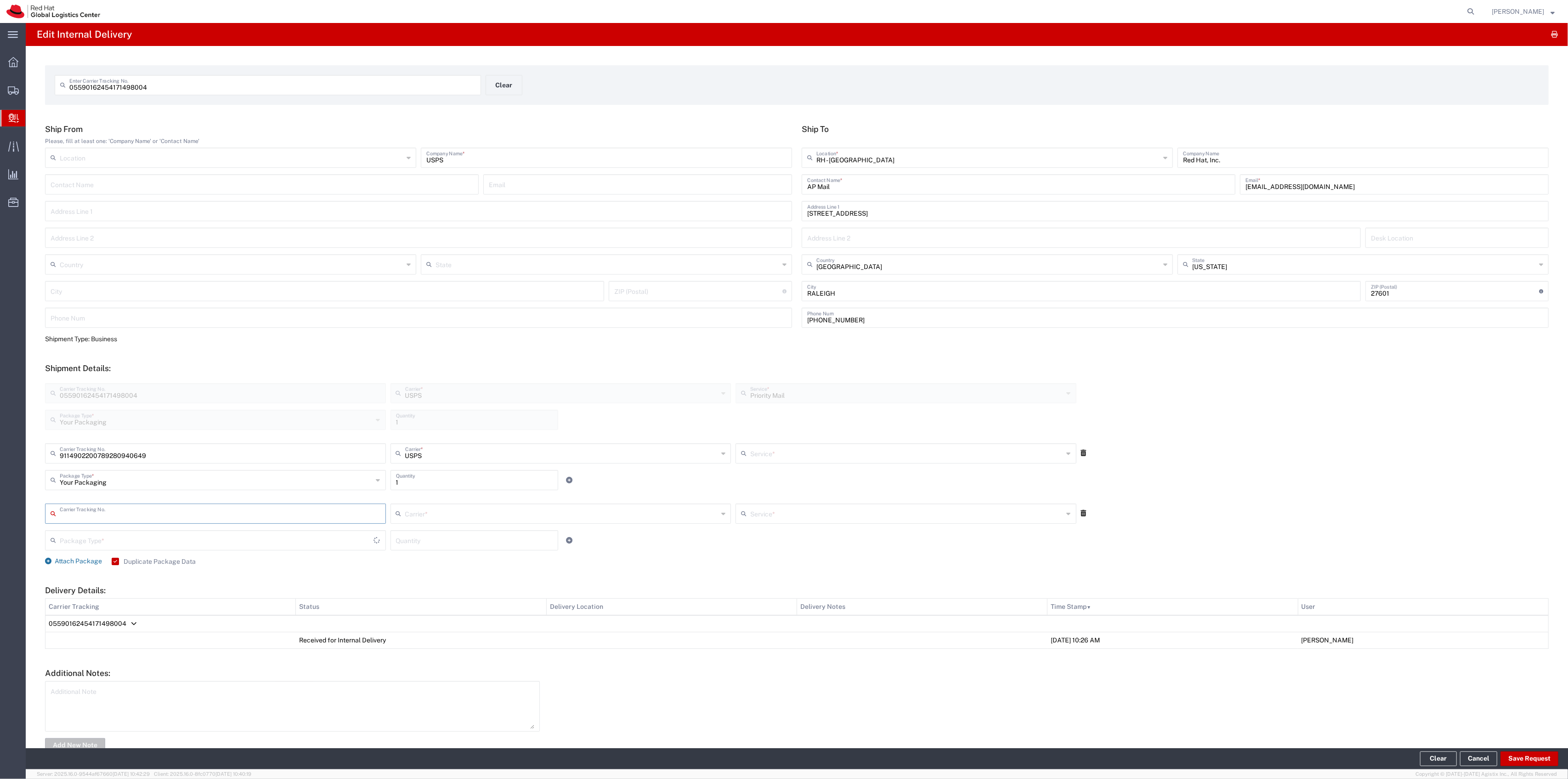
type input "Priority Mail"
type input "9114902200789280940625"
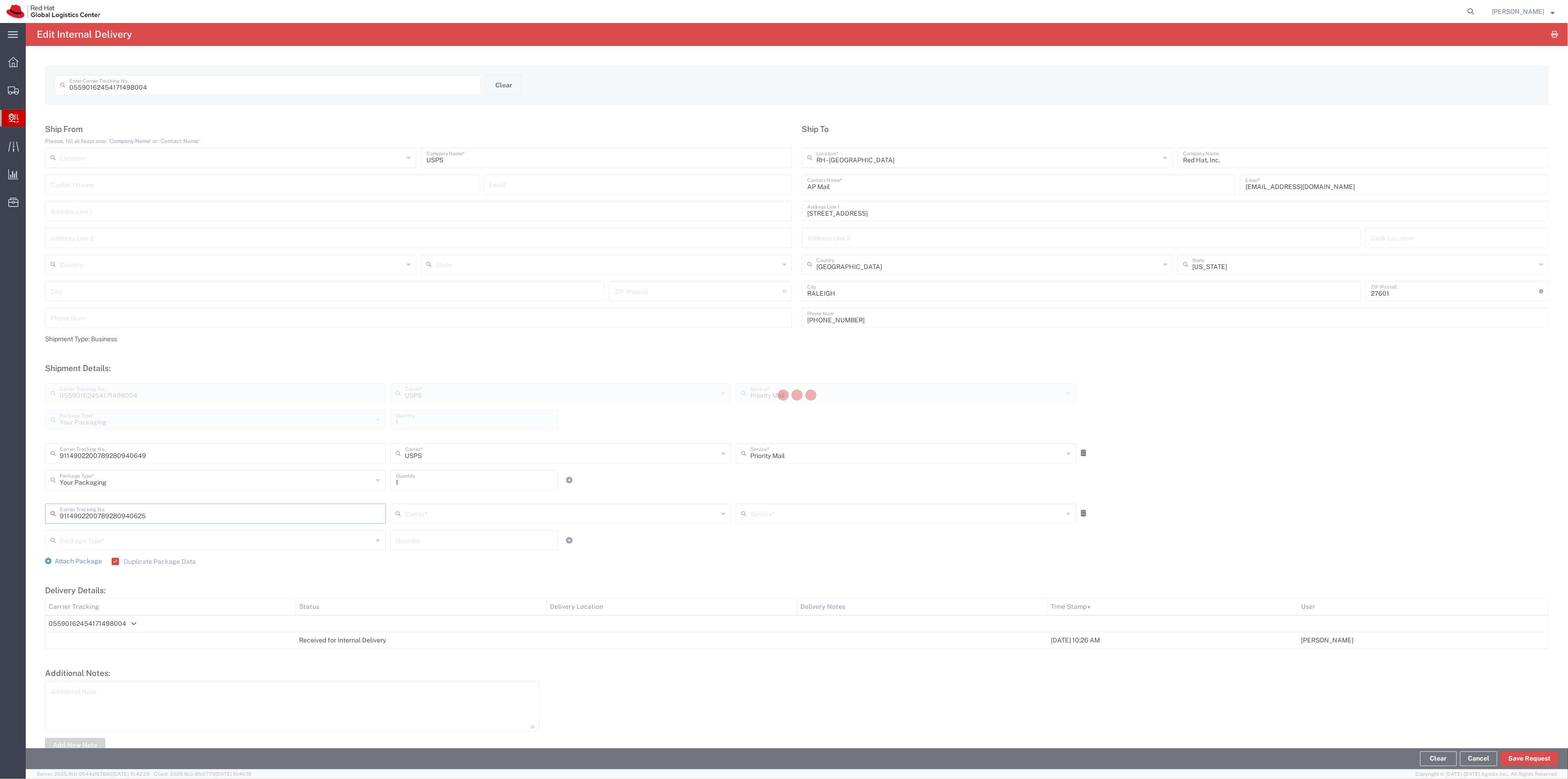
type input "USPS"
type input "Your Packaging"
type input "1"
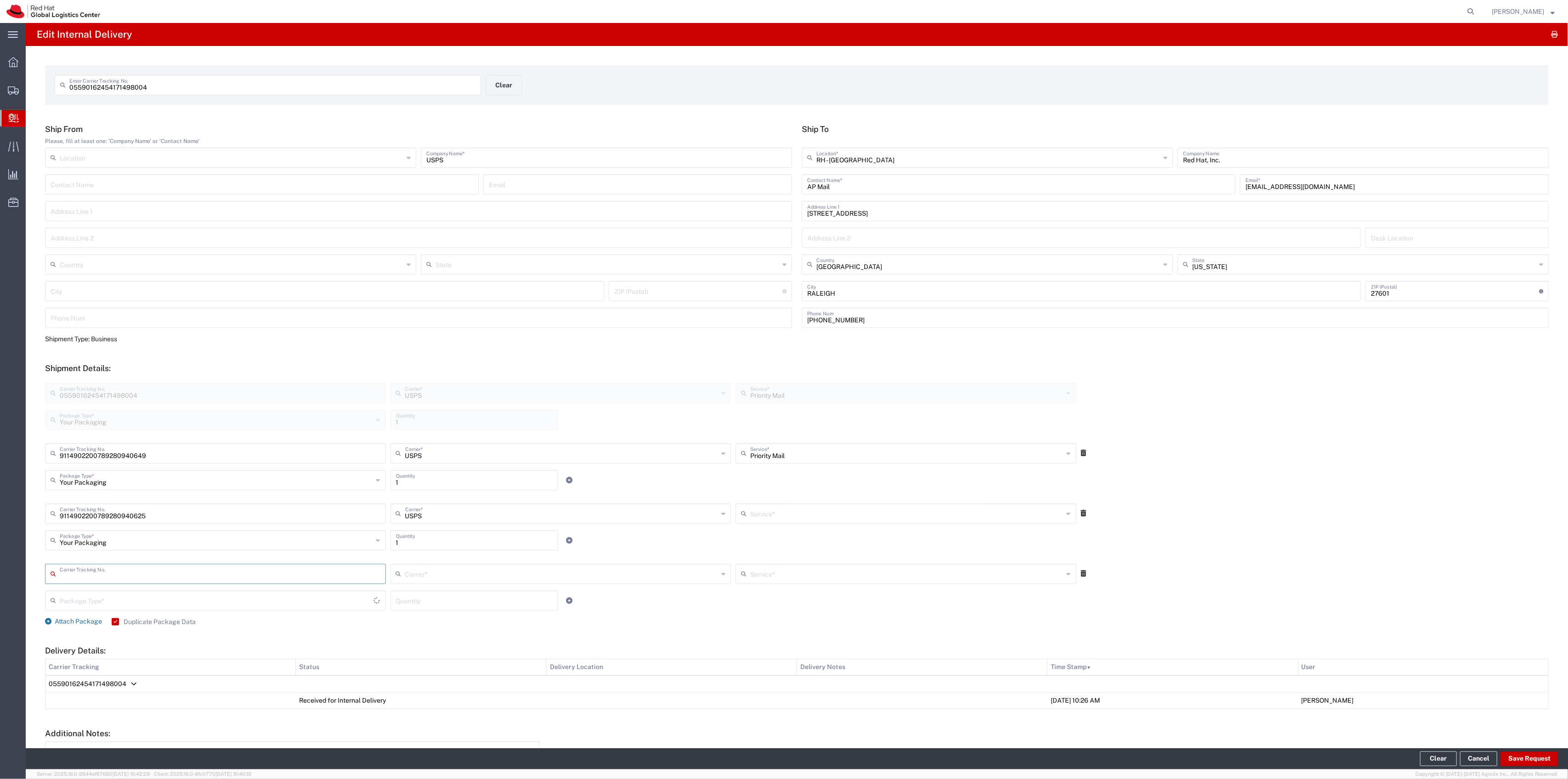
type input "Priority Mail"
type input "9114902200789280940632"
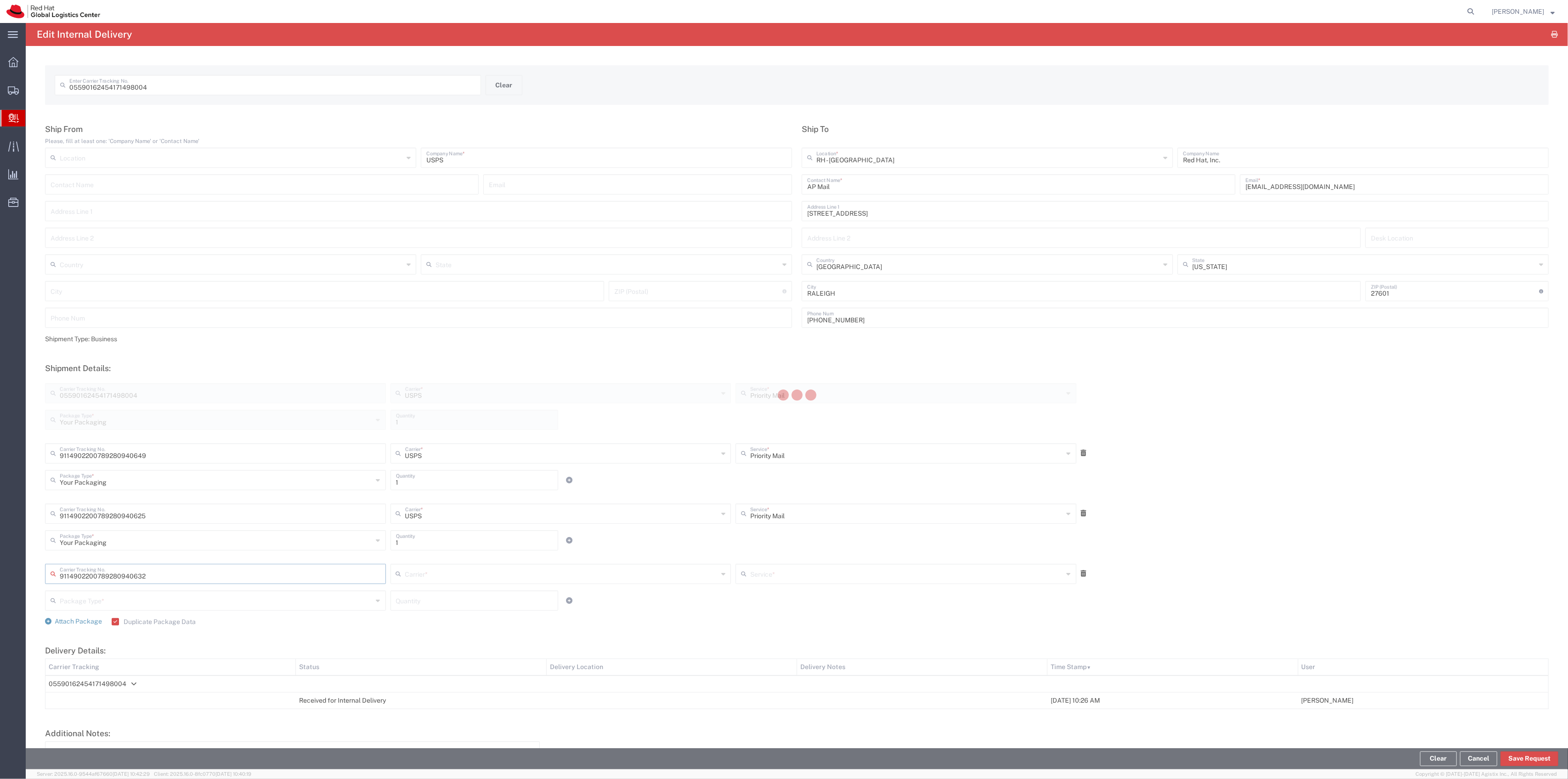
type input "USPS"
type input "Your Packaging"
type input "1"
type input "Priority Mail"
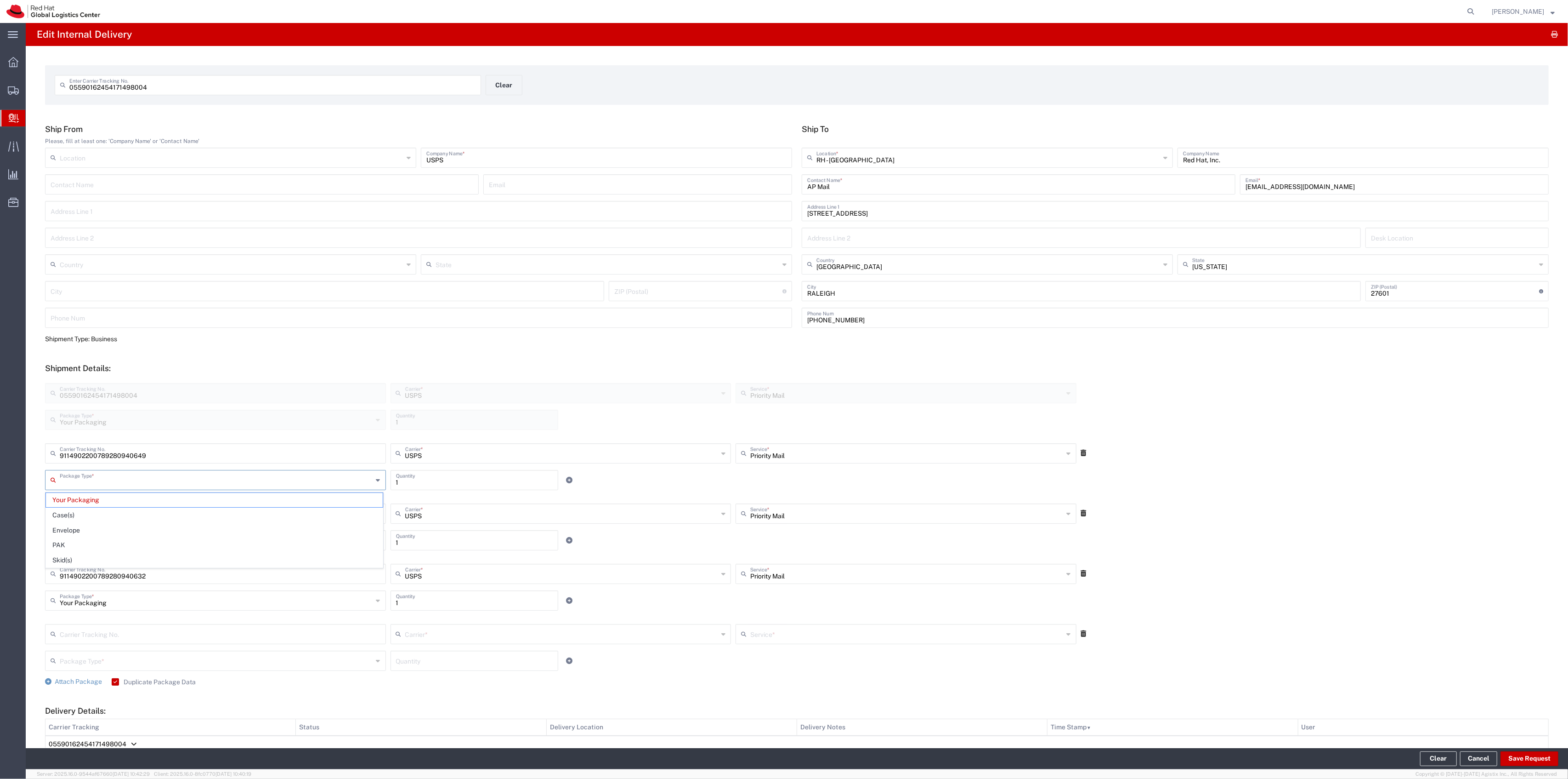
click at [206, 485] on input "text" at bounding box center [216, 479] width 313 height 16
click at [156, 546] on span "PAK" at bounding box center [214, 545] width 337 height 14
type input "PAK"
click at [156, 538] on input "text" at bounding box center [216, 540] width 313 height 16
click at [77, 604] on span "PAK" at bounding box center [214, 605] width 337 height 14
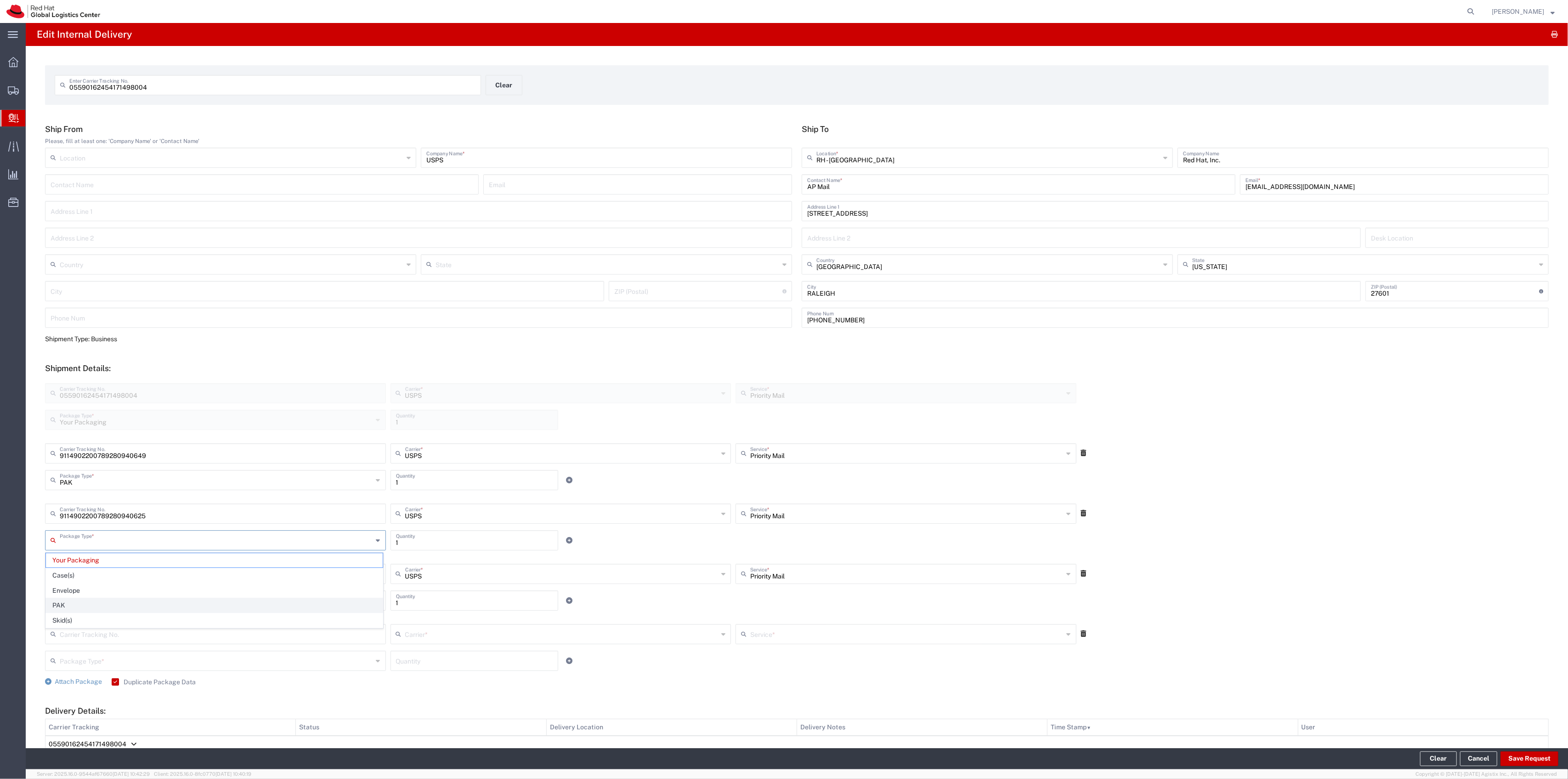
type input "PAK"
click at [91, 604] on input "text" at bounding box center [216, 599] width 313 height 16
click at [82, 663] on span "PAK" at bounding box center [214, 665] width 337 height 14
type input "PAK"
click at [1524, 756] on button "Save Request" at bounding box center [1529, 758] width 58 height 15
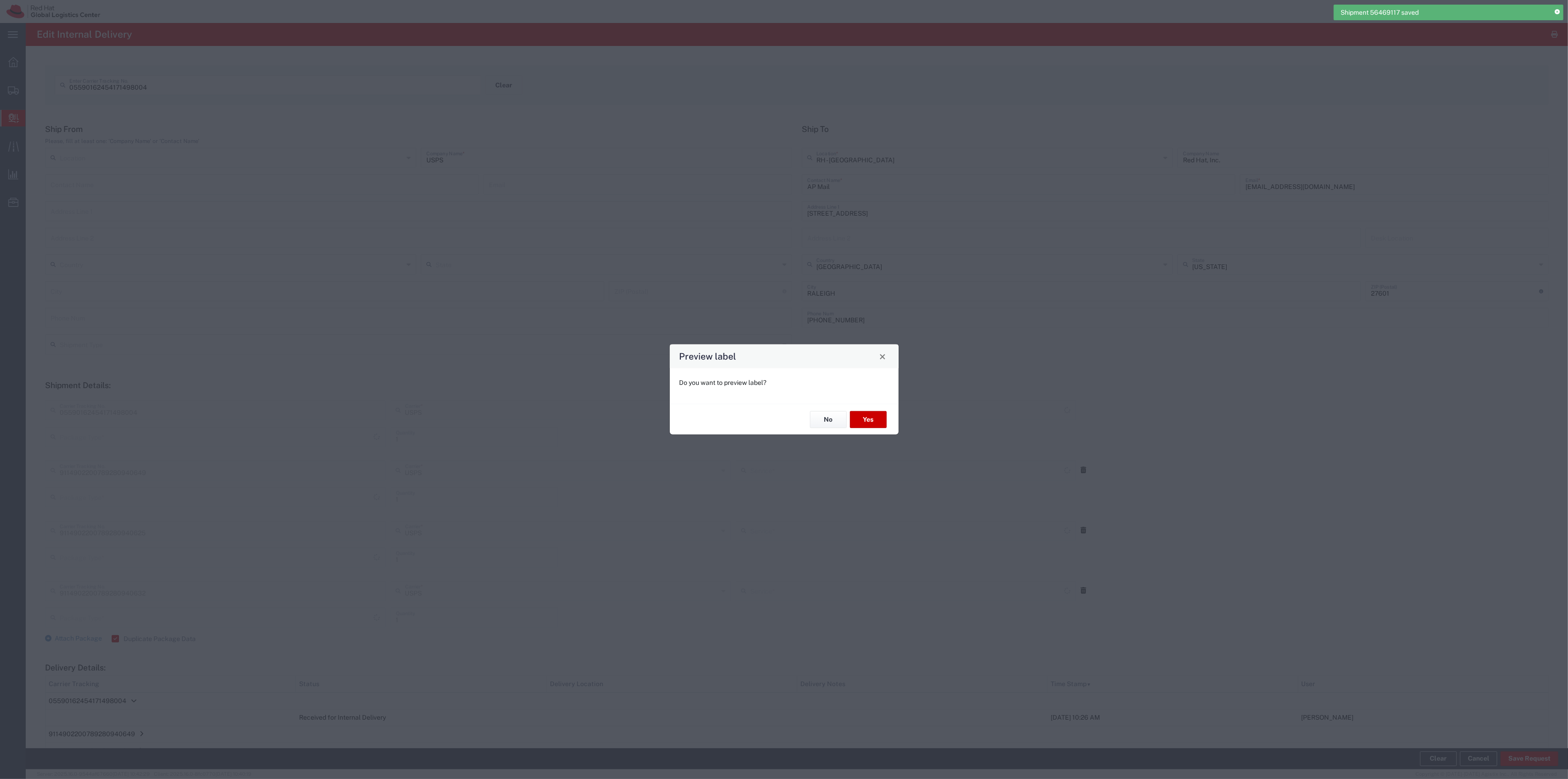
type input "Your Packaging"
type input "Priority Mail"
type input "PAK"
type input "Priority Mail"
type input "PAK"
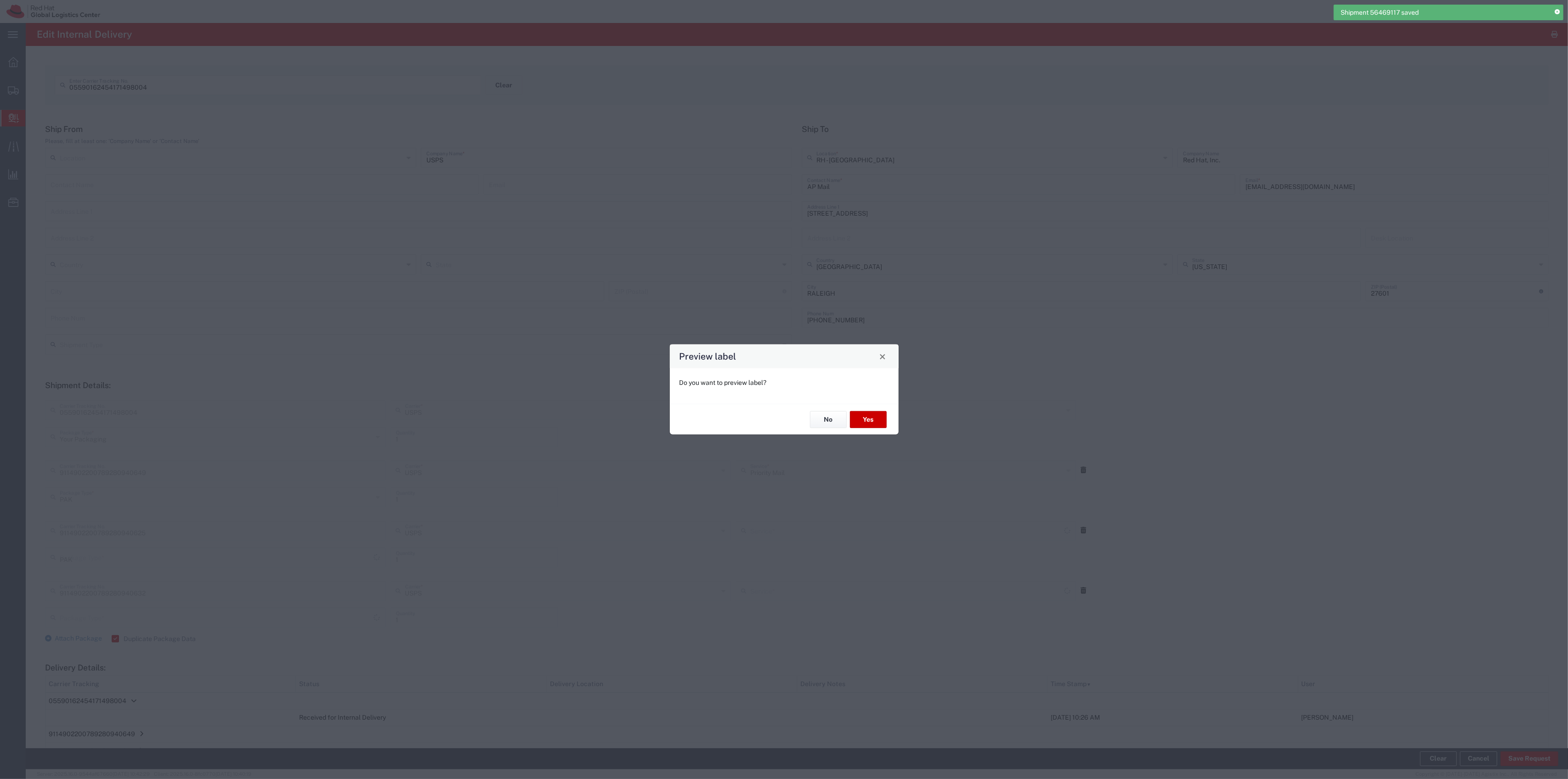
type input "Priority Mail"
type input "PAK"
type input "Priority Mail"
click at [831, 428] on button "No" at bounding box center [828, 420] width 37 height 17
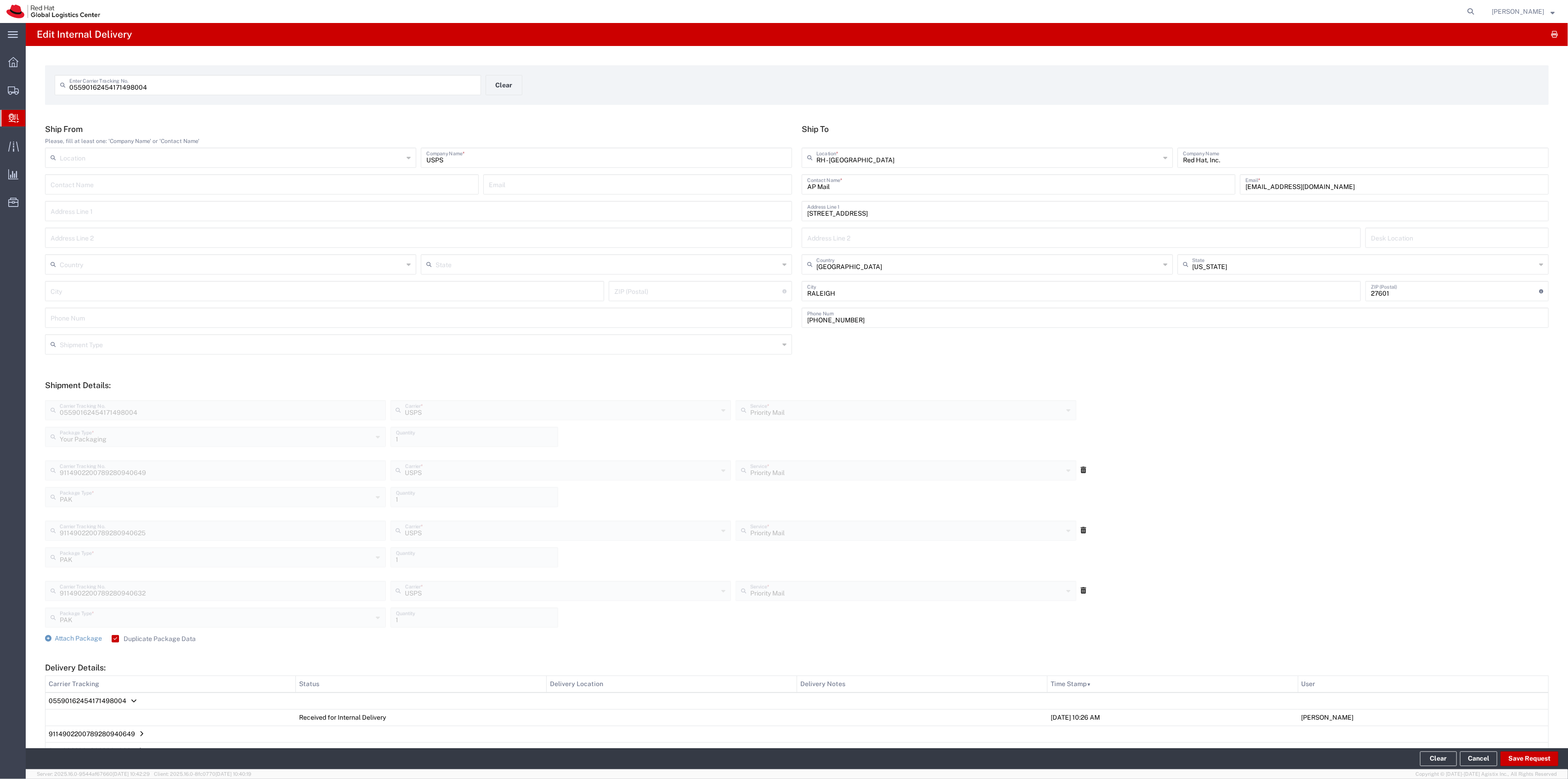
click at [1081, 470] on icon at bounding box center [1083, 470] width 5 height 7
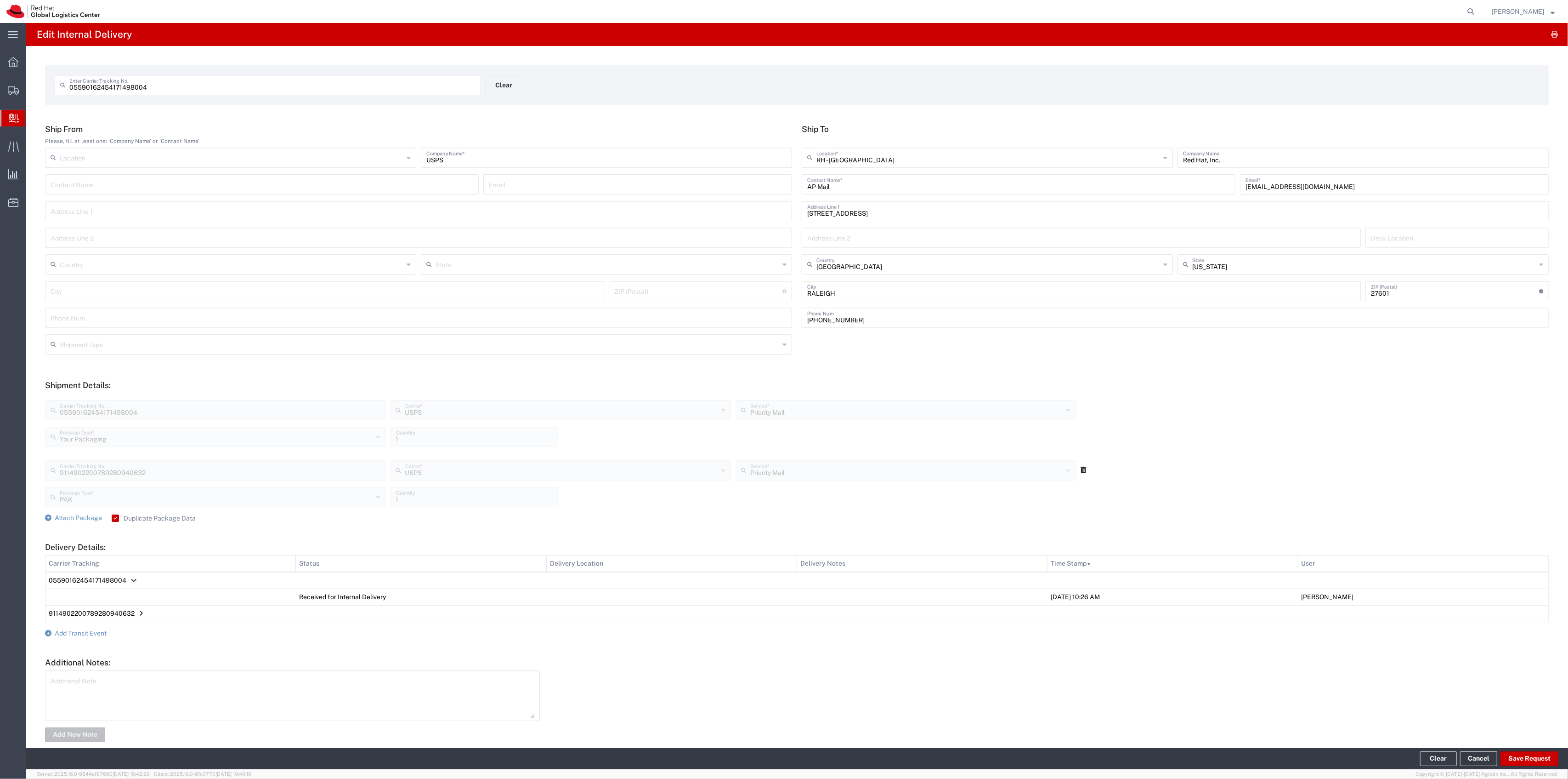
click at [1081, 470] on icon at bounding box center [1083, 470] width 5 height 7
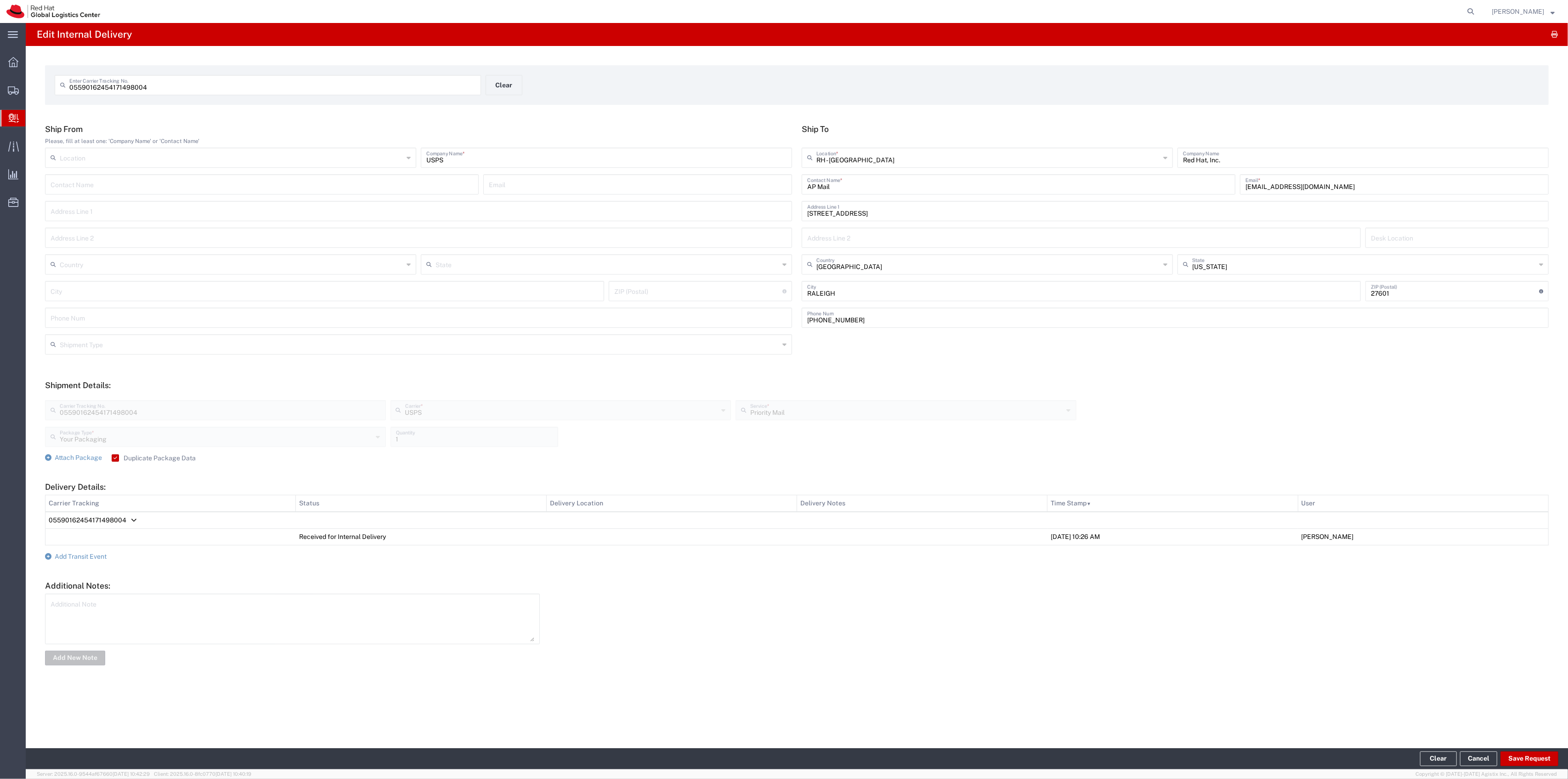
click at [1522, 747] on div "Edit Internal Delivery 05590162454171498004 Enter Carrier Tracking No. Clear Sh…" at bounding box center [797, 386] width 1542 height 725
click at [1513, 760] on button "Save Request" at bounding box center [1529, 758] width 58 height 15
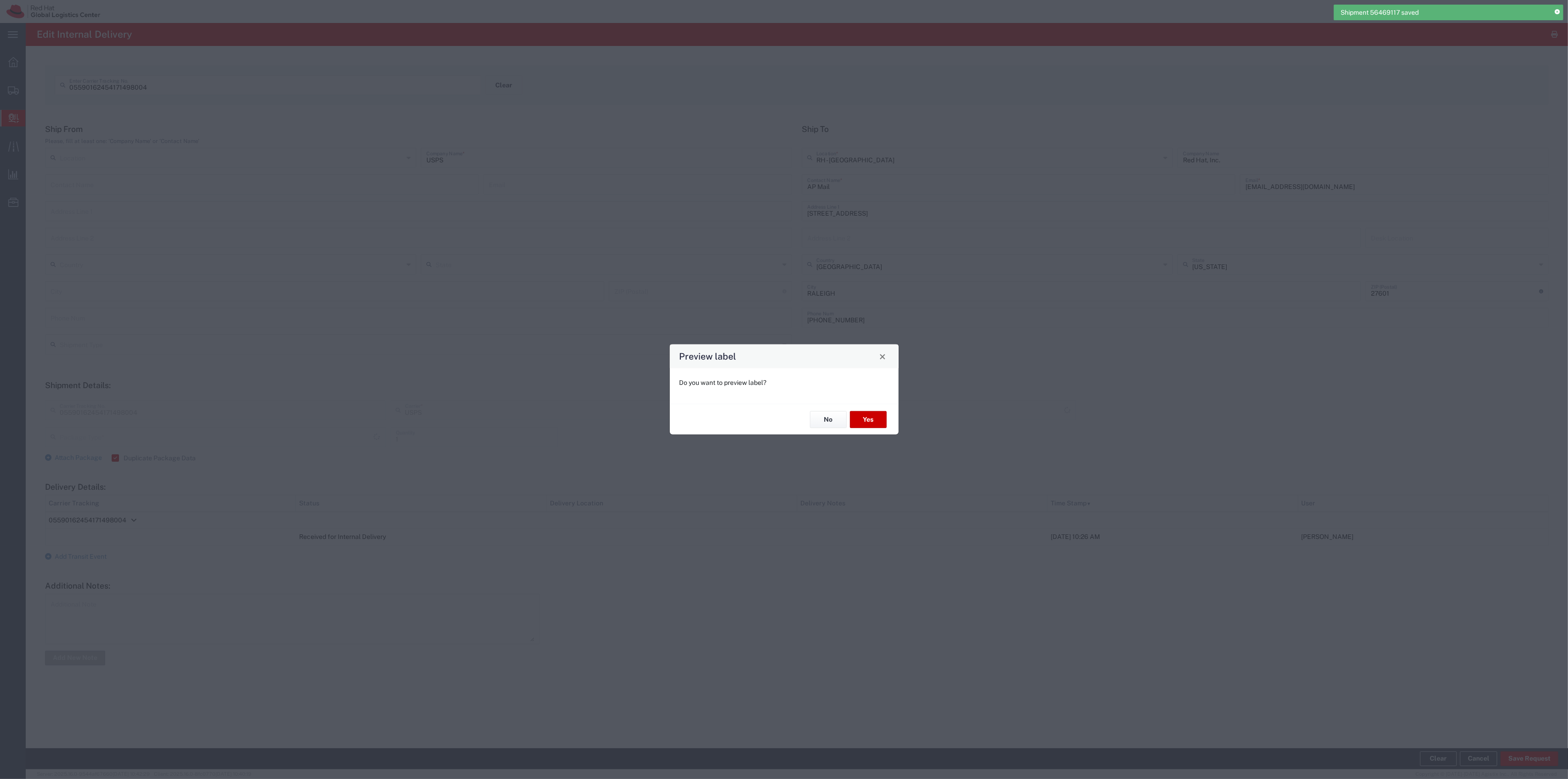
type input "Your Packaging"
type input "Priority Mail"
click at [814, 414] on button "No" at bounding box center [828, 420] width 37 height 17
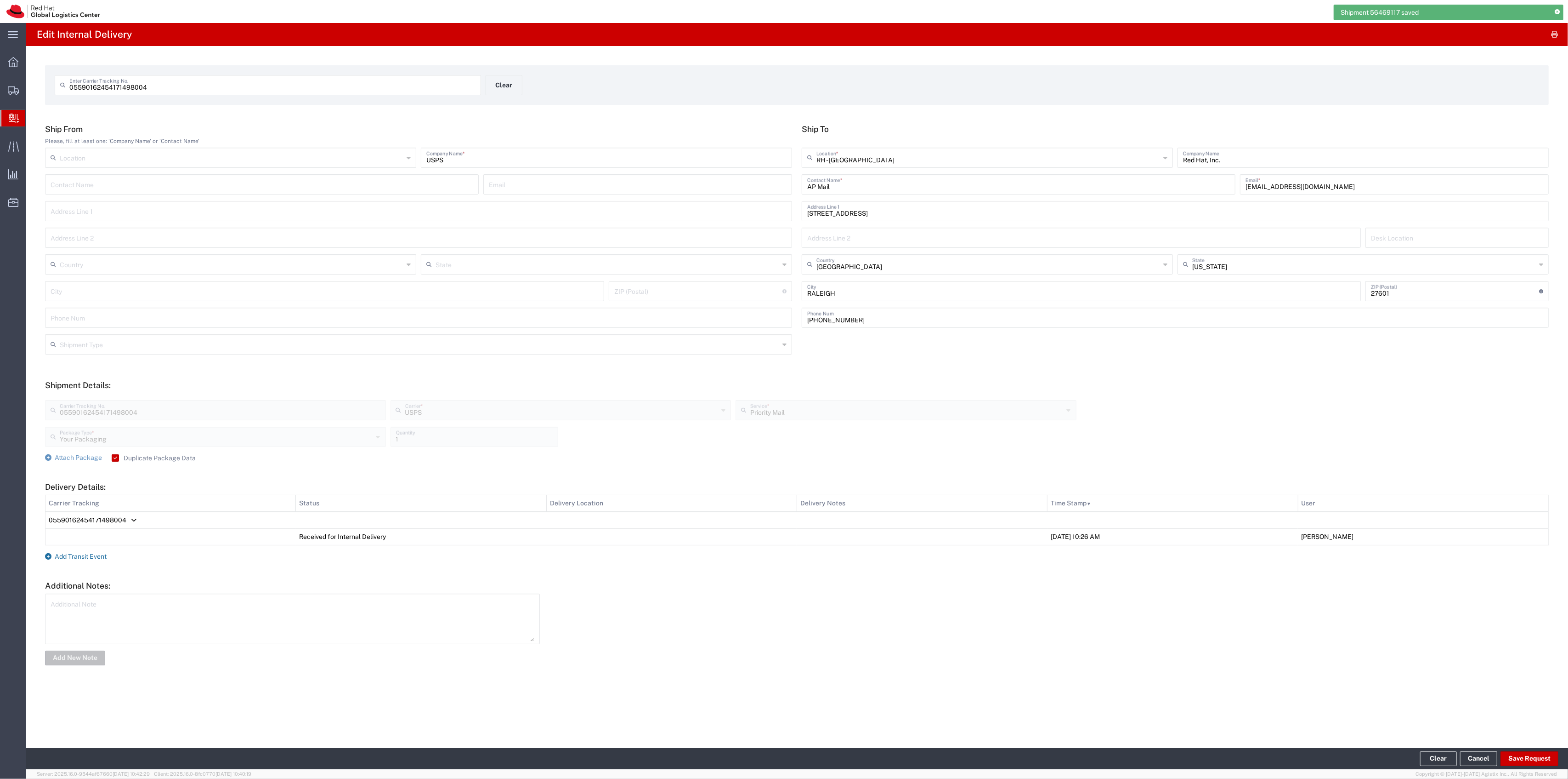
click at [83, 558] on span "Add Transit Event" at bounding box center [80, 556] width 52 height 7
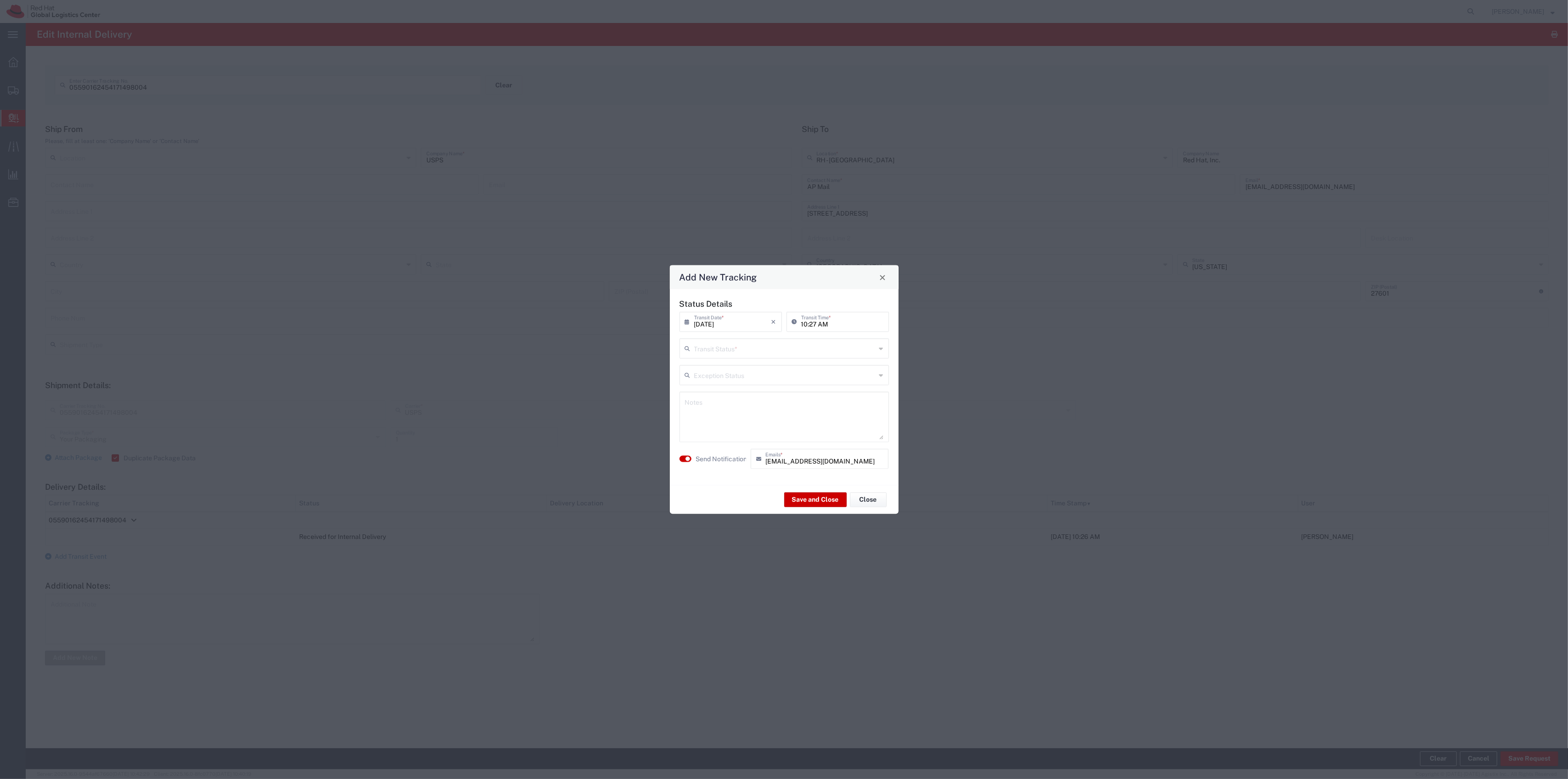
drag, startPoint x: 780, startPoint y: 331, endPoint x: 782, endPoint y: 339, distance: 8.2
click at [781, 336] on div "[DATE] × Transit Date * Cancel Apply 10:27 AM Transit Time *" at bounding box center [785, 325] width 214 height 27
drag, startPoint x: 783, startPoint y: 345, endPoint x: 778, endPoint y: 363, distance: 18.7
click at [783, 346] on input "text" at bounding box center [785, 348] width 182 height 16
click at [775, 368] on span "Delivery Confirmation" at bounding box center [784, 368] width 207 height 14
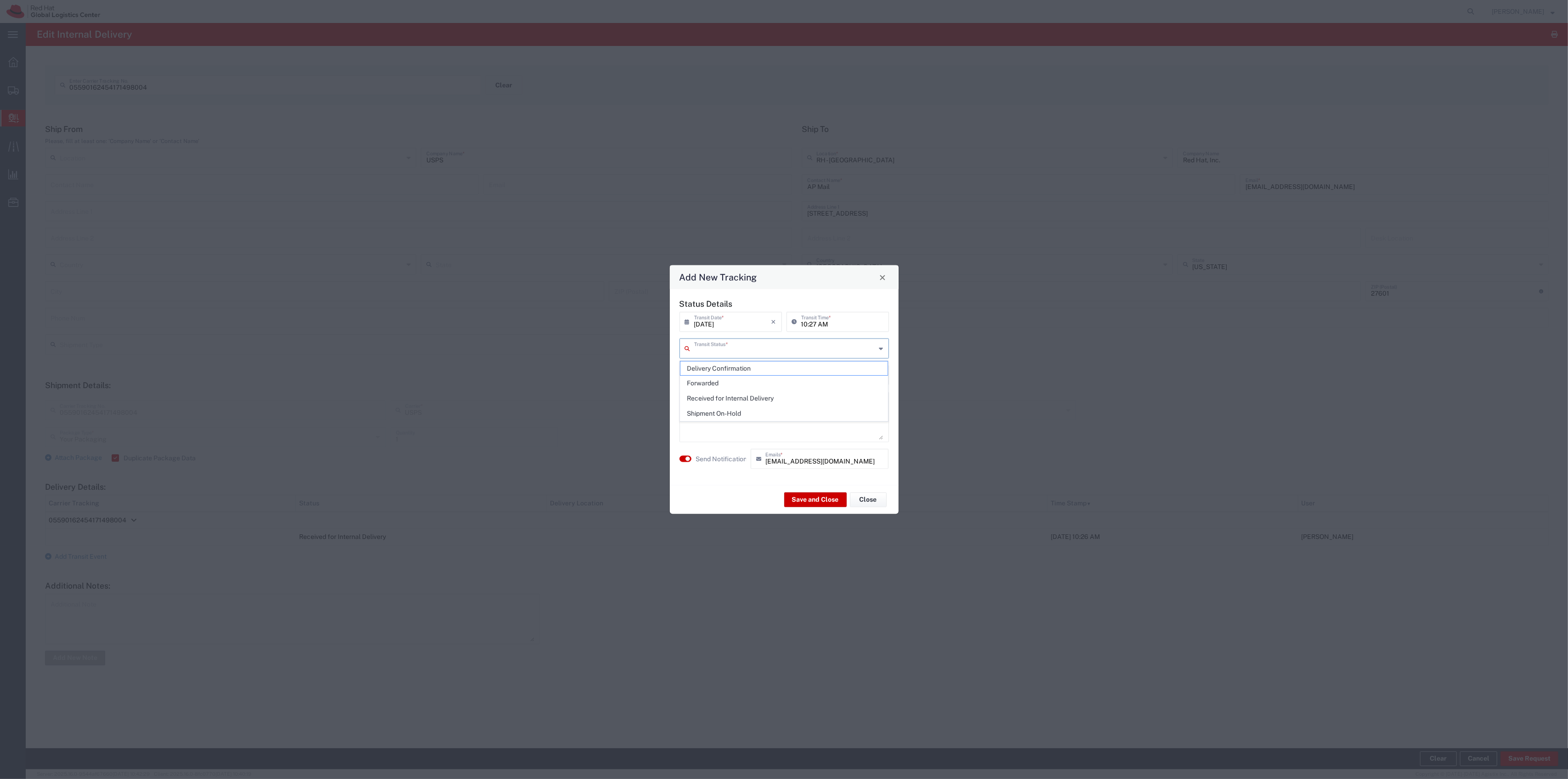
type input "Delivery Confirmation"
click at [699, 464] on agx-switch-control "Send Notification" at bounding box center [713, 459] width 71 height 20
click at [702, 457] on label "Send Notification" at bounding box center [721, 459] width 52 height 10
click at [793, 491] on div "Save and Close Close" at bounding box center [784, 499] width 229 height 29
click at [796, 494] on button "Save and Close" at bounding box center [815, 499] width 63 height 15
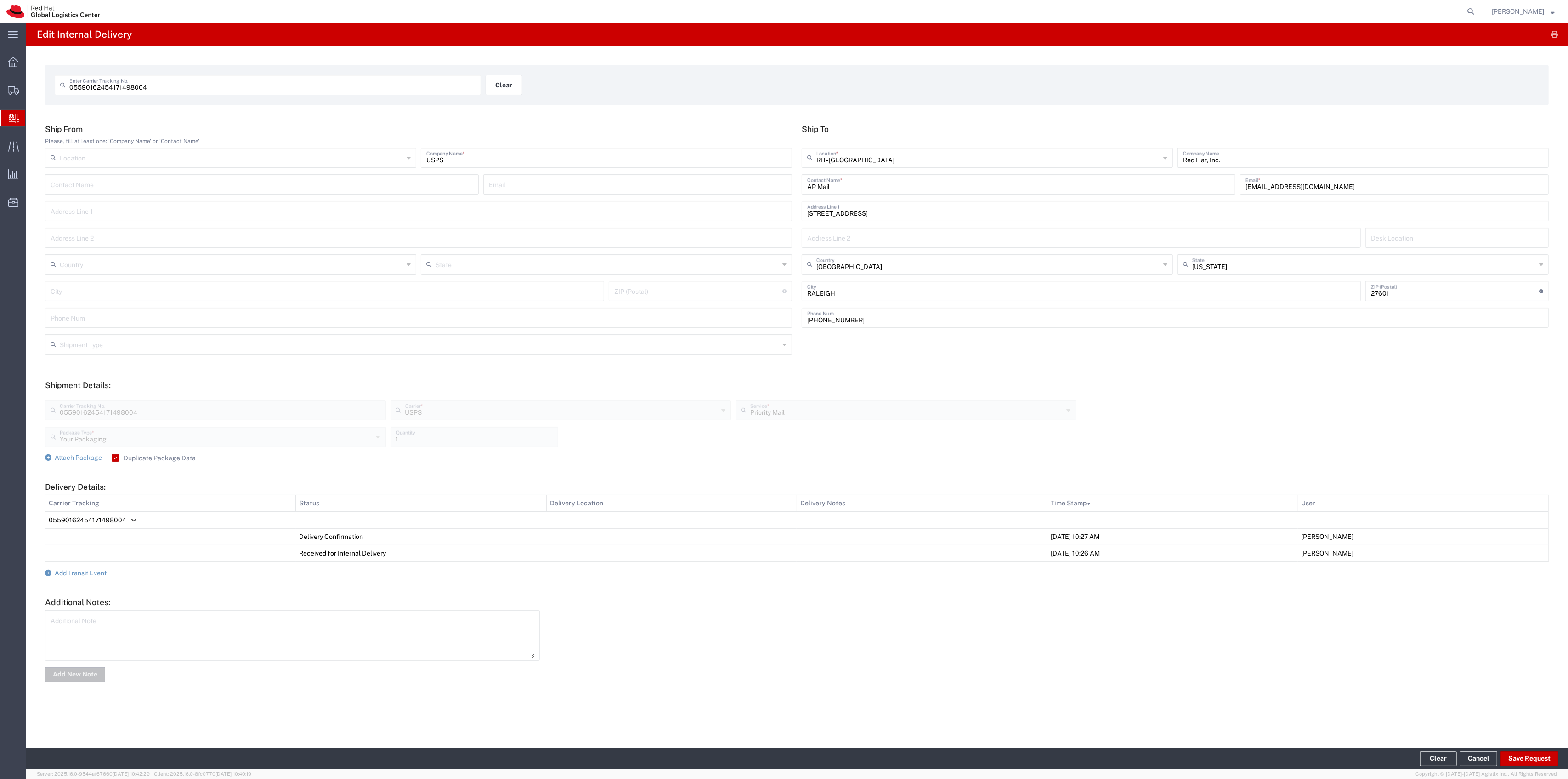
click at [501, 87] on button "Clear" at bounding box center [504, 85] width 37 height 20
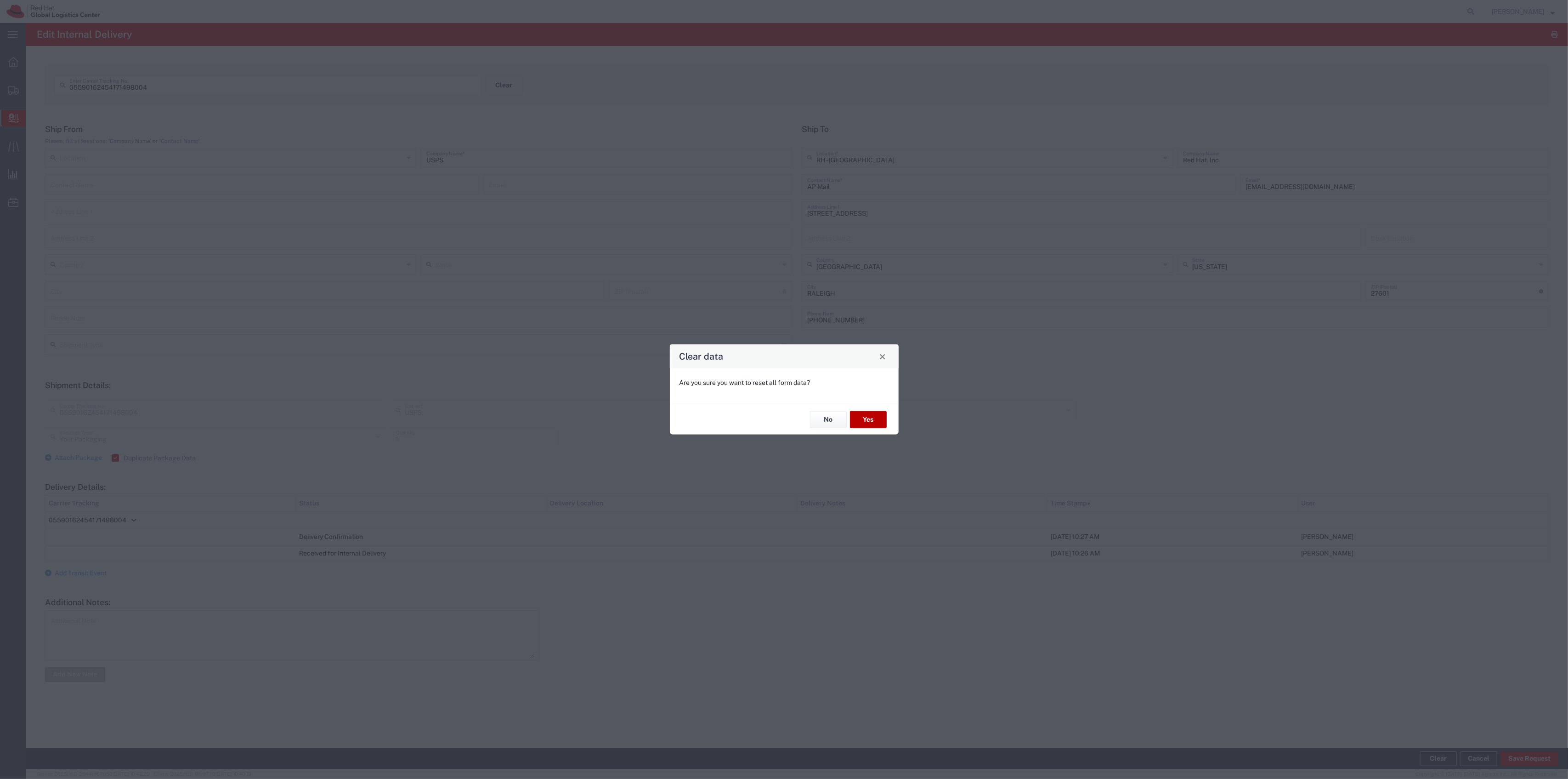
click at [868, 412] on button "Yes" at bounding box center [868, 420] width 37 height 17
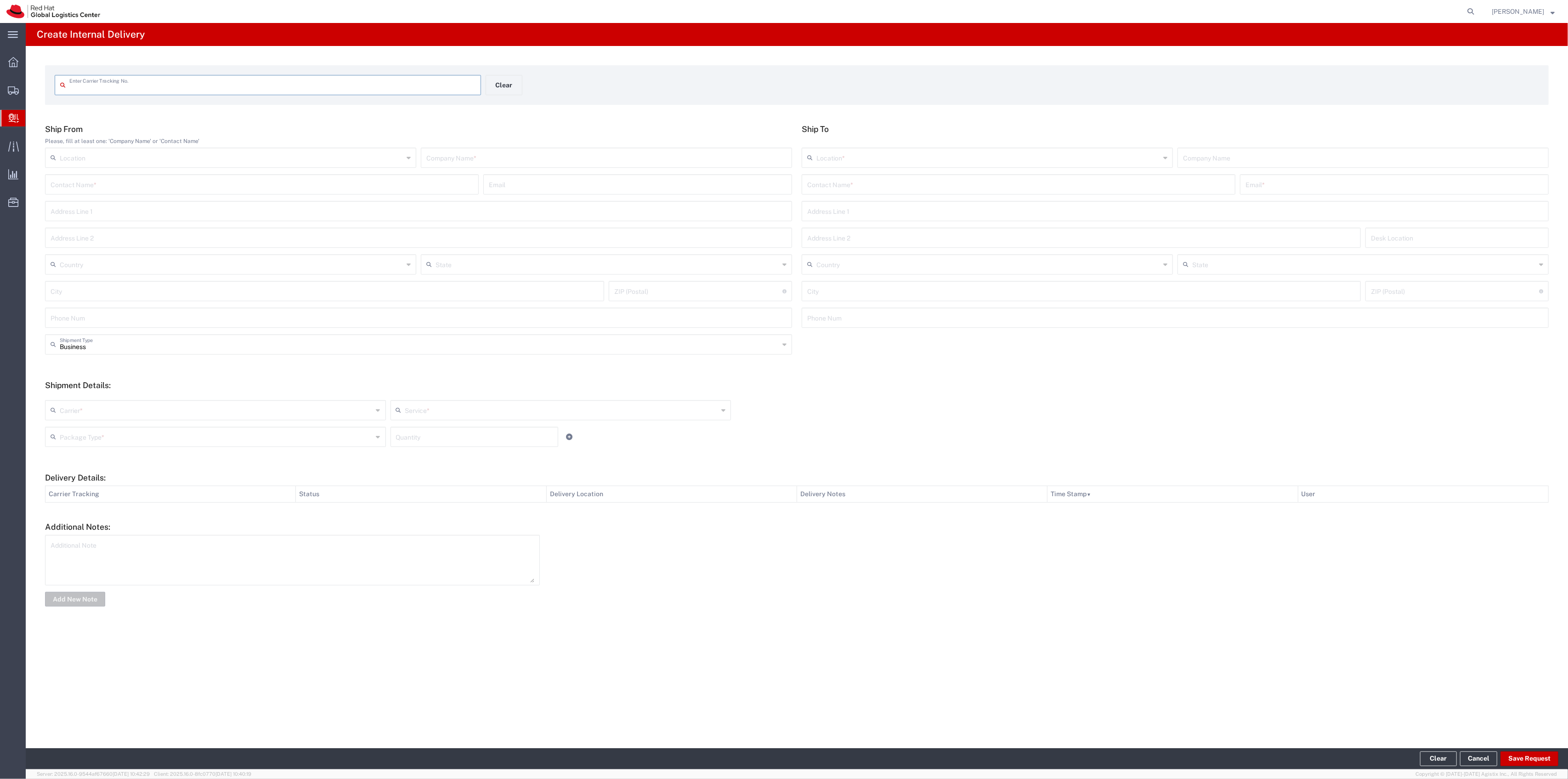
click at [401, 87] on input "text" at bounding box center [272, 84] width 406 height 16
type input "9114902200789280940649"
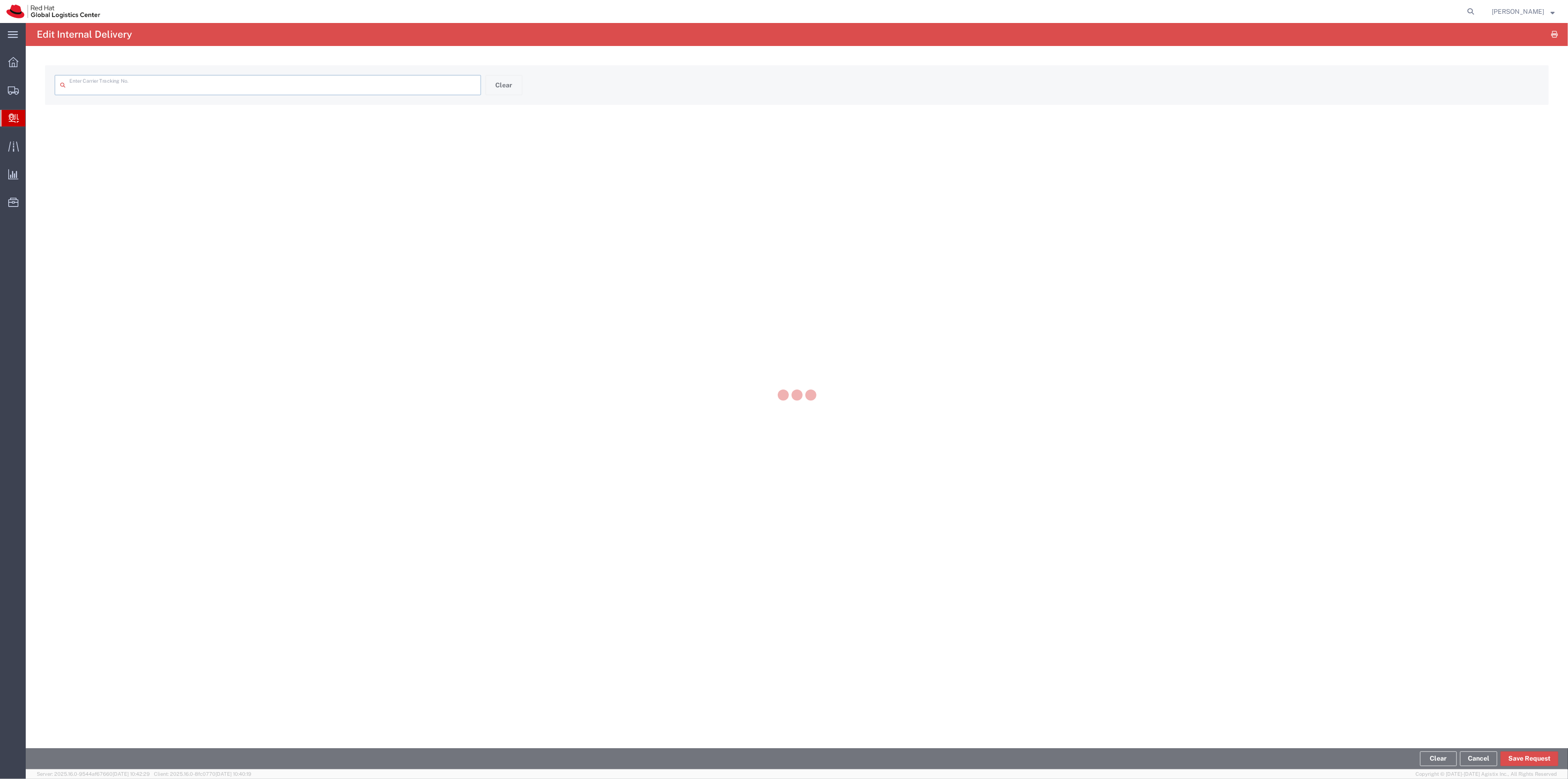
type input "9114902200789280940649"
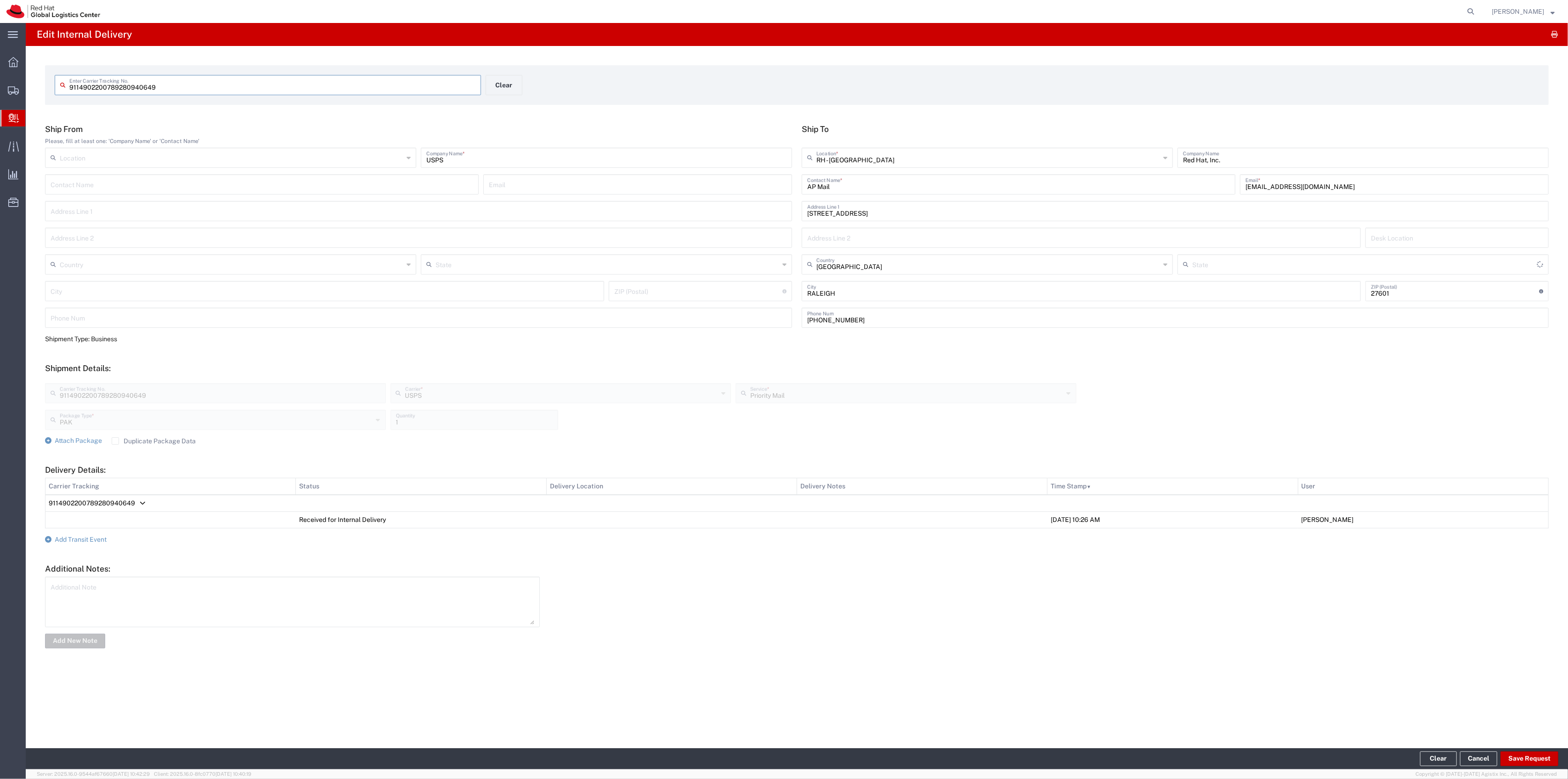
type input "[US_STATE]"
click at [113, 438] on label "Duplicate Package Data" at bounding box center [153, 441] width 84 height 7
click at [115, 441] on input "Duplicate Package Data" at bounding box center [115, 441] width 0 height 0
click at [87, 437] on span "Attach Package" at bounding box center [79, 440] width 47 height 7
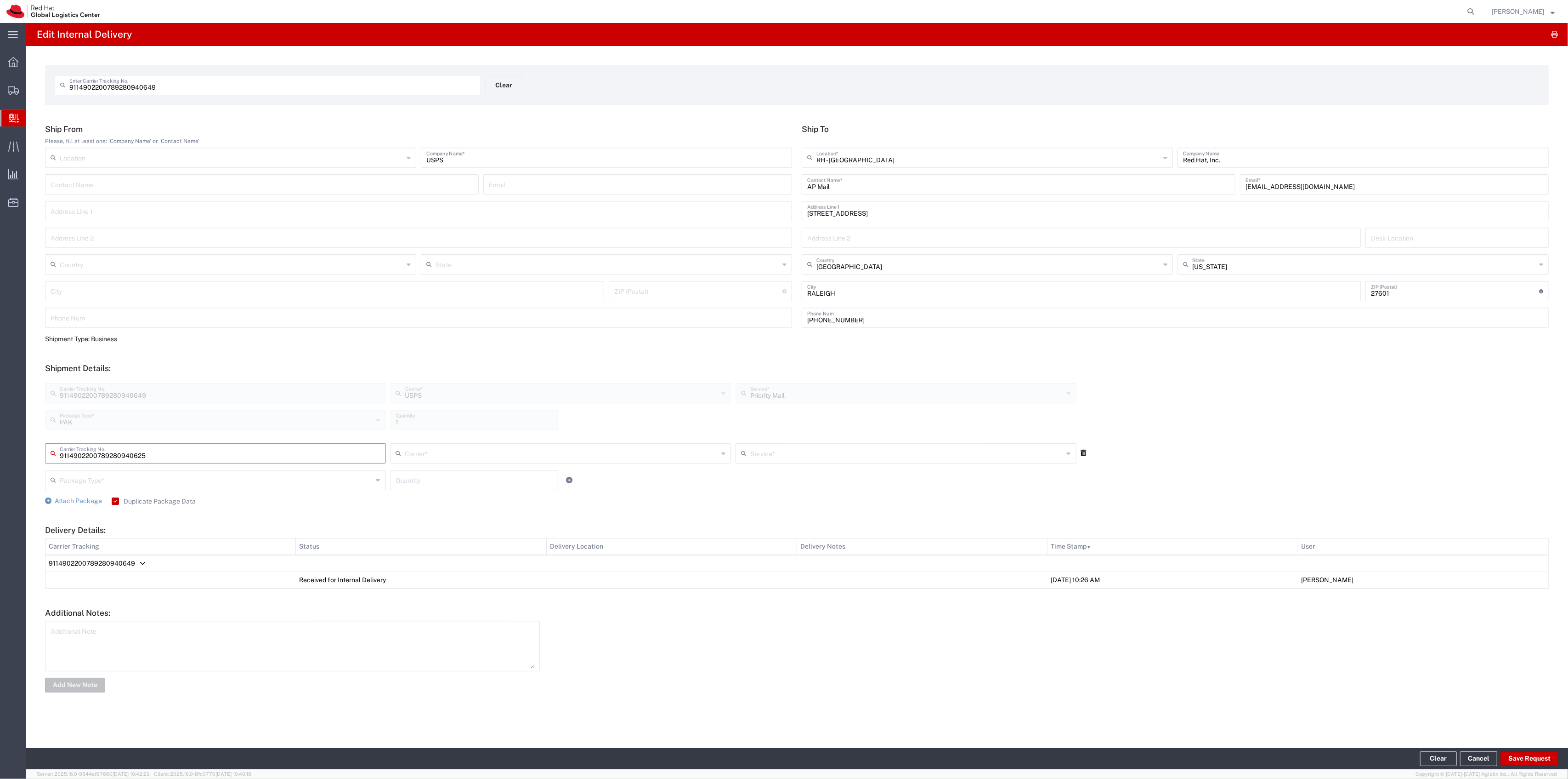
type input "9114902200789280940625"
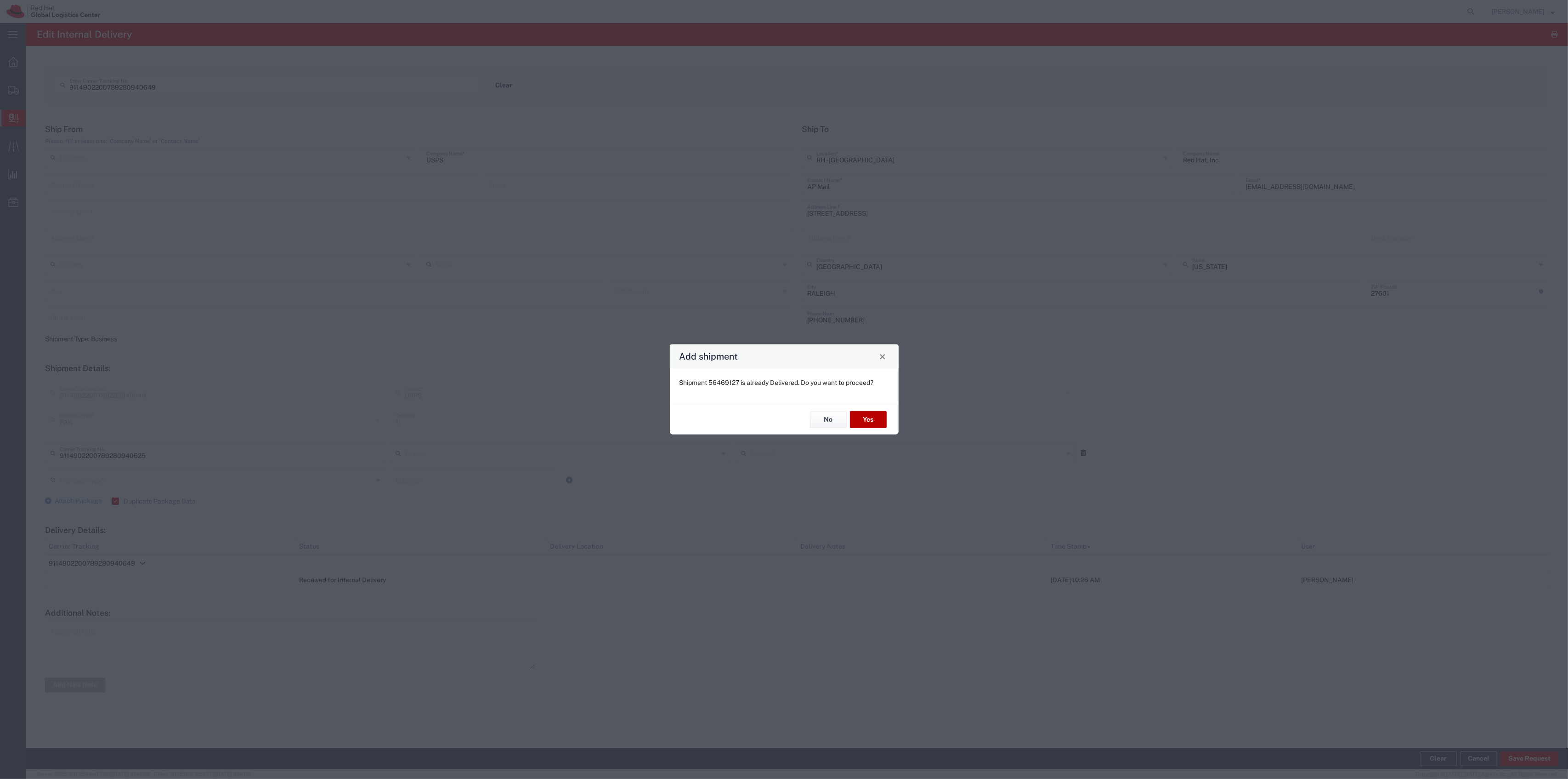
click at [870, 421] on button "Yes" at bounding box center [868, 420] width 37 height 17
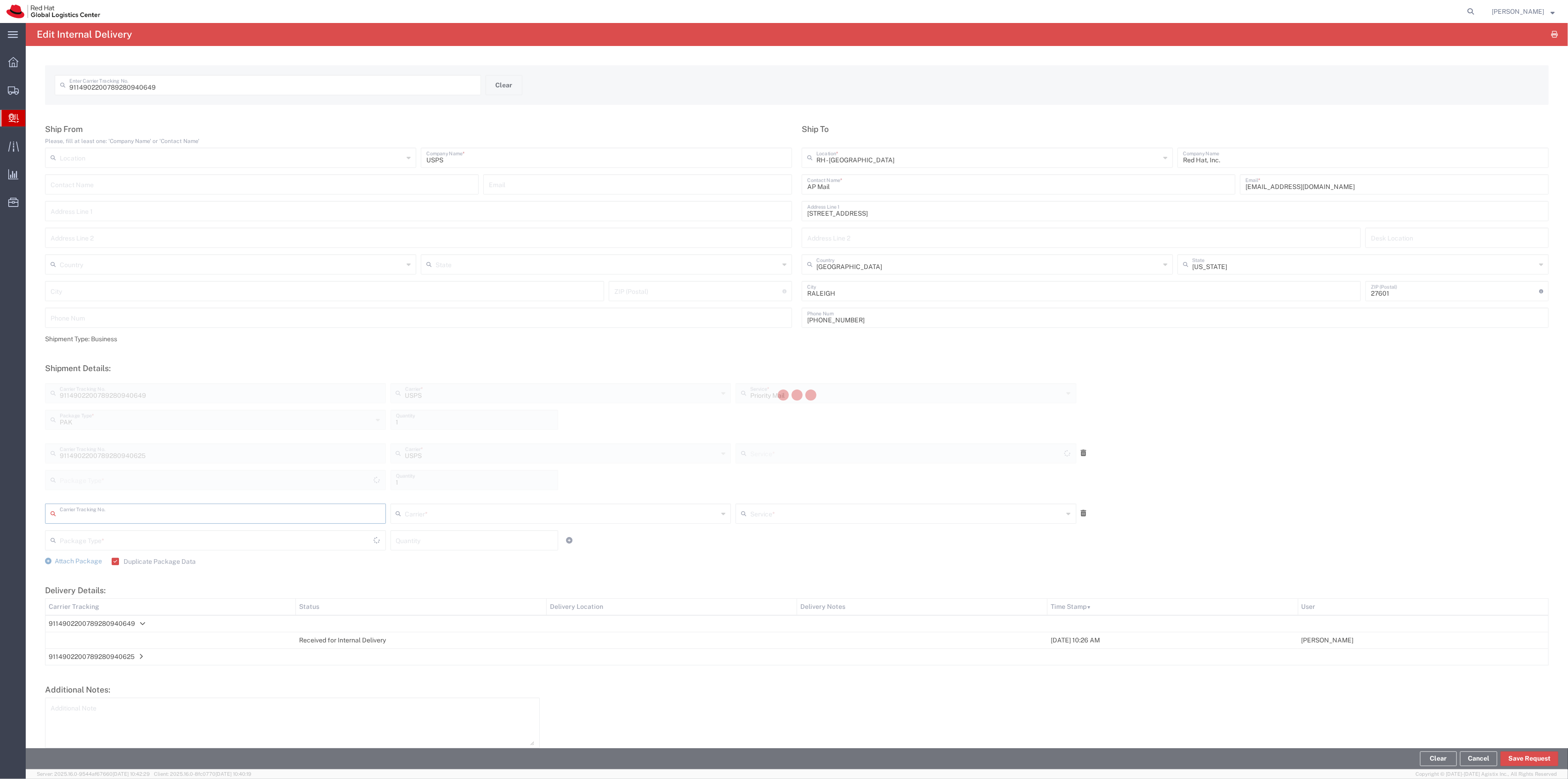
type input "PAK"
type input "Priority Mail"
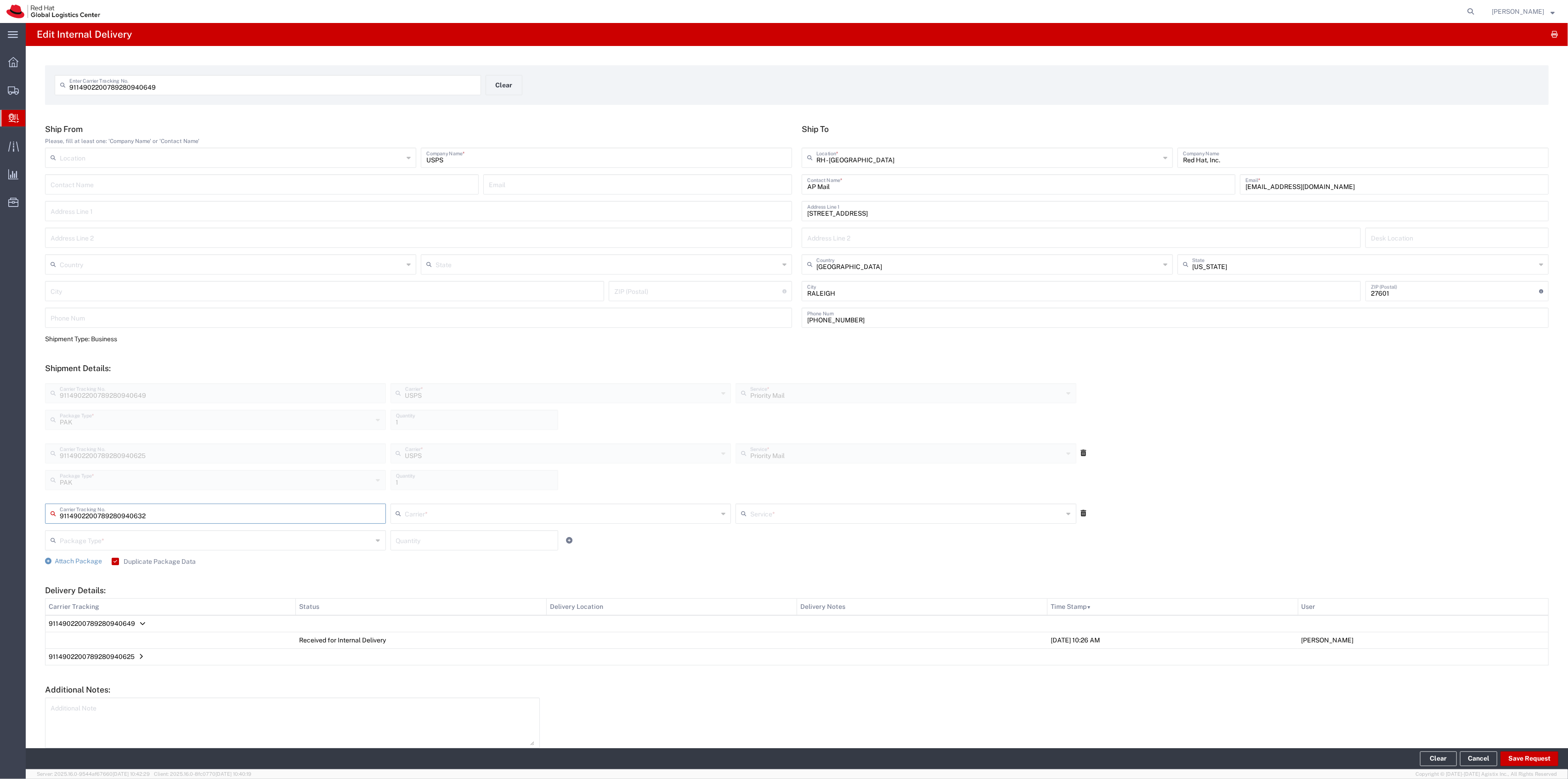
type input "9114902200789280940632"
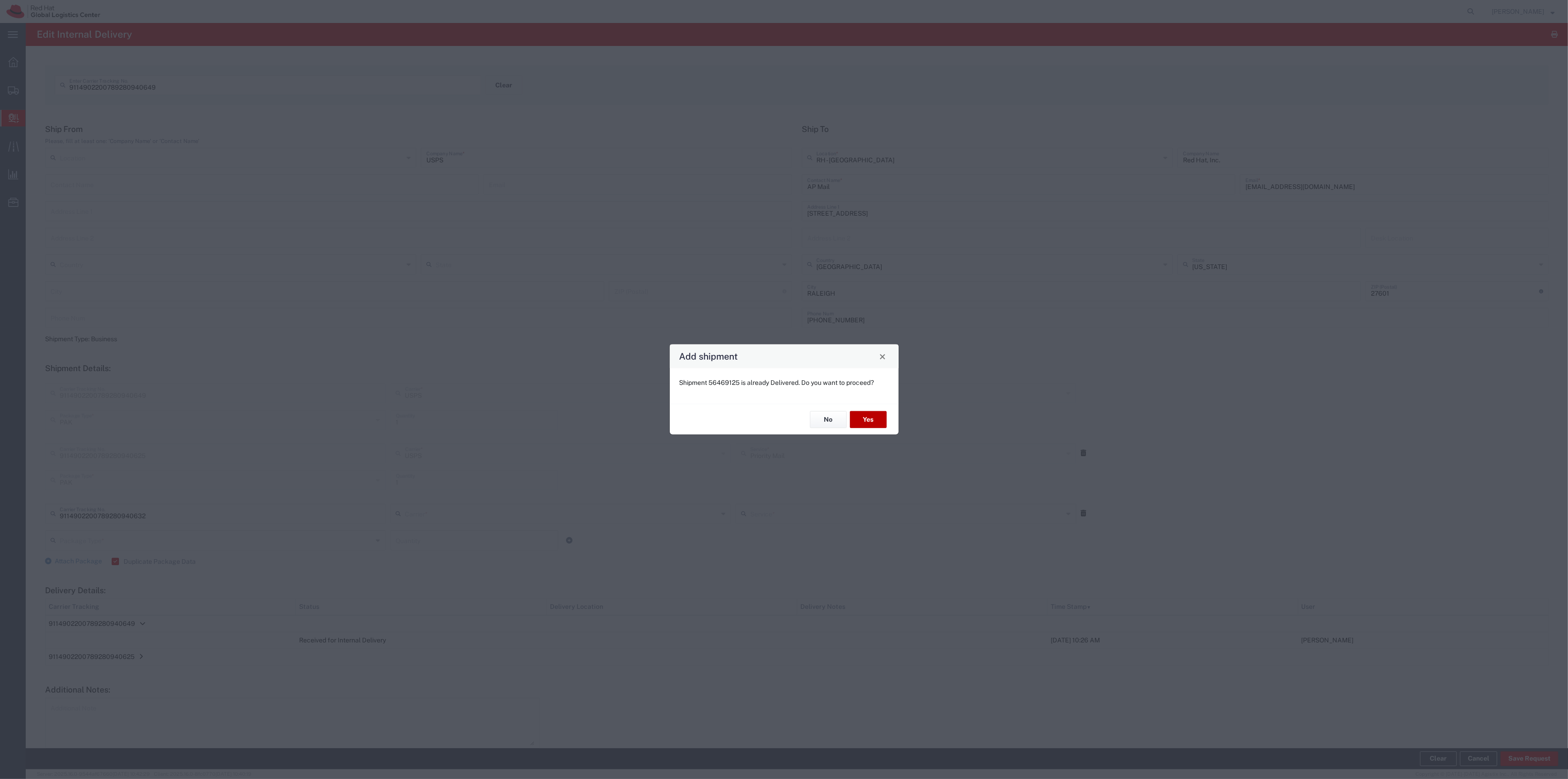
click at [870, 421] on button "Yes" at bounding box center [868, 420] width 37 height 17
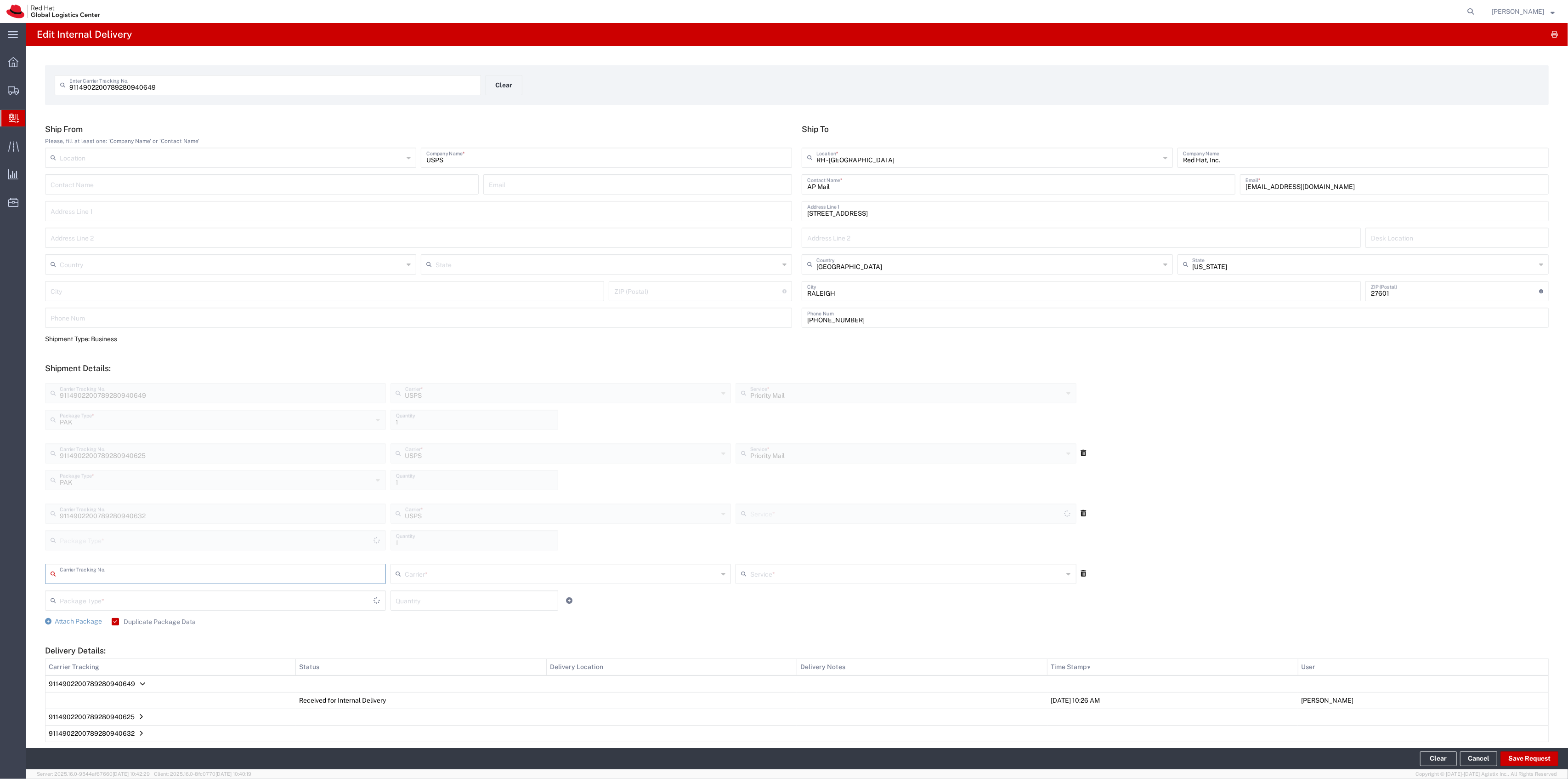
type input "PAK"
type input "Priority Mail"
drag, startPoint x: 859, startPoint y: 183, endPoint x: 693, endPoint y: 167, distance: 166.8
click at [693, 167] on div "Ship From Please, fill at least one: 'Company Name' or 'Contact Name' Location …" at bounding box center [797, 229] width 1513 height 210
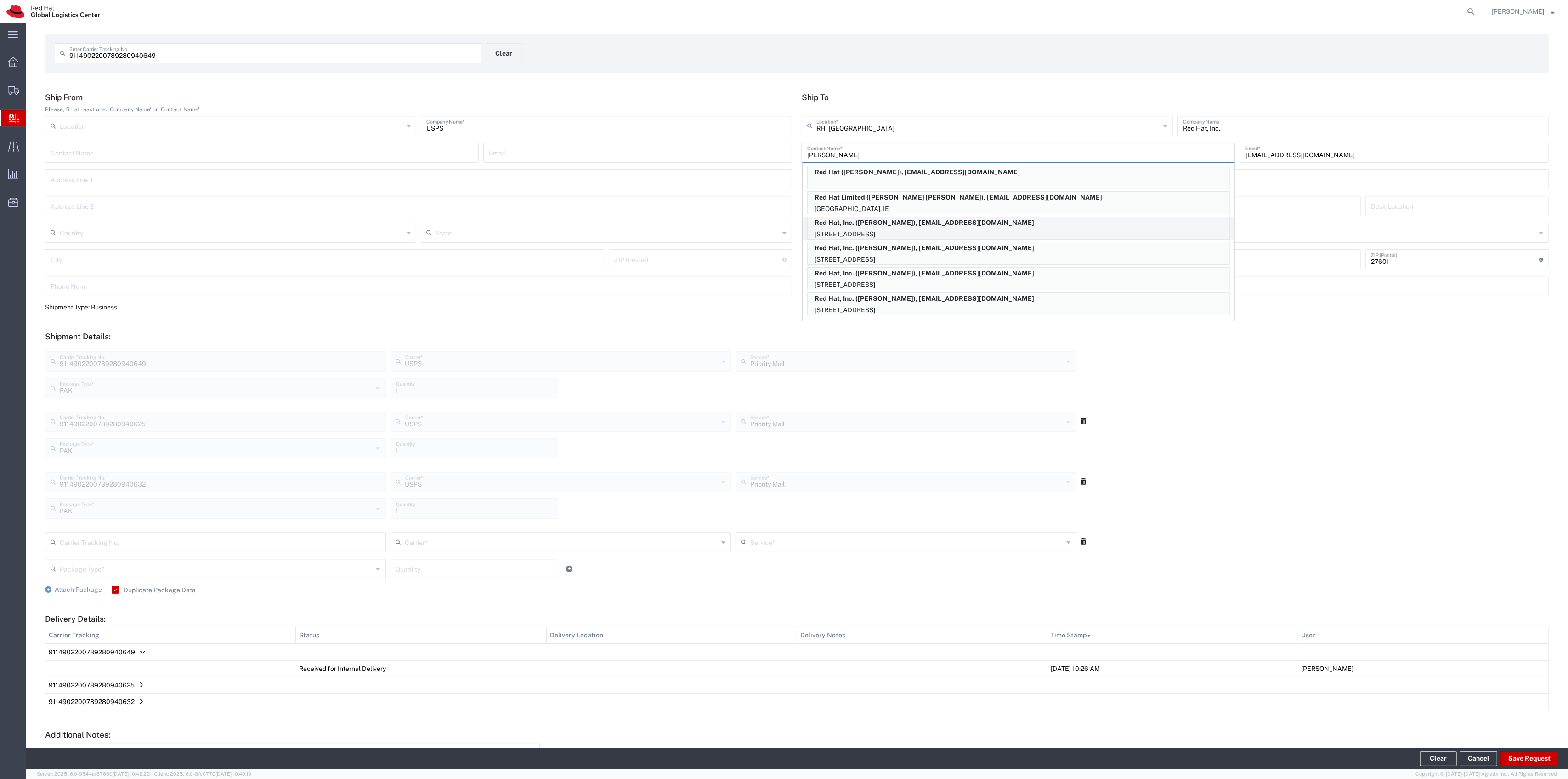
scroll to position [61, 0]
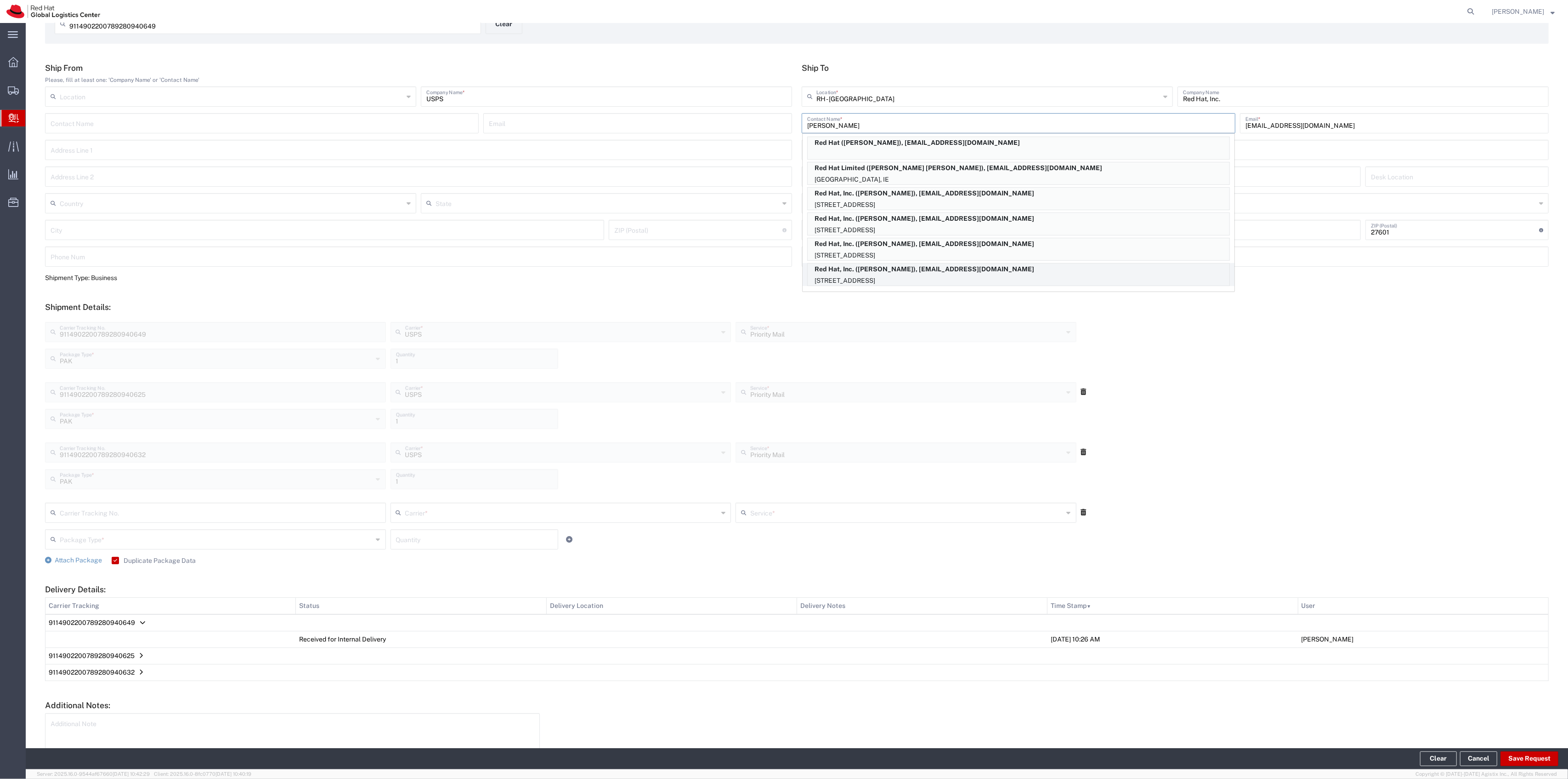
click at [976, 270] on p "Red Hat, Inc. ([PERSON_NAME]), [EMAIL_ADDRESS][DOMAIN_NAME]" at bounding box center [1018, 269] width 422 height 12
type input "[PERSON_NAME]"
type input "[EMAIL_ADDRESS][DOMAIN_NAME]"
type input "FLEX"
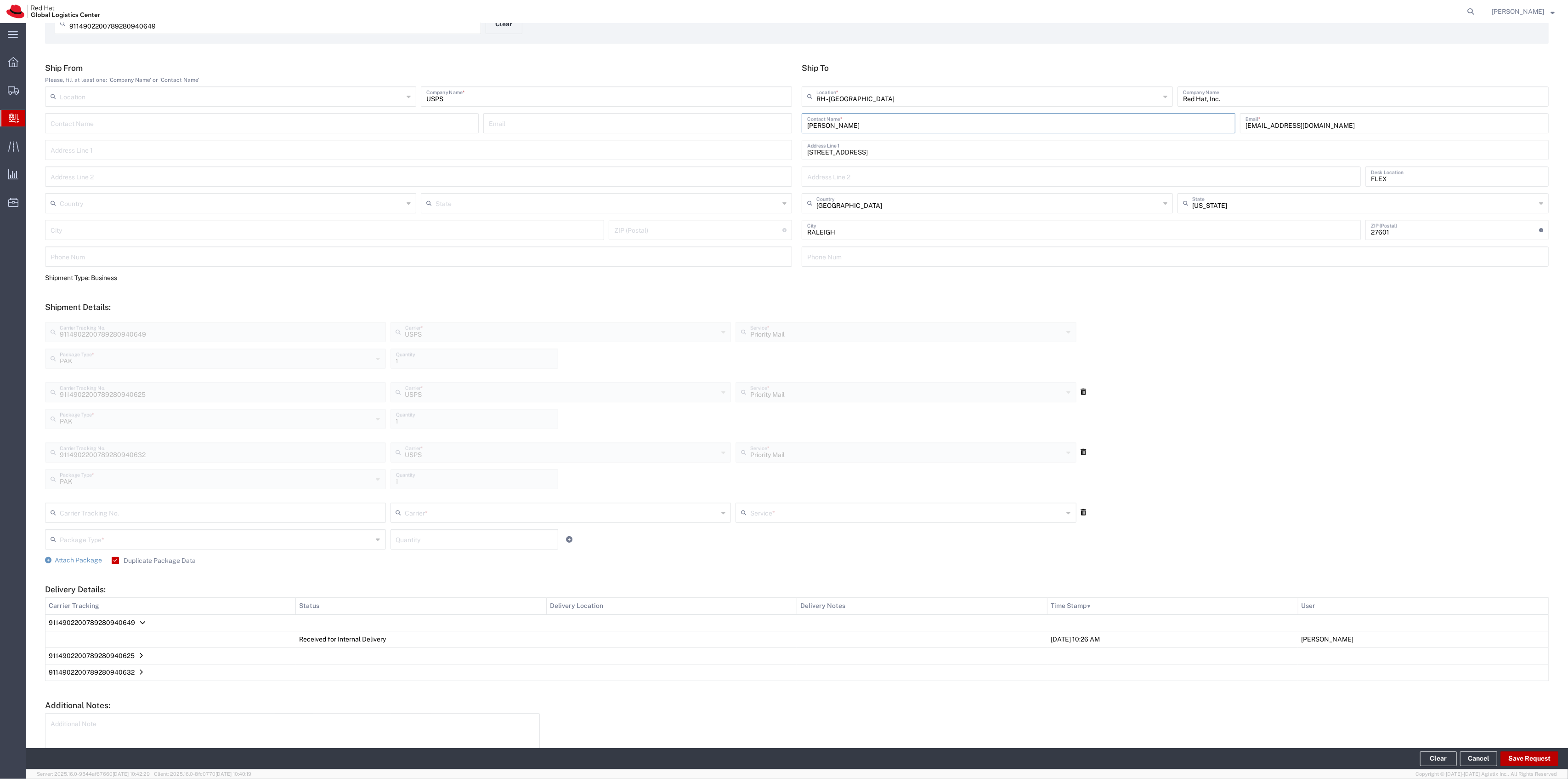
click at [1524, 758] on button "Save Request" at bounding box center [1529, 758] width 58 height 15
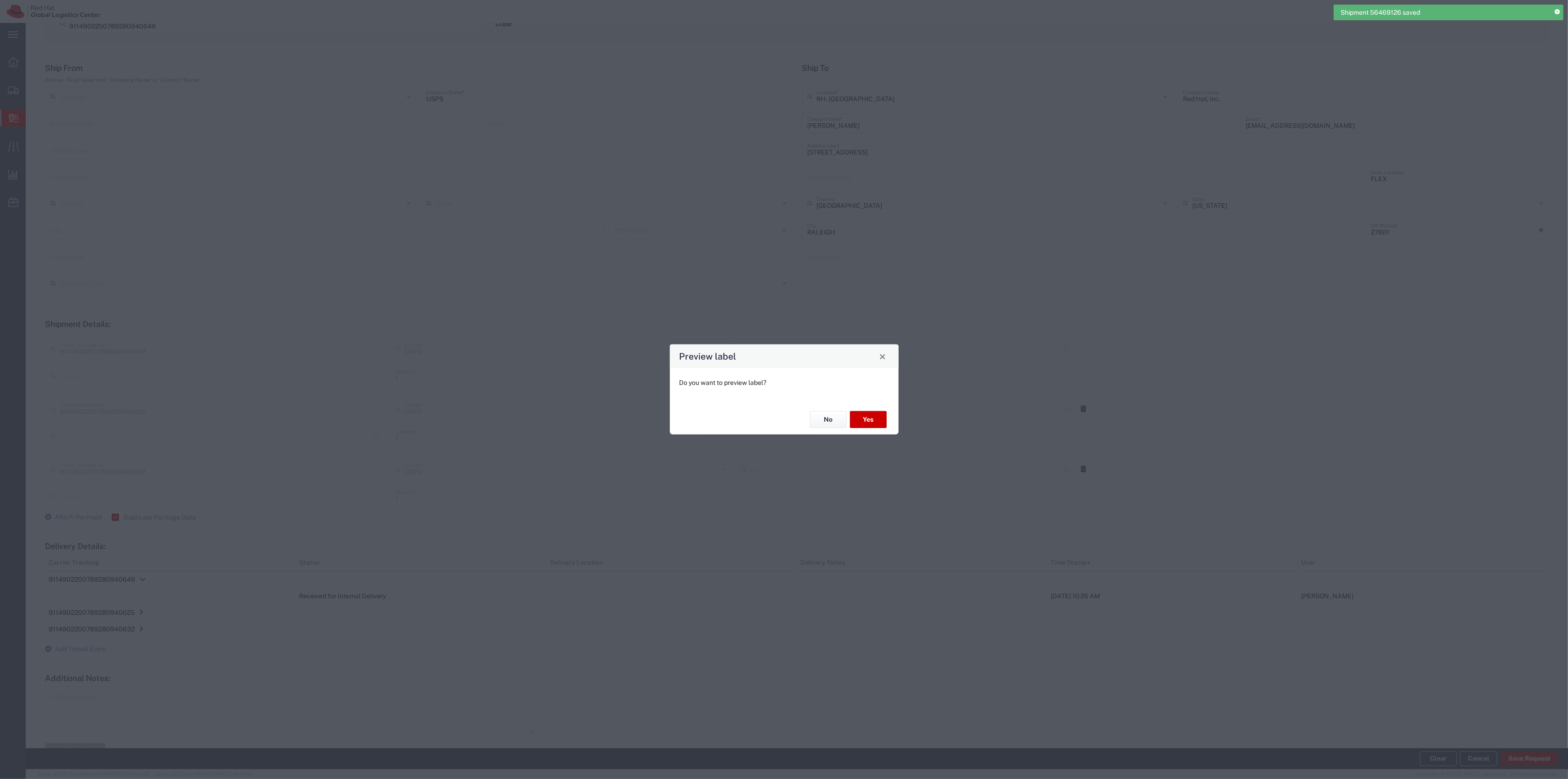
type input "PAK"
type input "Priority Mail"
type input "PAK"
type input "Priority Mail"
type input "PAK"
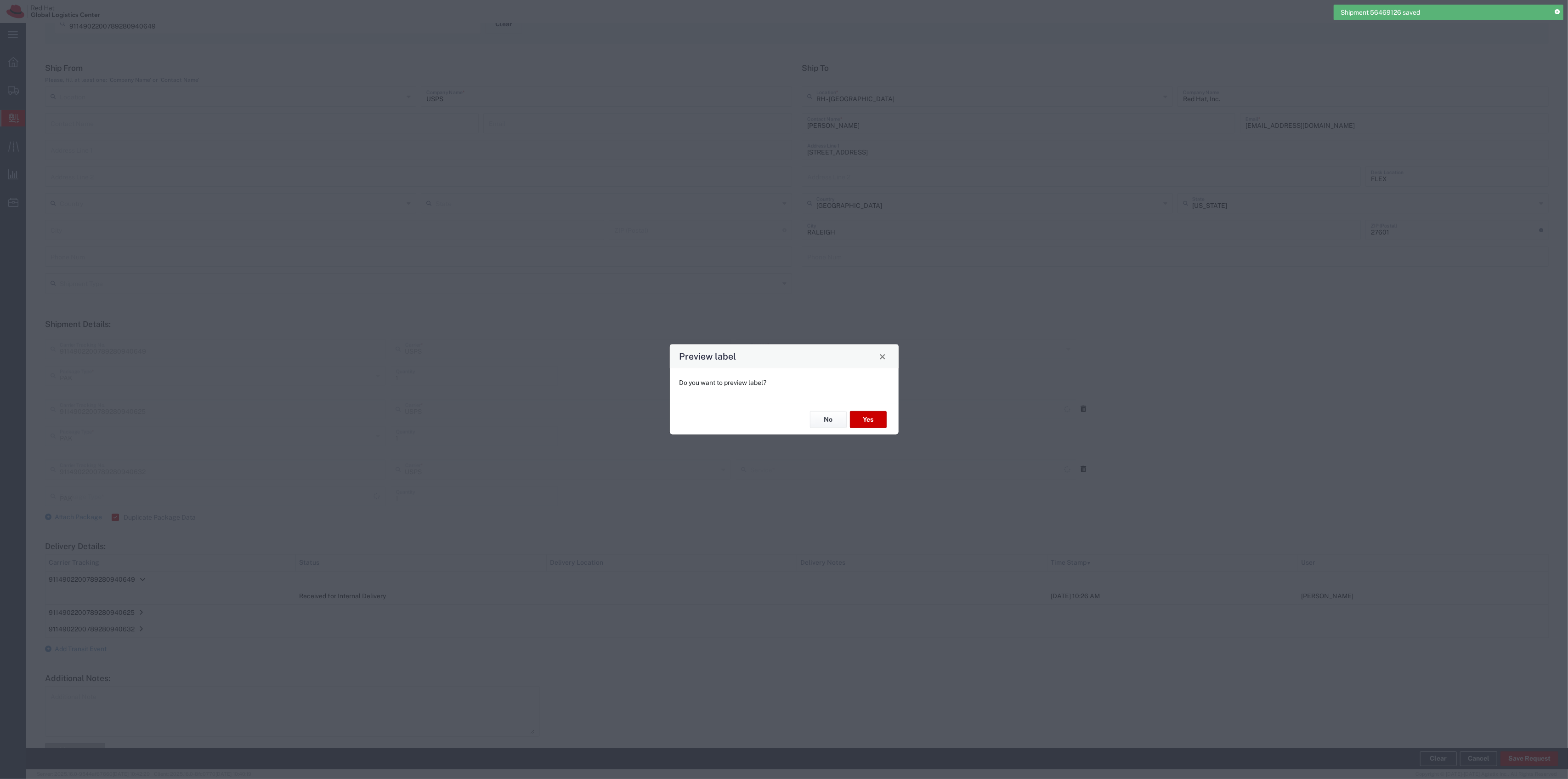
type input "Priority Mail"
click at [872, 407] on div "No Yes" at bounding box center [784, 419] width 229 height 31
click at [866, 417] on button "Yes" at bounding box center [868, 420] width 37 height 17
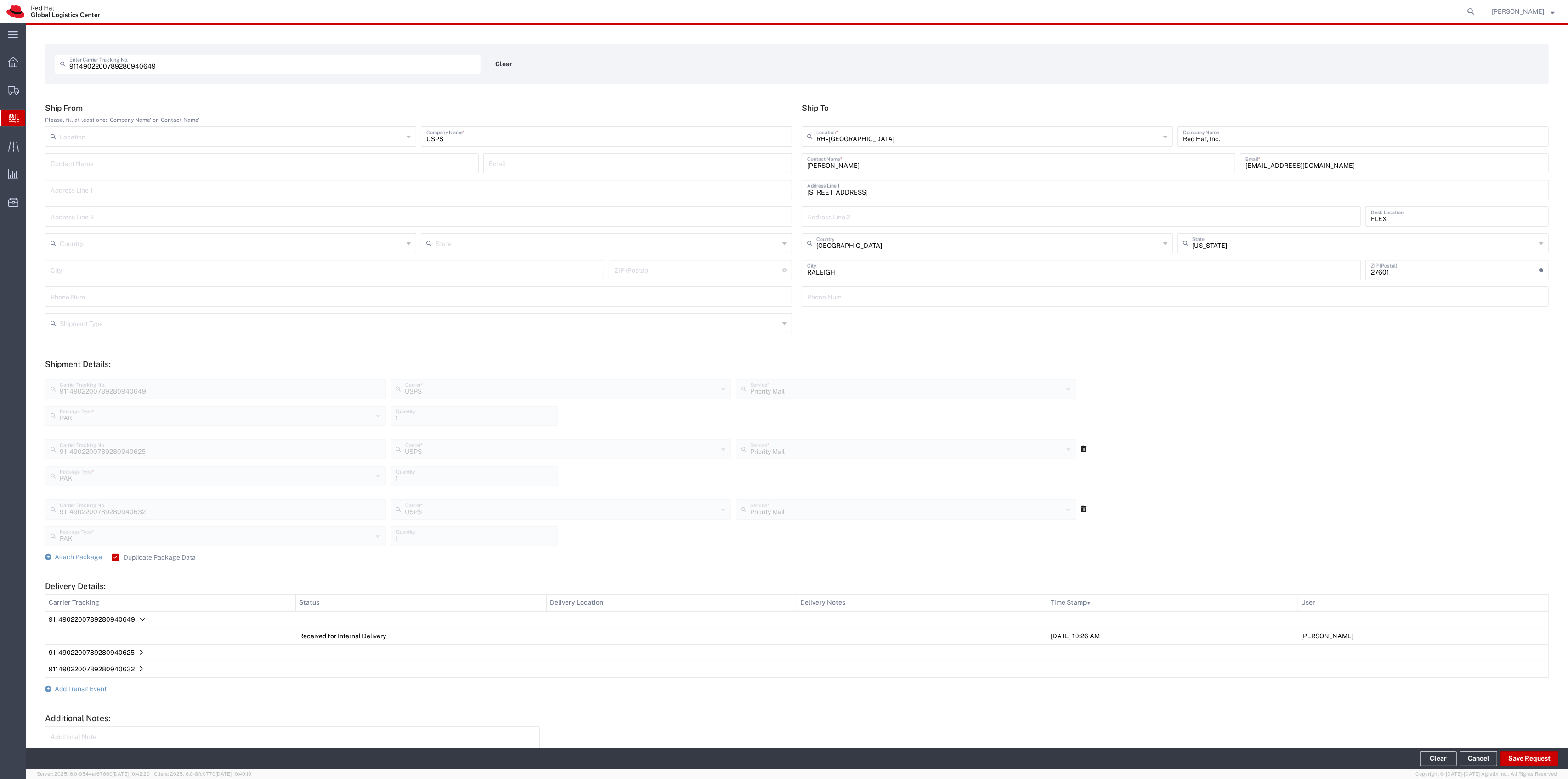
scroll to position [0, 0]
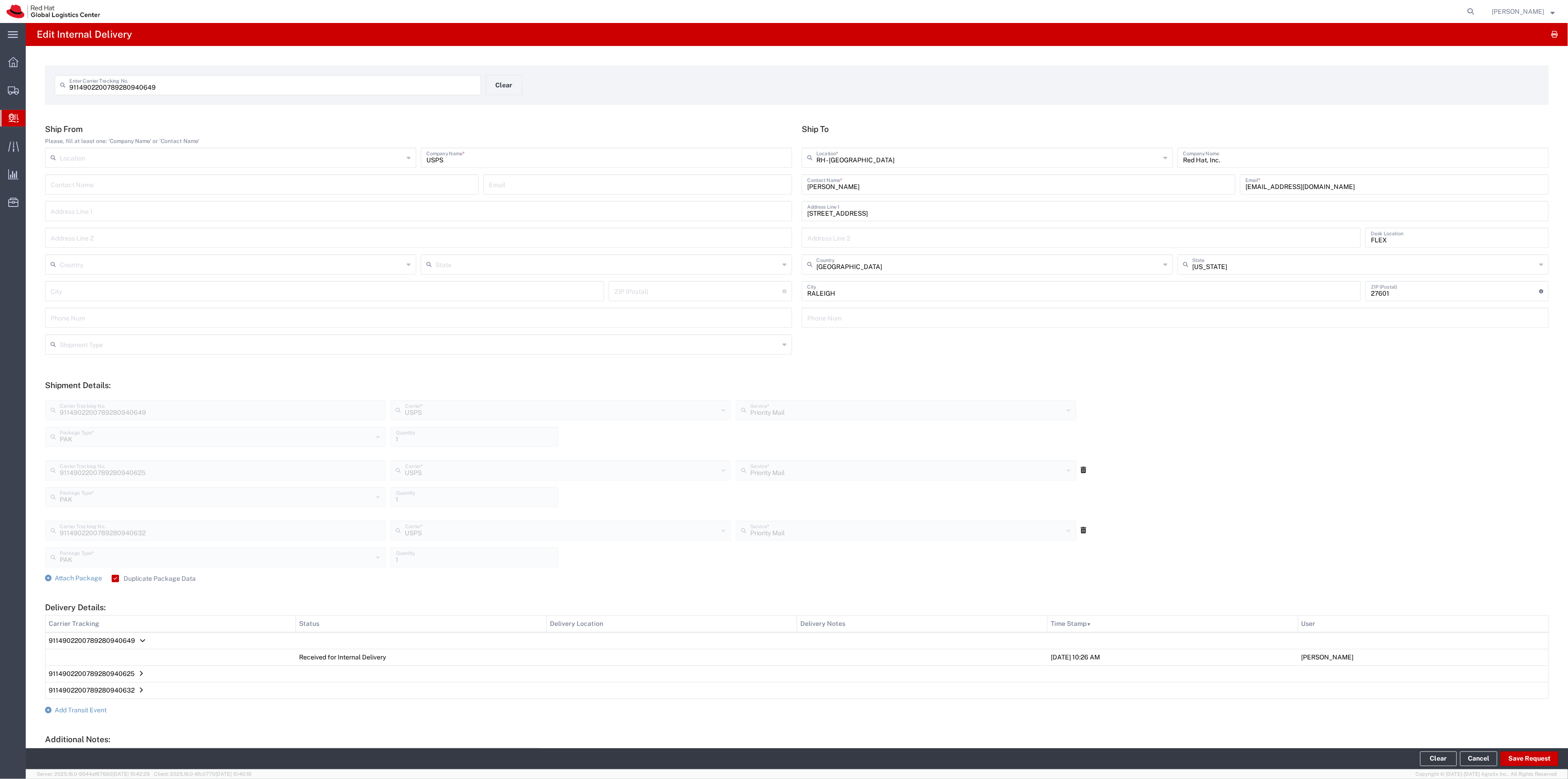
click at [499, 101] on div "9114902200789280940649 Enter Carrier Tracking No. Clear" at bounding box center [486, 88] width 872 height 27
click at [506, 94] on button "Clear" at bounding box center [504, 85] width 37 height 20
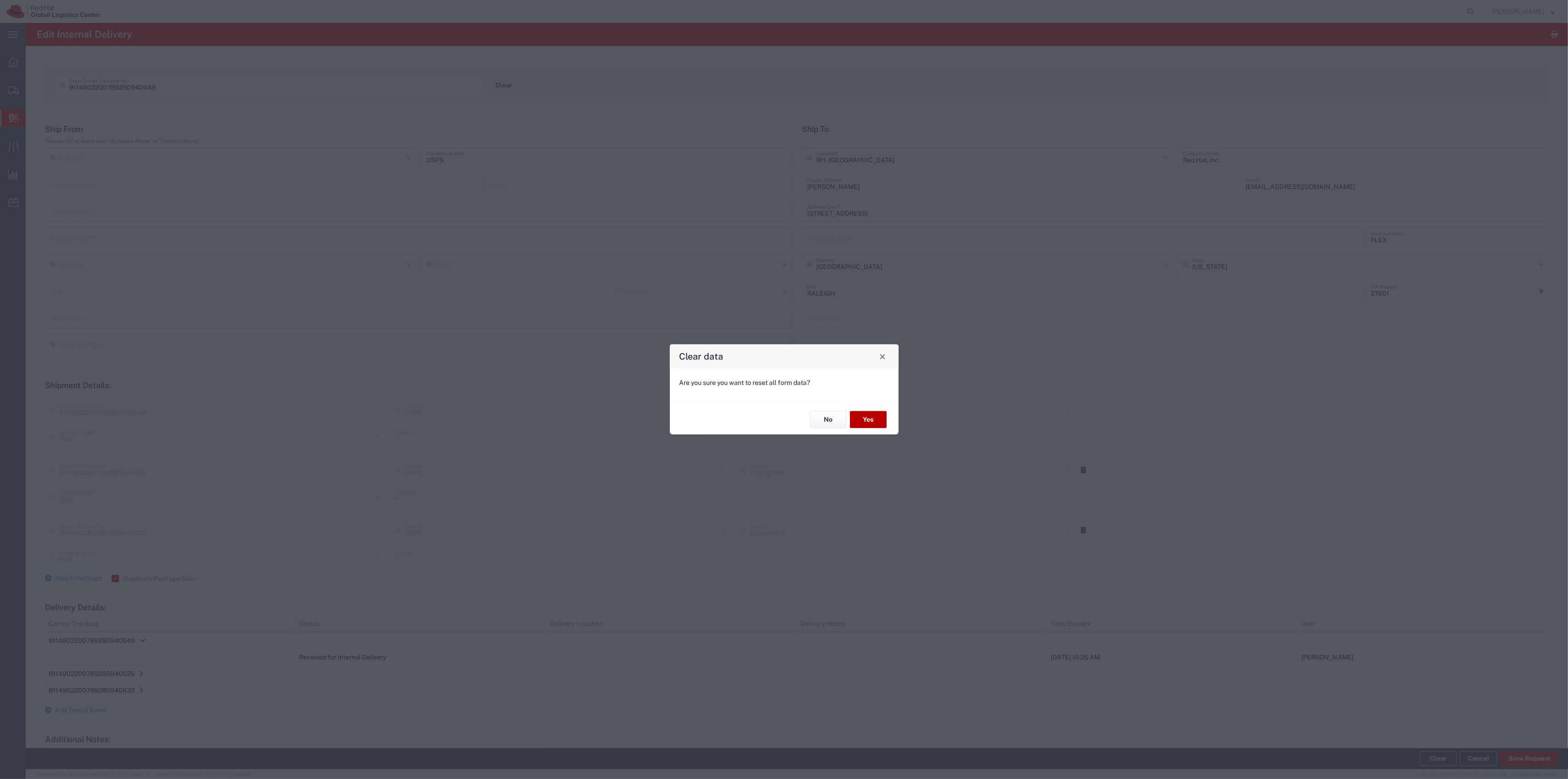
click at [869, 420] on button "Yes" at bounding box center [868, 420] width 37 height 17
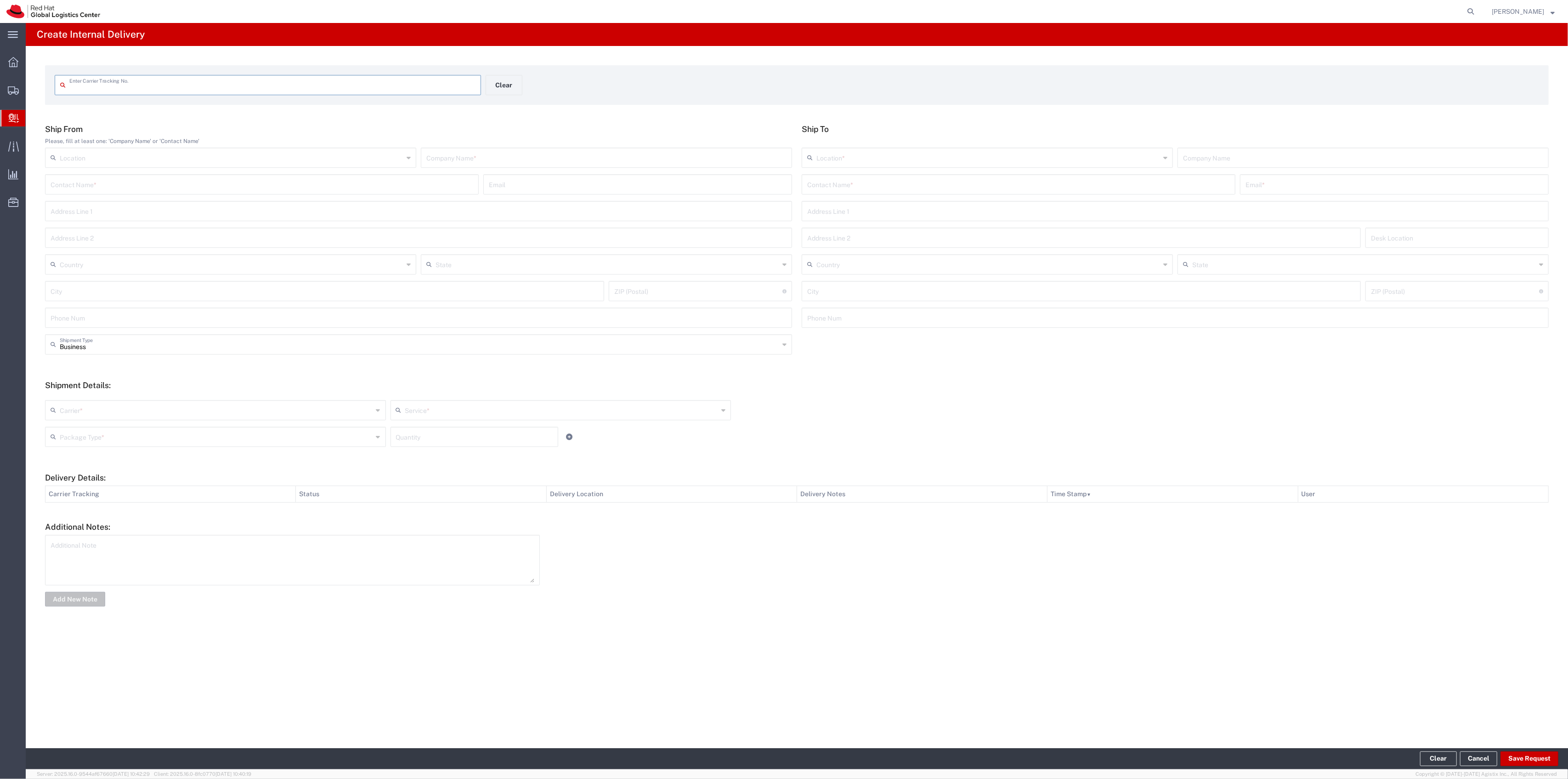
click at [261, 79] on input "text" at bounding box center [272, 84] width 406 height 16
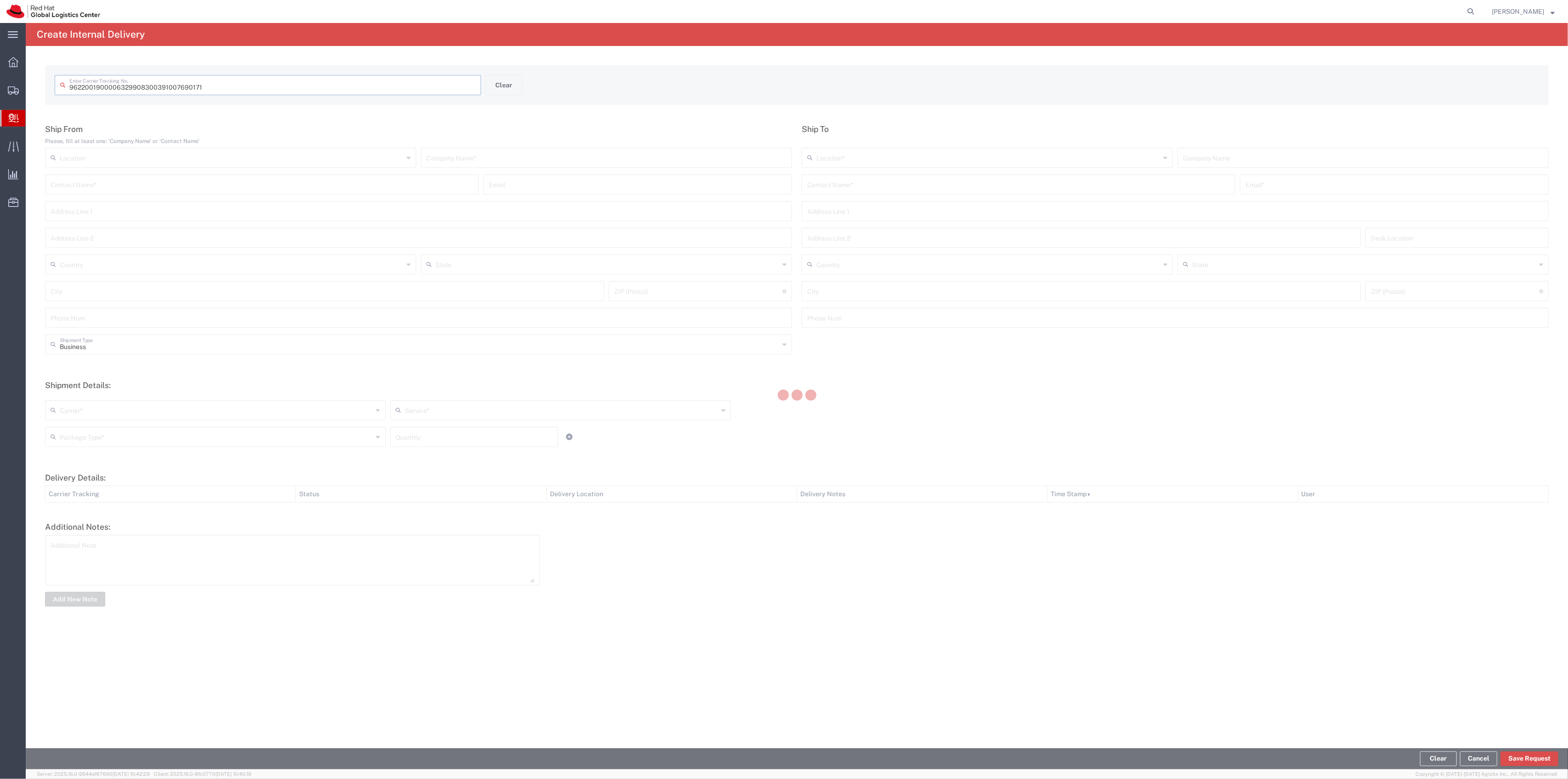
type input "391007690171"
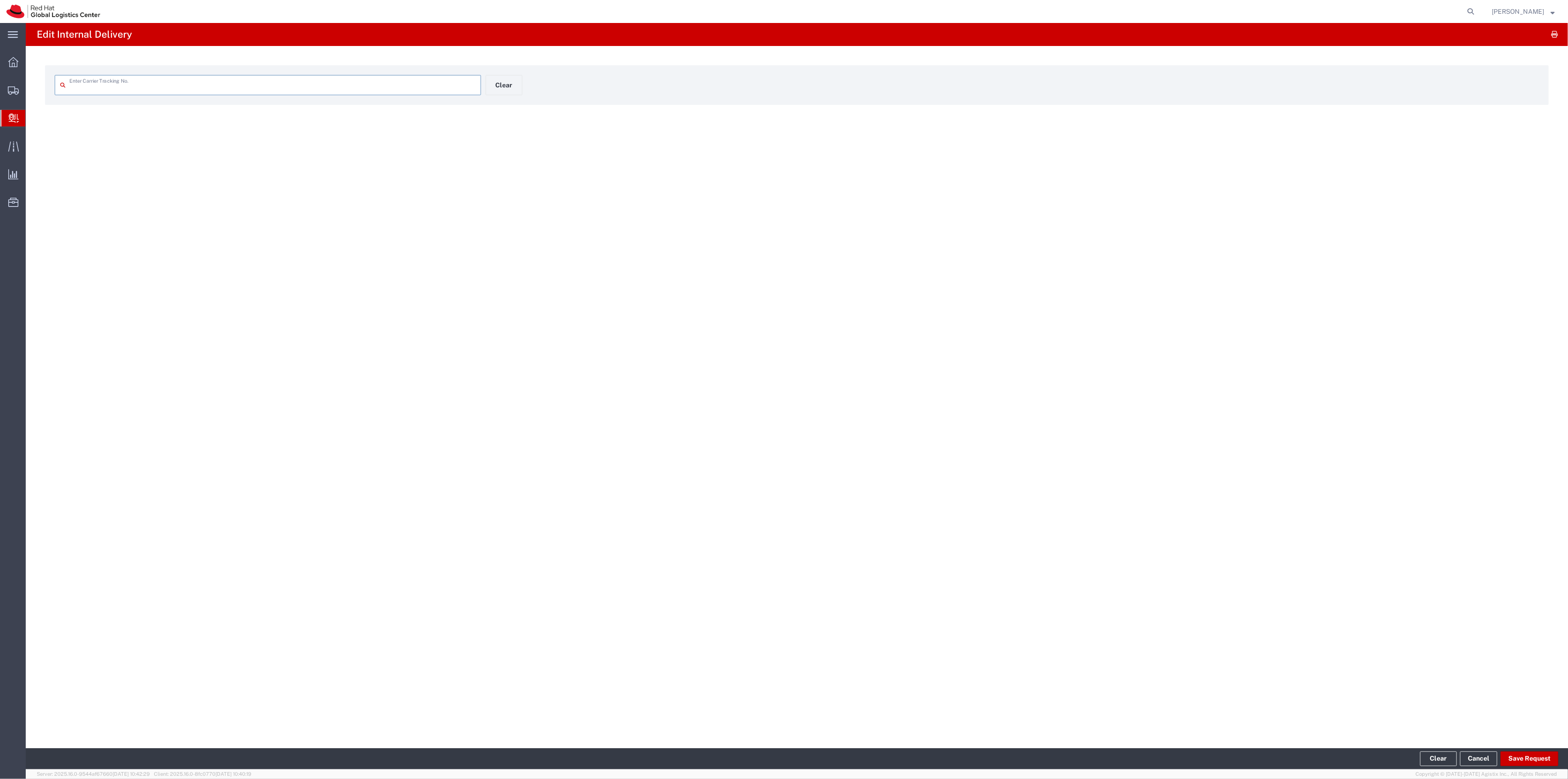
type input "391007690171"
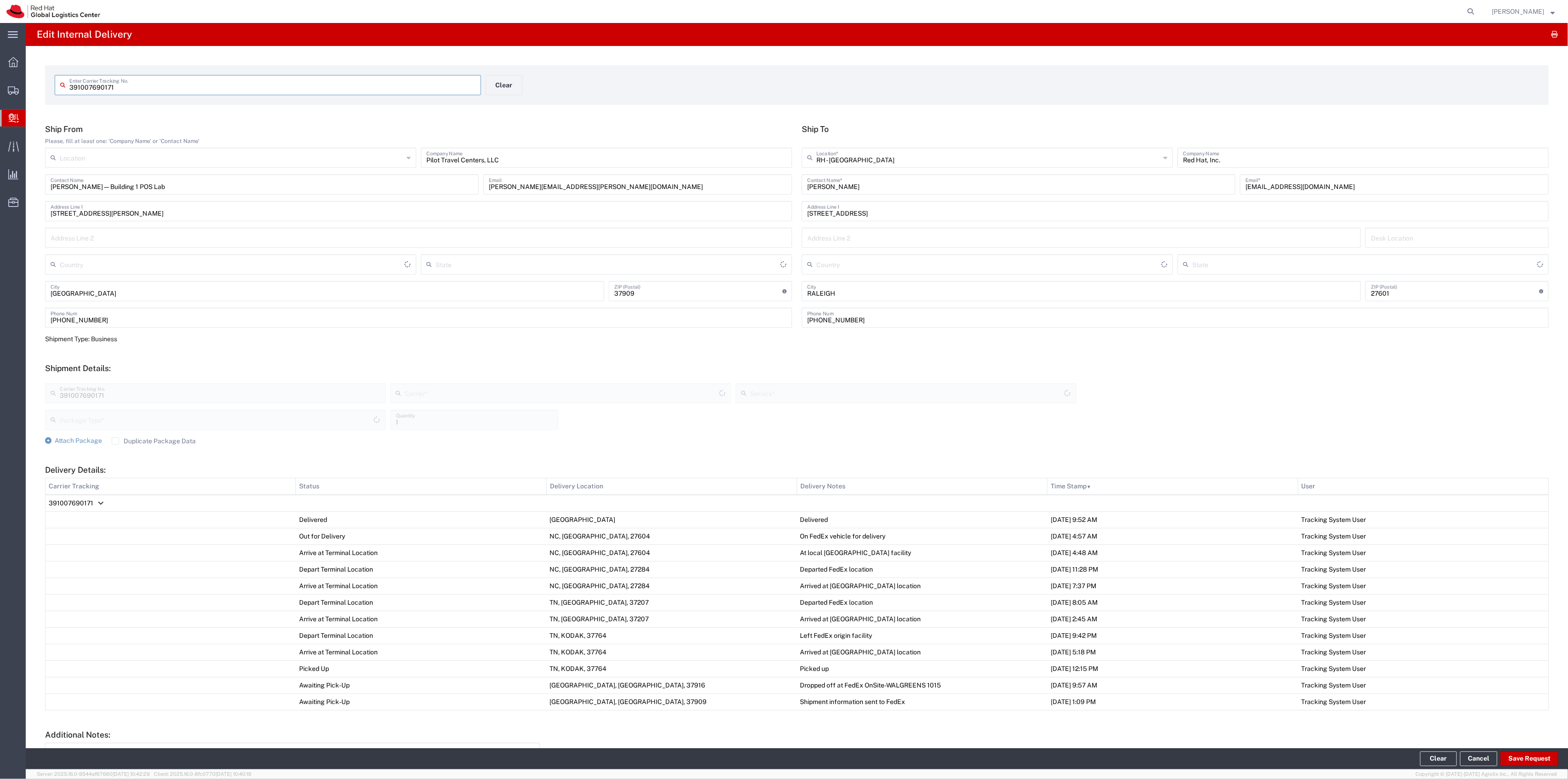
type input "[GEOGRAPHIC_DATA]"
type input "[US_STATE]"
type input "Your Packaging"
type input "[GEOGRAPHIC_DATA]"
type input "[US_STATE]"
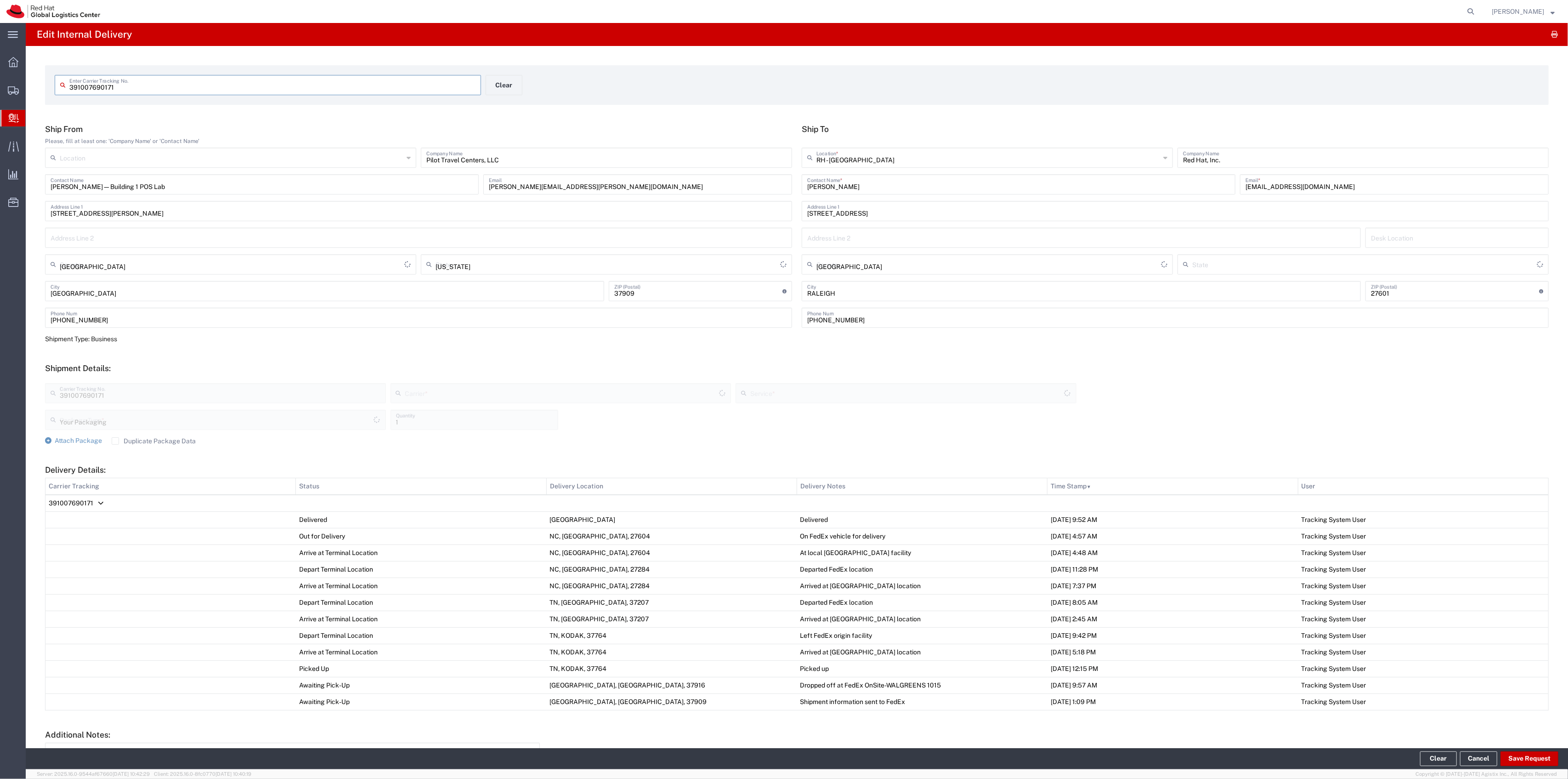
type input "FedEx Express"
type input "Ground"
click at [1518, 753] on button "Save Request" at bounding box center [1529, 758] width 58 height 15
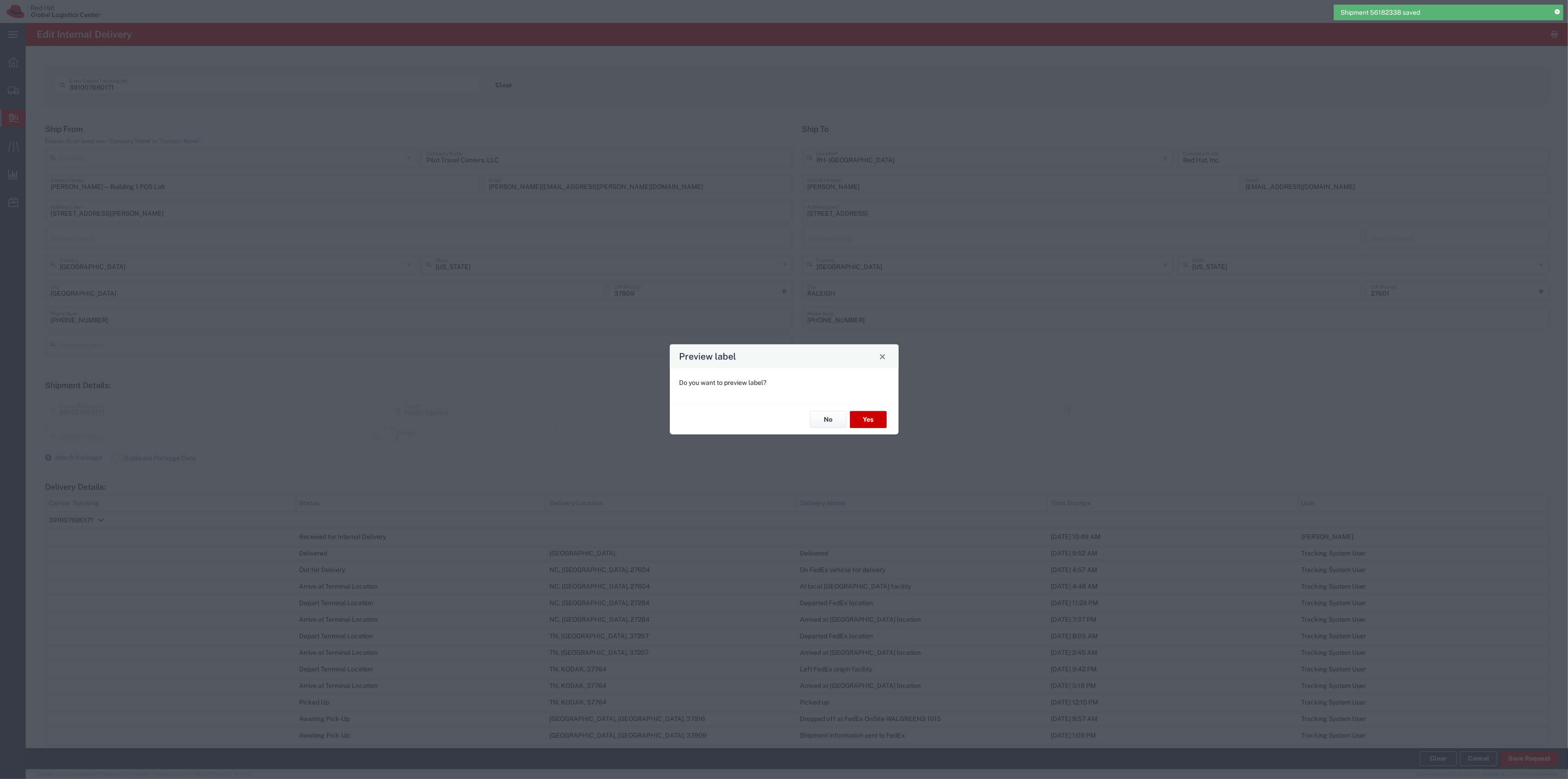
type input "Your Packaging"
type input "Ground"
click at [811, 420] on button "No" at bounding box center [828, 420] width 37 height 17
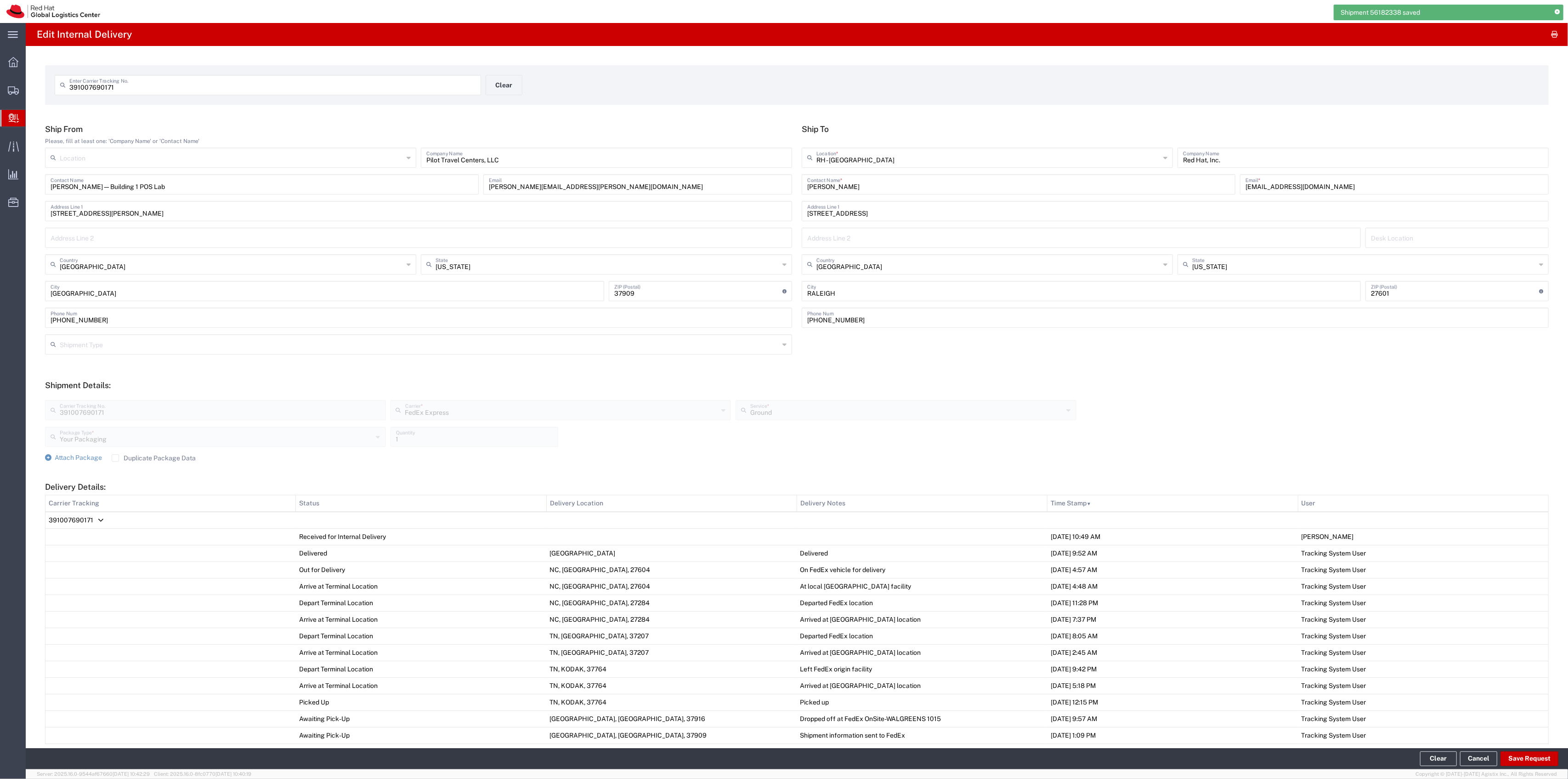
scroll to position [138, 0]
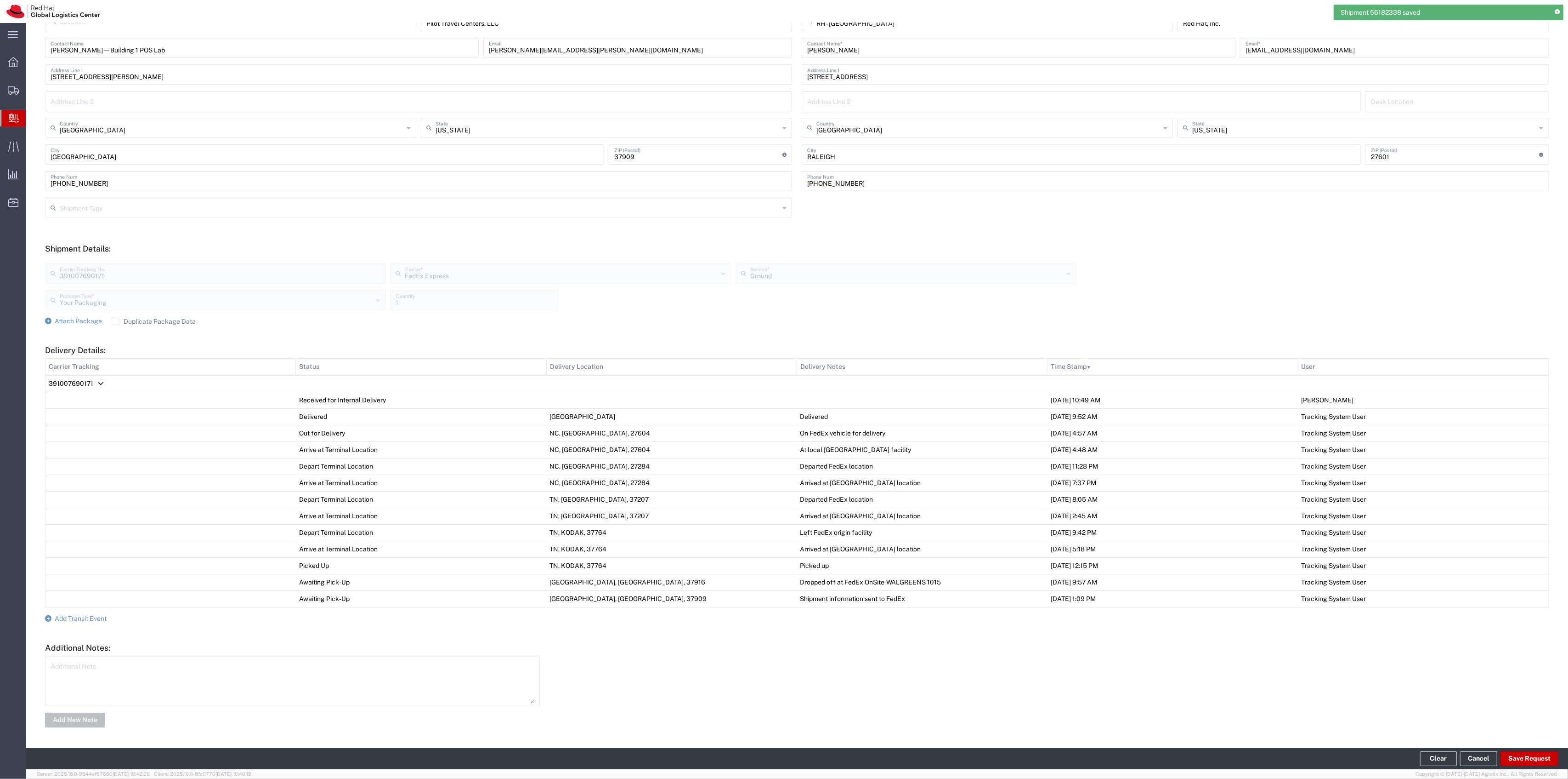
click at [61, 612] on form "Ship From Please, fill at least one: 'Company Name' or 'Contact Name' Location …" at bounding box center [797, 358] width 1503 height 741
click at [65, 611] on form "Ship From Please, fill at least one: 'Company Name' or 'Contact Name' Location …" at bounding box center [797, 358] width 1503 height 741
click at [65, 615] on span "Add Transit Event" at bounding box center [80, 618] width 52 height 7
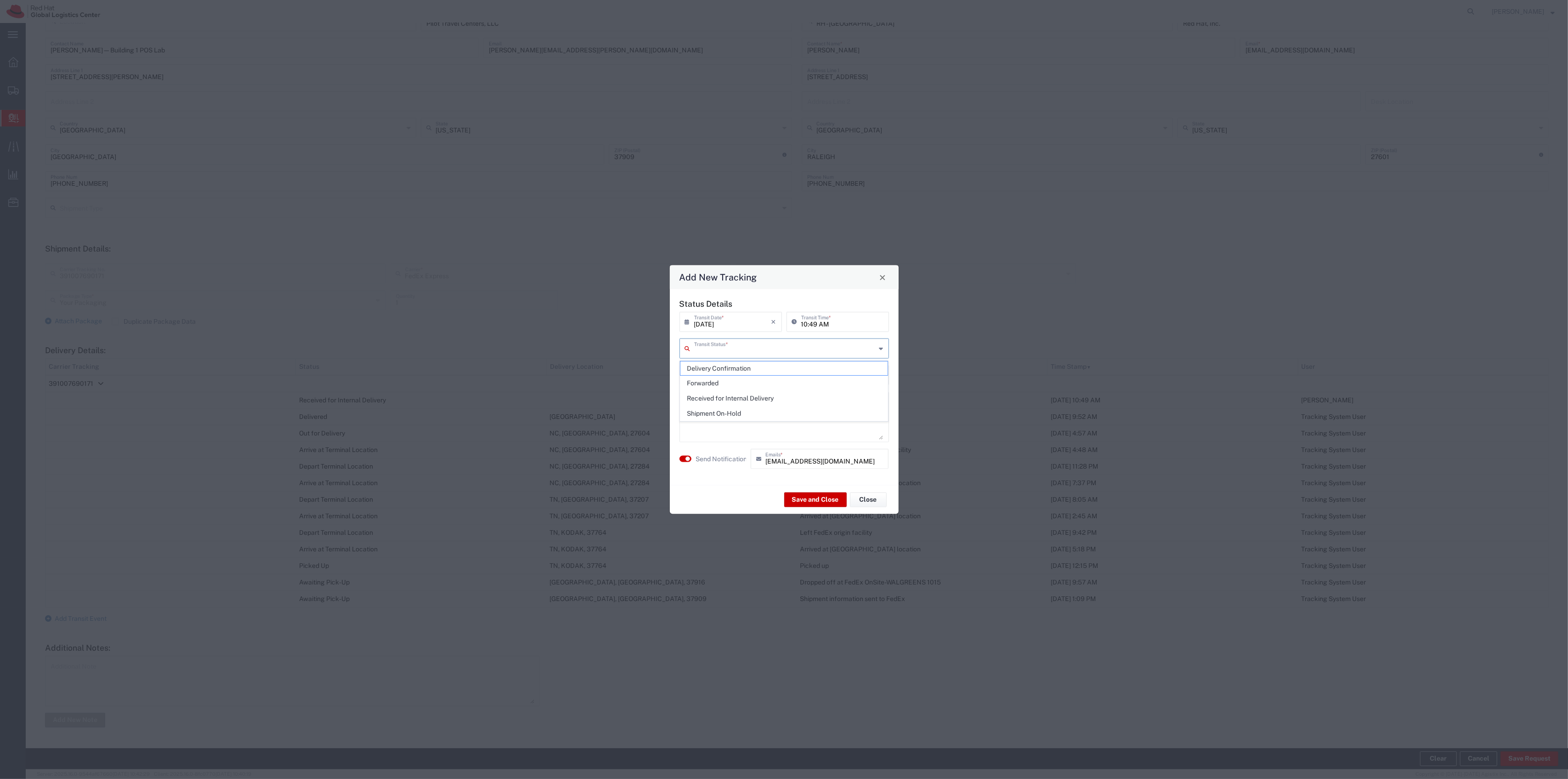
click at [717, 348] on input "text" at bounding box center [785, 348] width 182 height 16
click at [713, 372] on span "Delivery Confirmation" at bounding box center [784, 368] width 207 height 14
type input "Delivery Confirmation"
click at [801, 506] on button "Save and Close" at bounding box center [815, 499] width 63 height 15
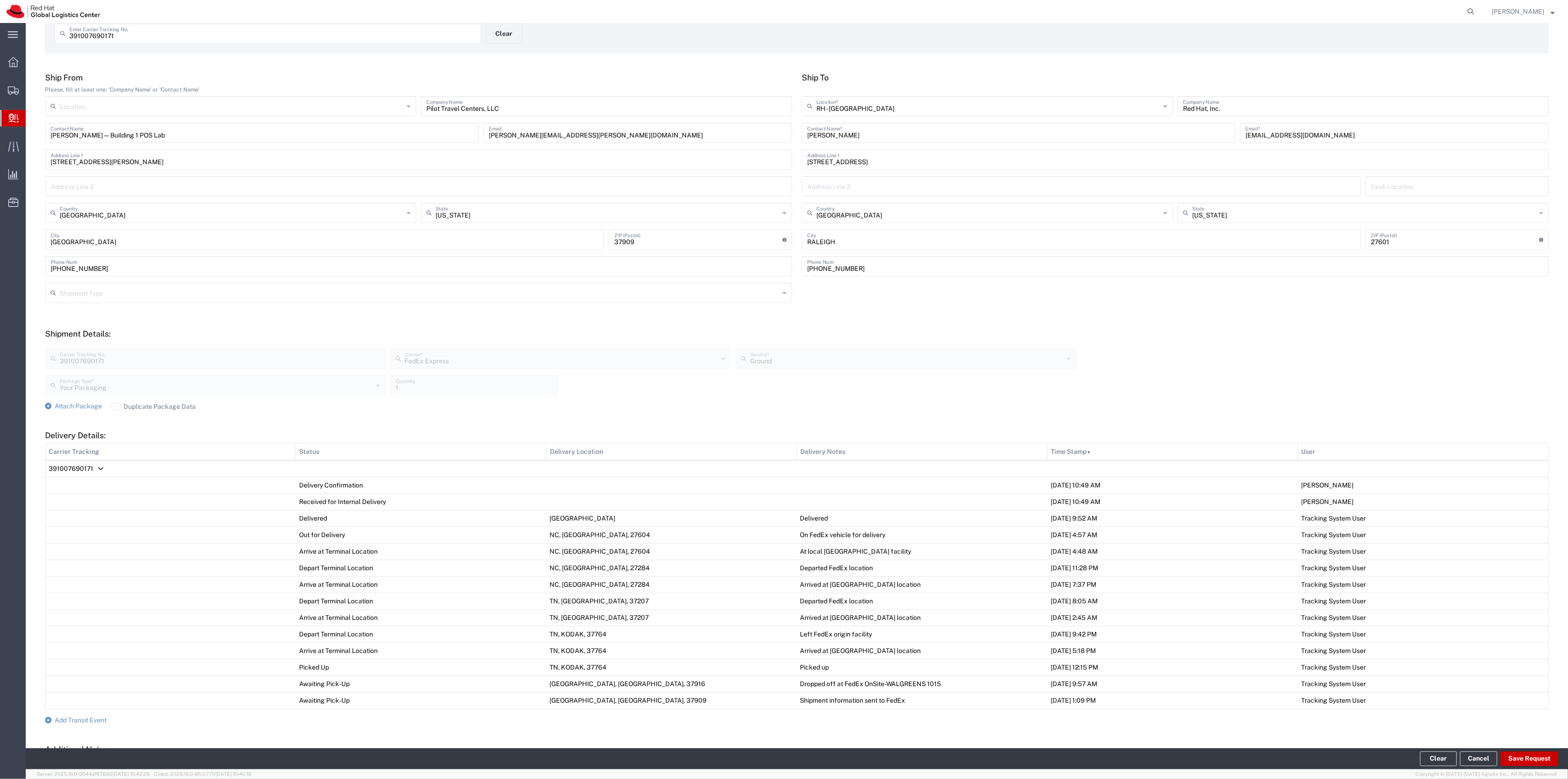
scroll to position [0, 0]
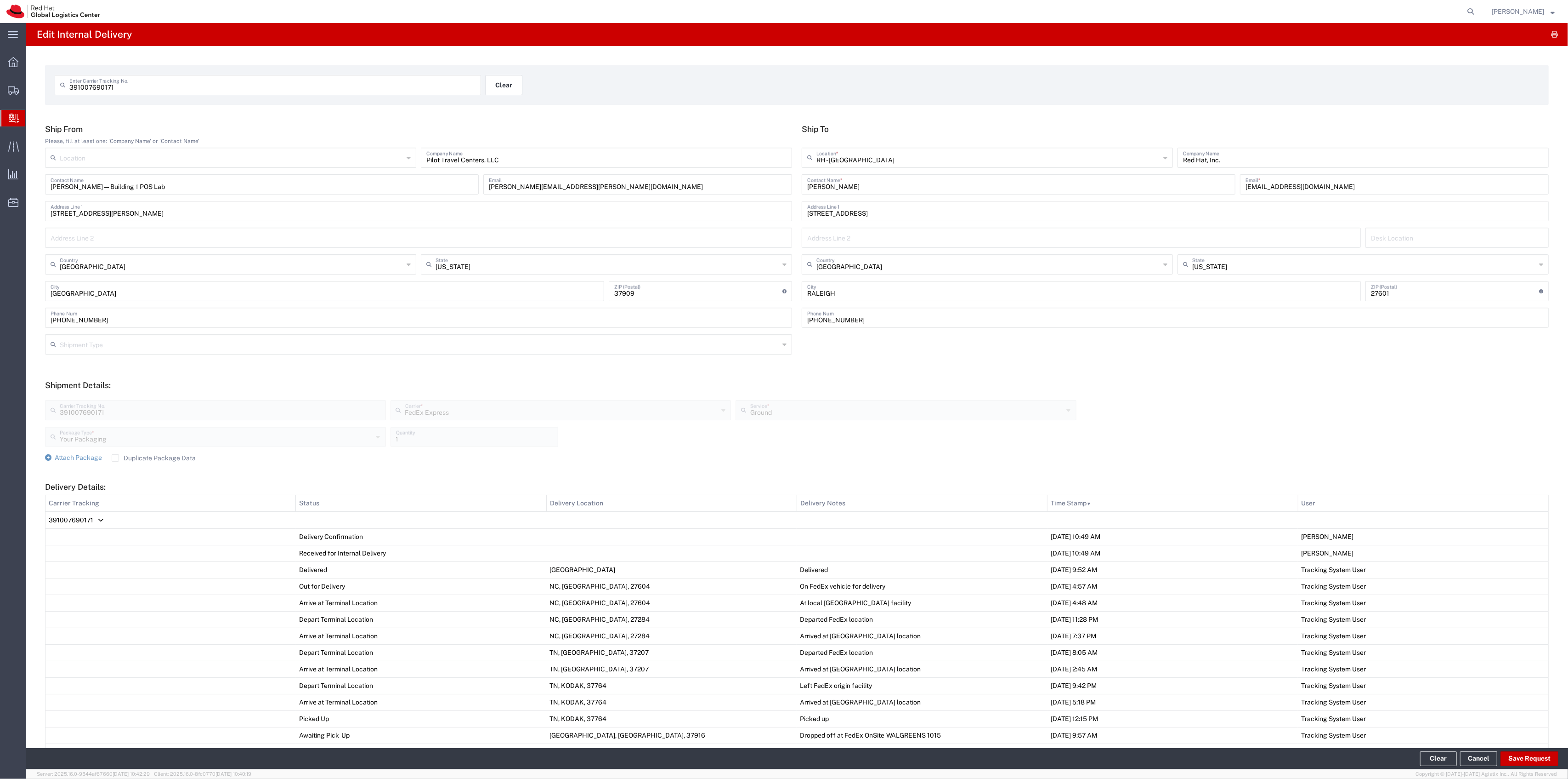
click at [507, 81] on button "Clear" at bounding box center [504, 85] width 37 height 20
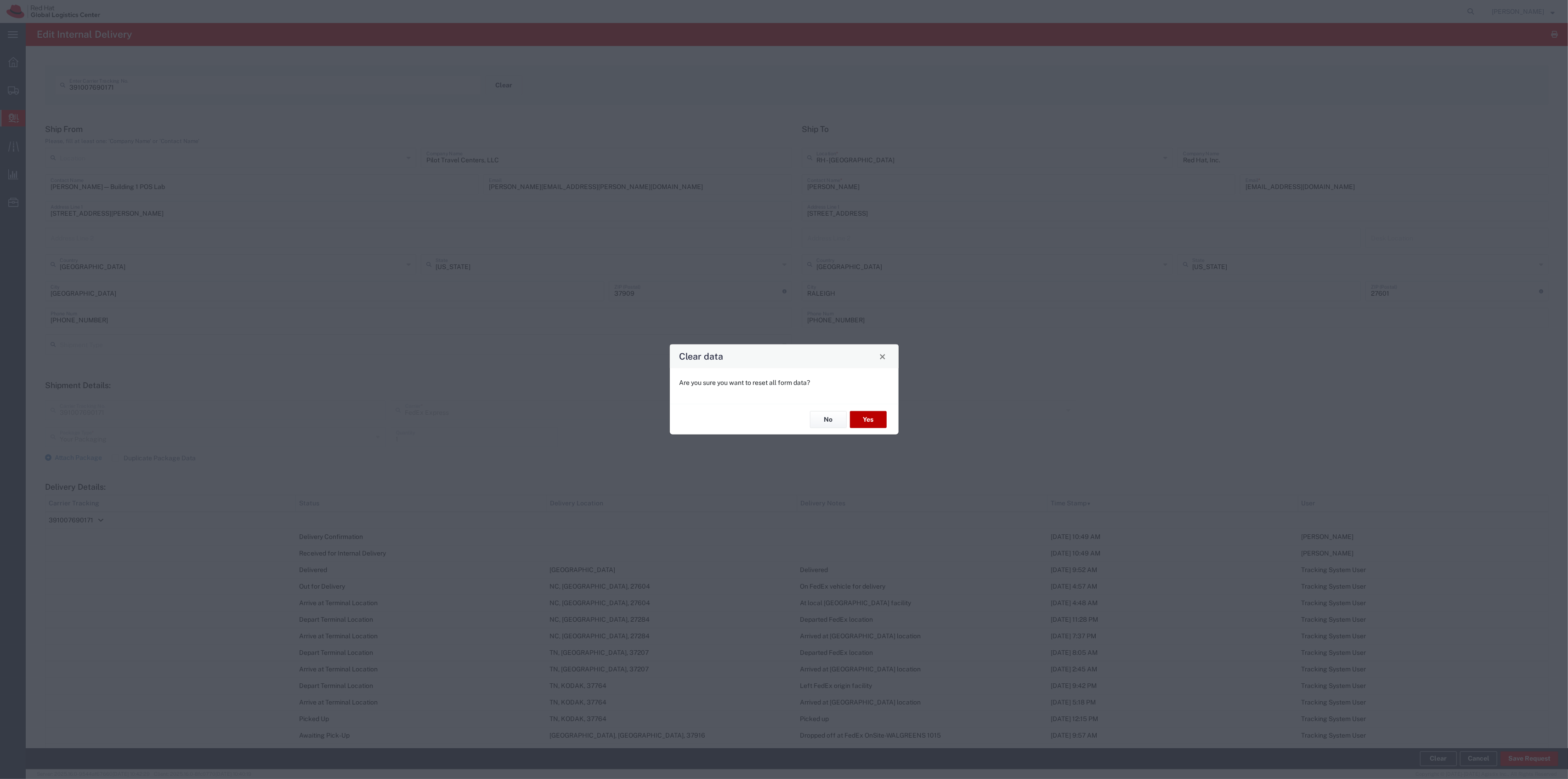
click at [880, 419] on button "Yes" at bounding box center [868, 420] width 37 height 17
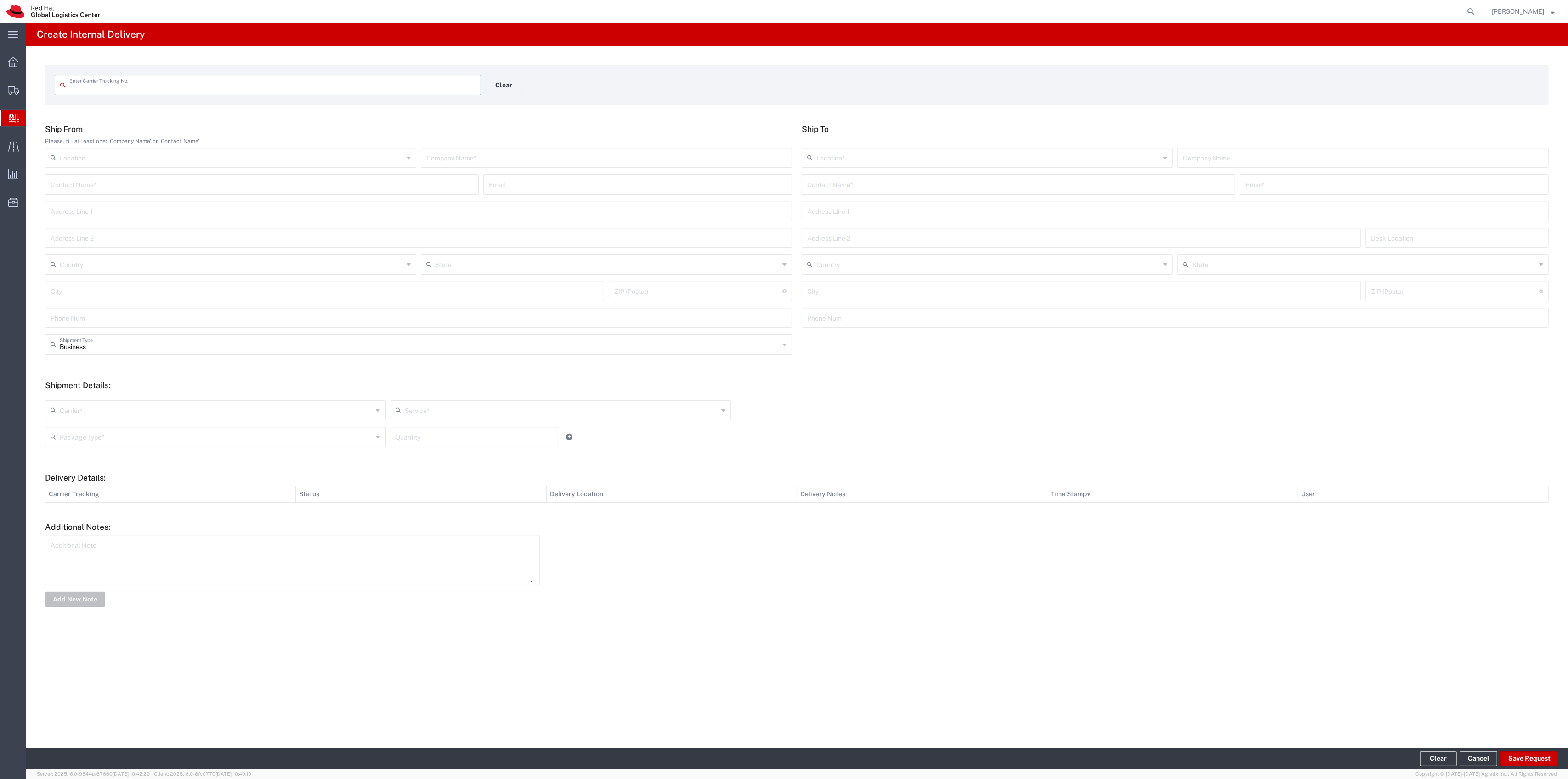
click at [901, 177] on input "text" at bounding box center [1018, 183] width 422 height 16
type input "T"
type input "[PERSON_NAME]"
click at [879, 217] on p "[STREET_ADDRESS]" at bounding box center [1018, 218] width 422 height 12
type input "RH - [GEOGRAPHIC_DATA]"
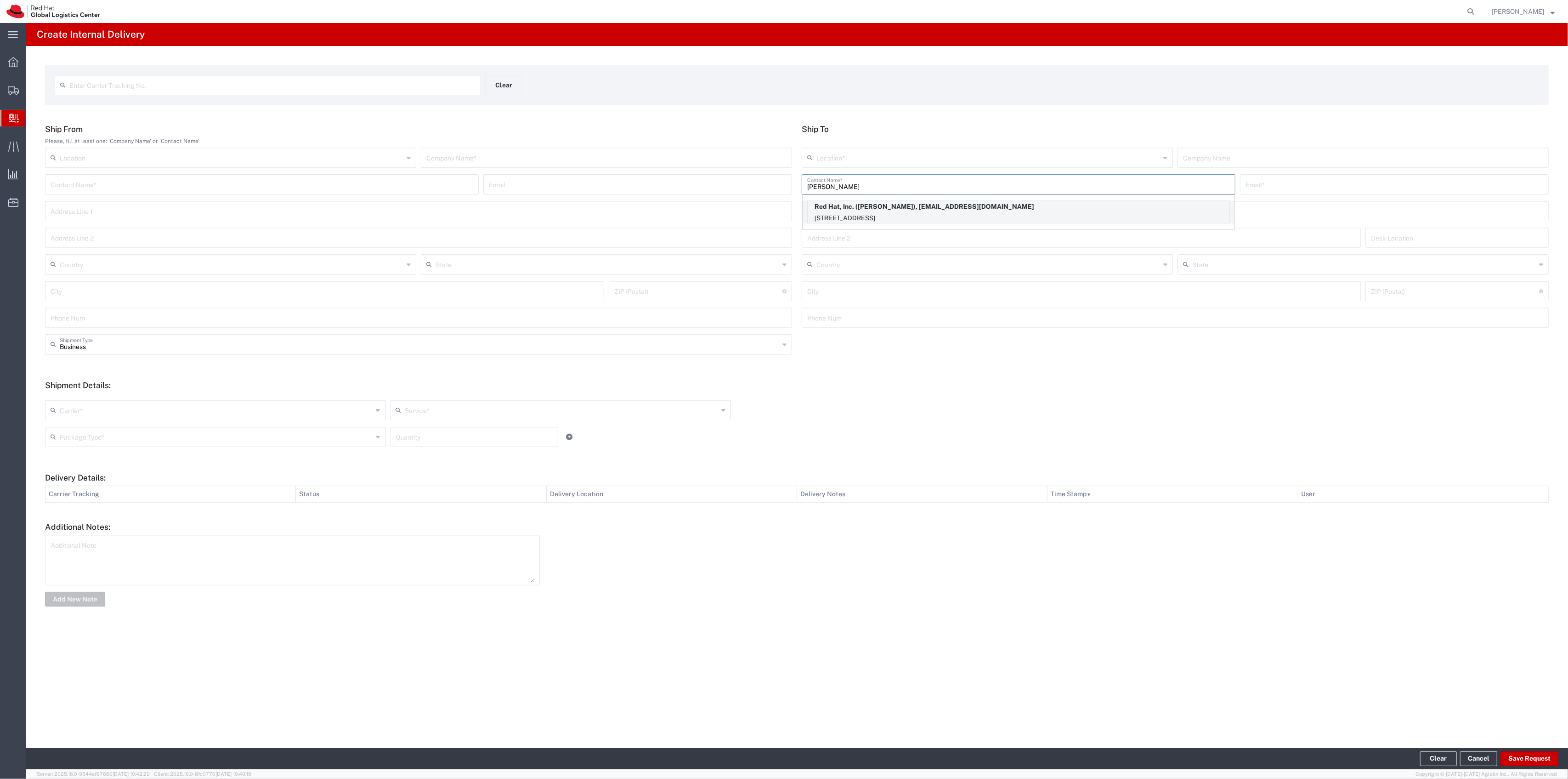
type input "Red Hat, Inc."
type input "[PERSON_NAME]"
type input "[EMAIL_ADDRESS][DOMAIN_NAME]"
type input "[STREET_ADDRESS]"
type input "FLEX"
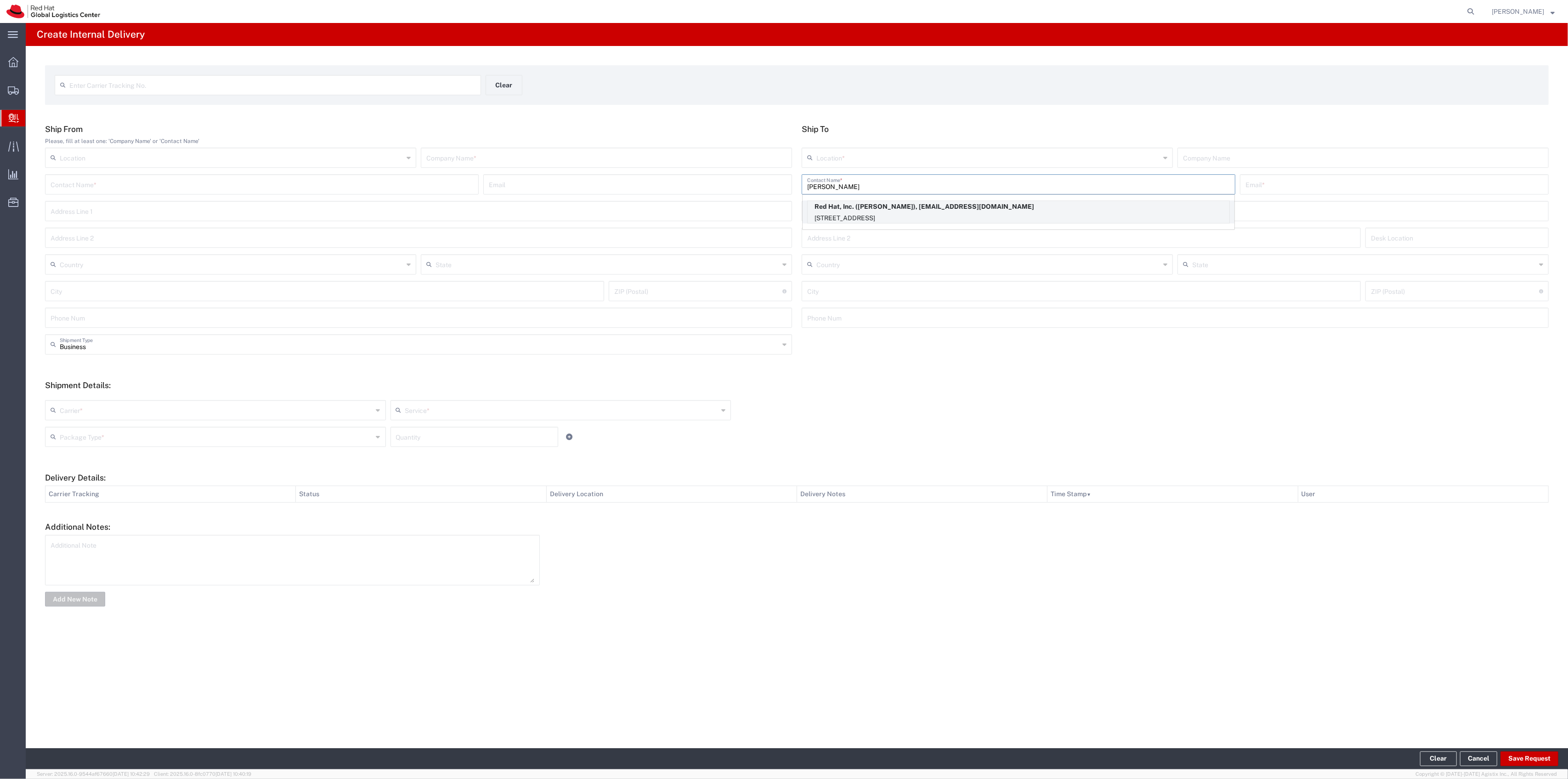
type input "[GEOGRAPHIC_DATA]"
type input "RALEIGH"
type input "27601"
type input "[US_STATE]"
click at [752, 162] on input "text" at bounding box center [606, 157] width 360 height 16
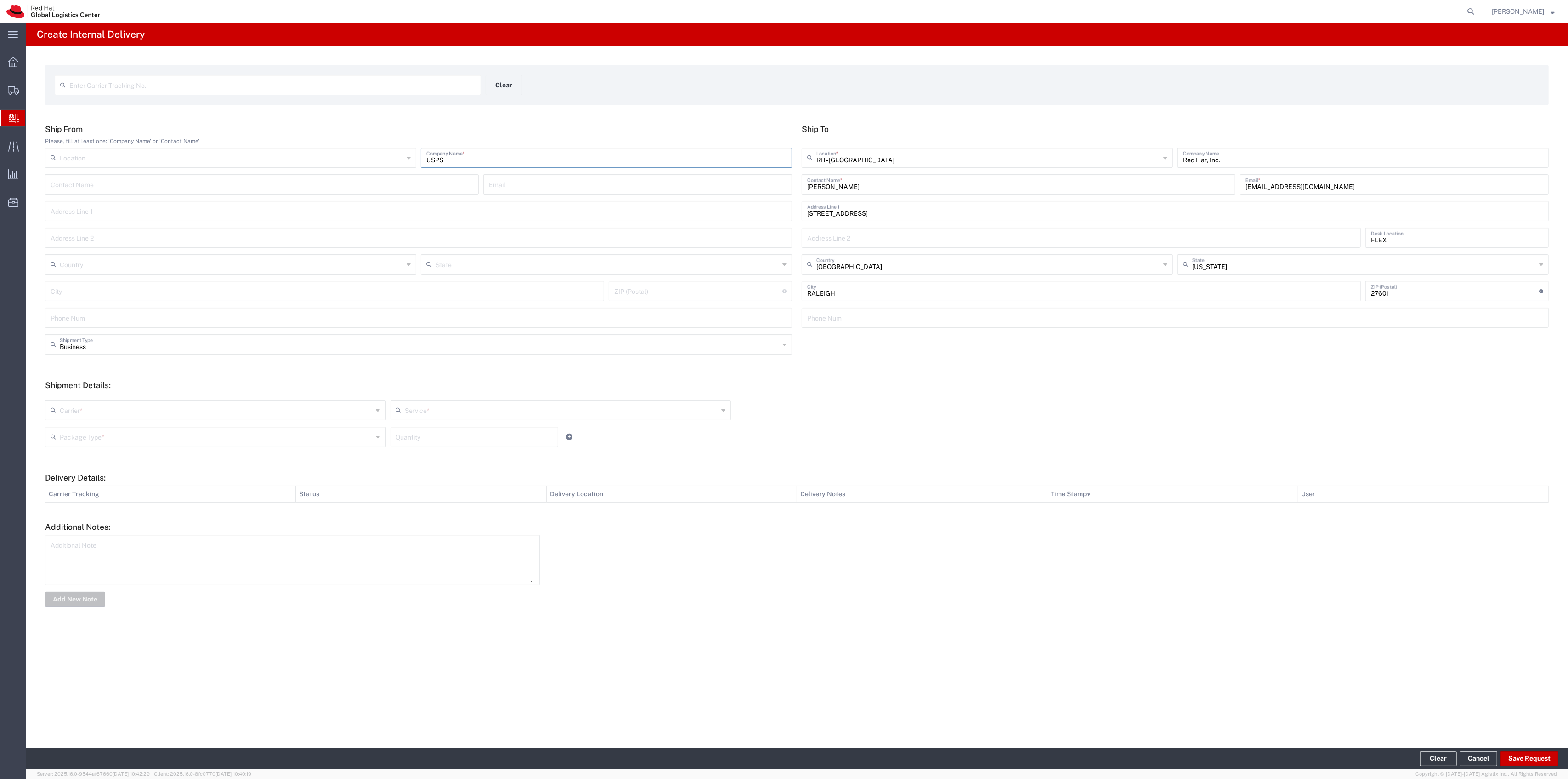
type input "USPS"
click at [125, 426] on div "Carrier * Amazon Logistics DHL FedEx Express Interoffice Local Carrier Maersk I…" at bounding box center [561, 414] width 1036 height 27
click at [126, 417] on div "Carrier *" at bounding box center [215, 410] width 341 height 20
click at [114, 532] on span "USPS" at bounding box center [215, 535] width 339 height 14
type input "USPS"
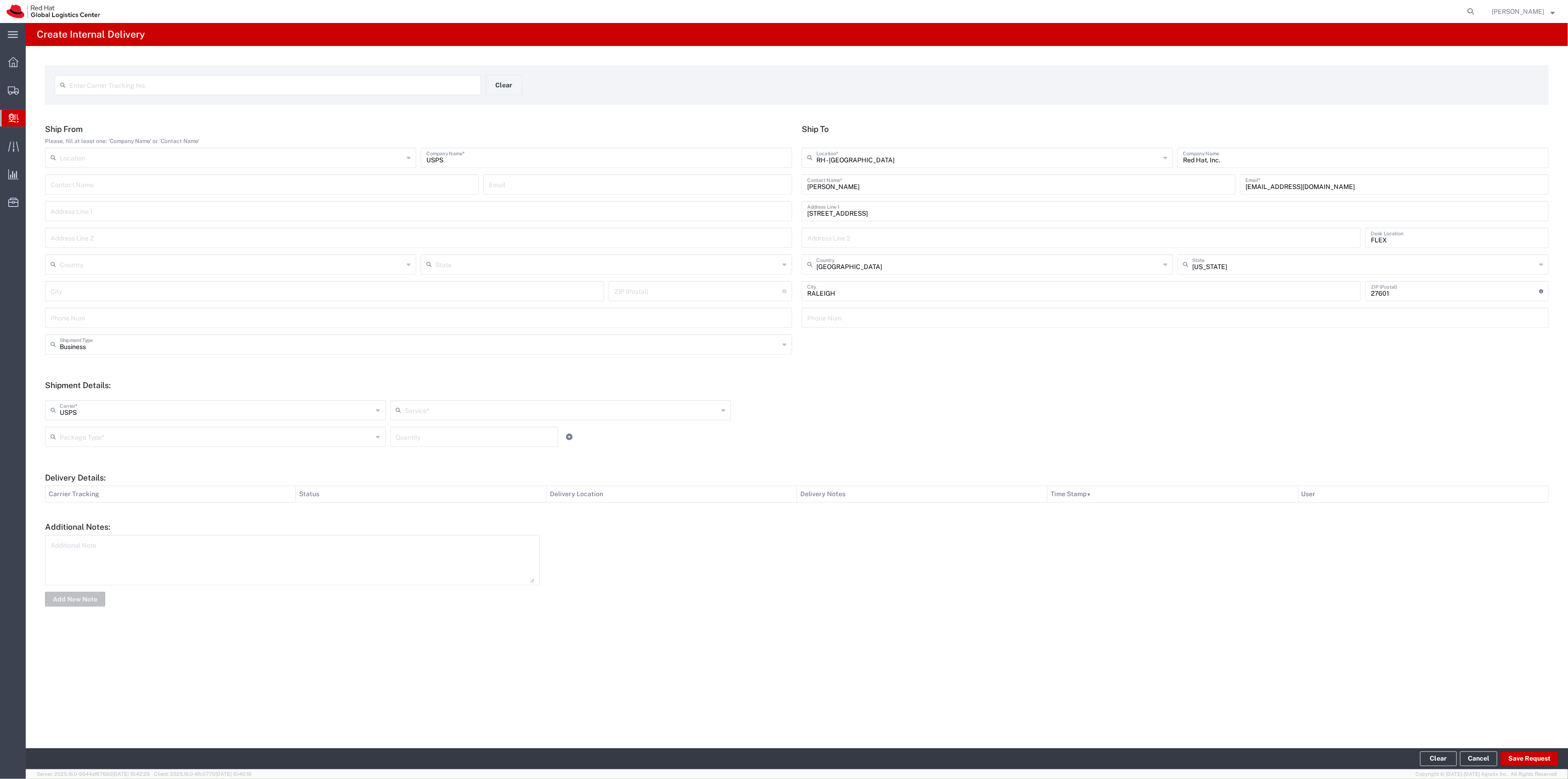
click at [469, 406] on input "text" at bounding box center [562, 409] width 313 height 16
click at [456, 504] on span "Priority Mail" at bounding box center [561, 505] width 339 height 14
type input "Priority Mail"
click at [355, 440] on input "text" at bounding box center [216, 436] width 313 height 16
click at [293, 511] on span "Your Packaging" at bounding box center [215, 516] width 339 height 14
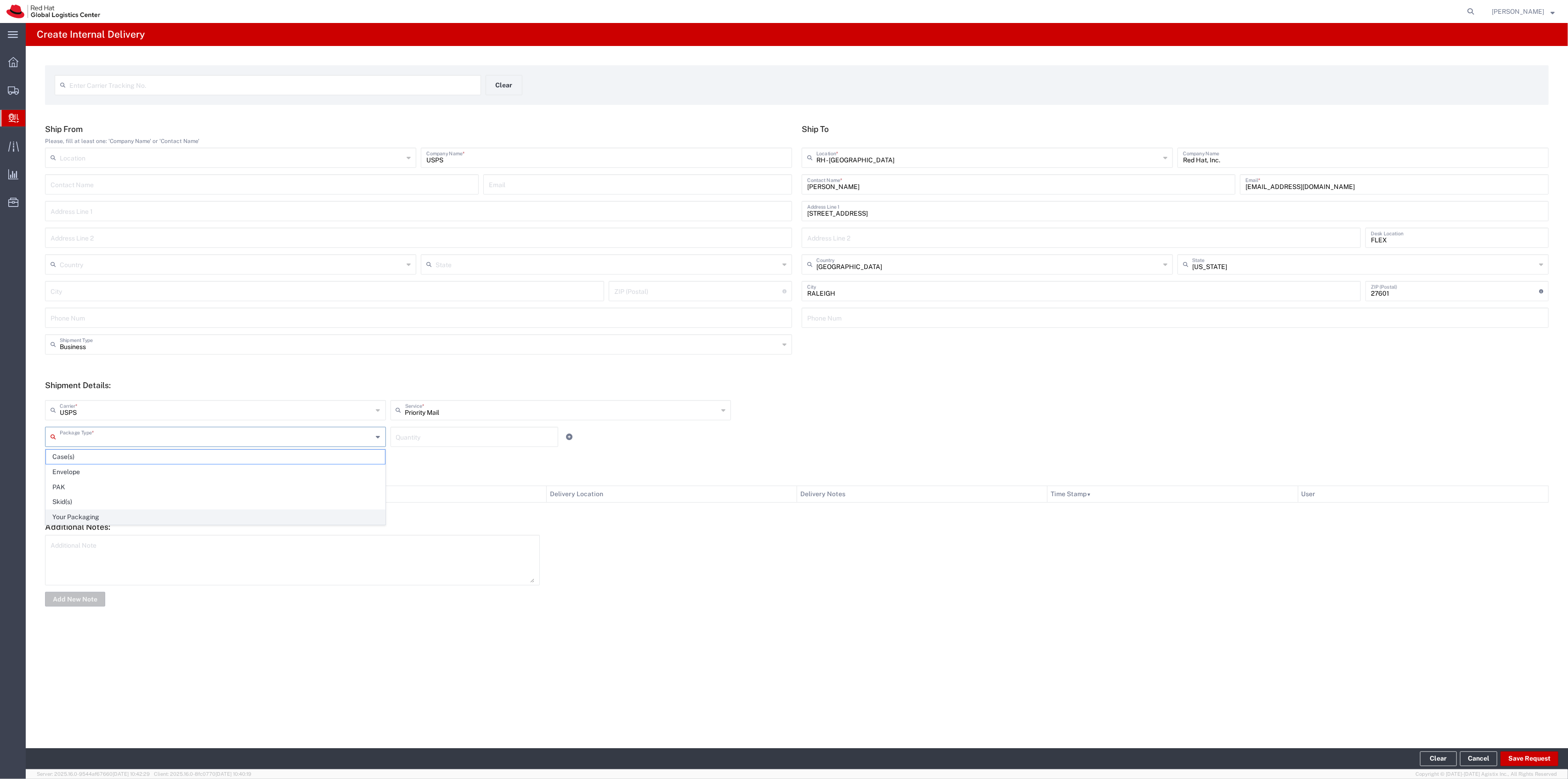
type input "Your Packaging"
click at [411, 442] on input "number" at bounding box center [475, 436] width 157 height 16
type input "1"
click at [1540, 755] on button "Save Request" at bounding box center [1529, 758] width 58 height 15
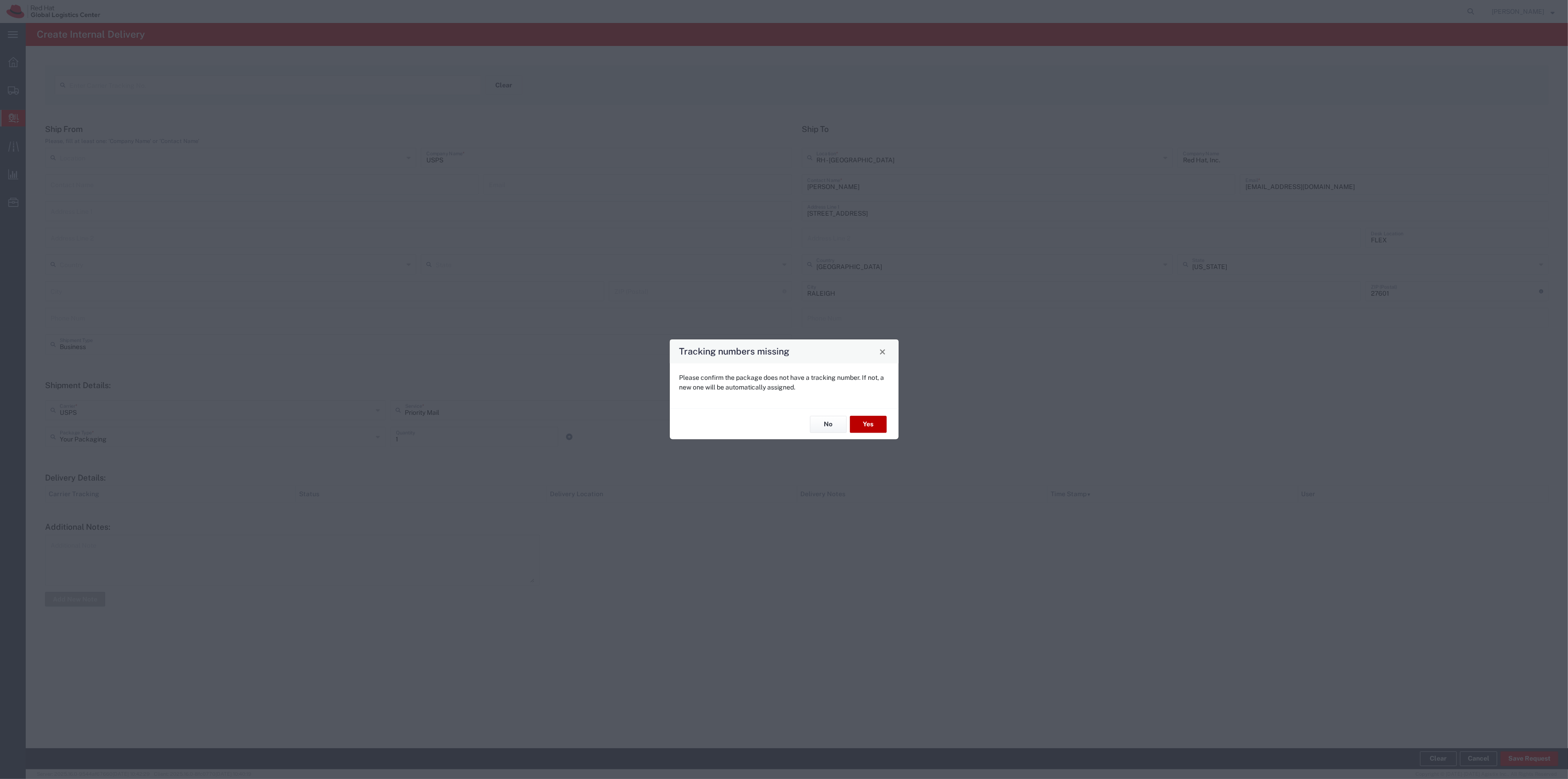
click at [861, 420] on button "Yes" at bounding box center [868, 424] width 37 height 17
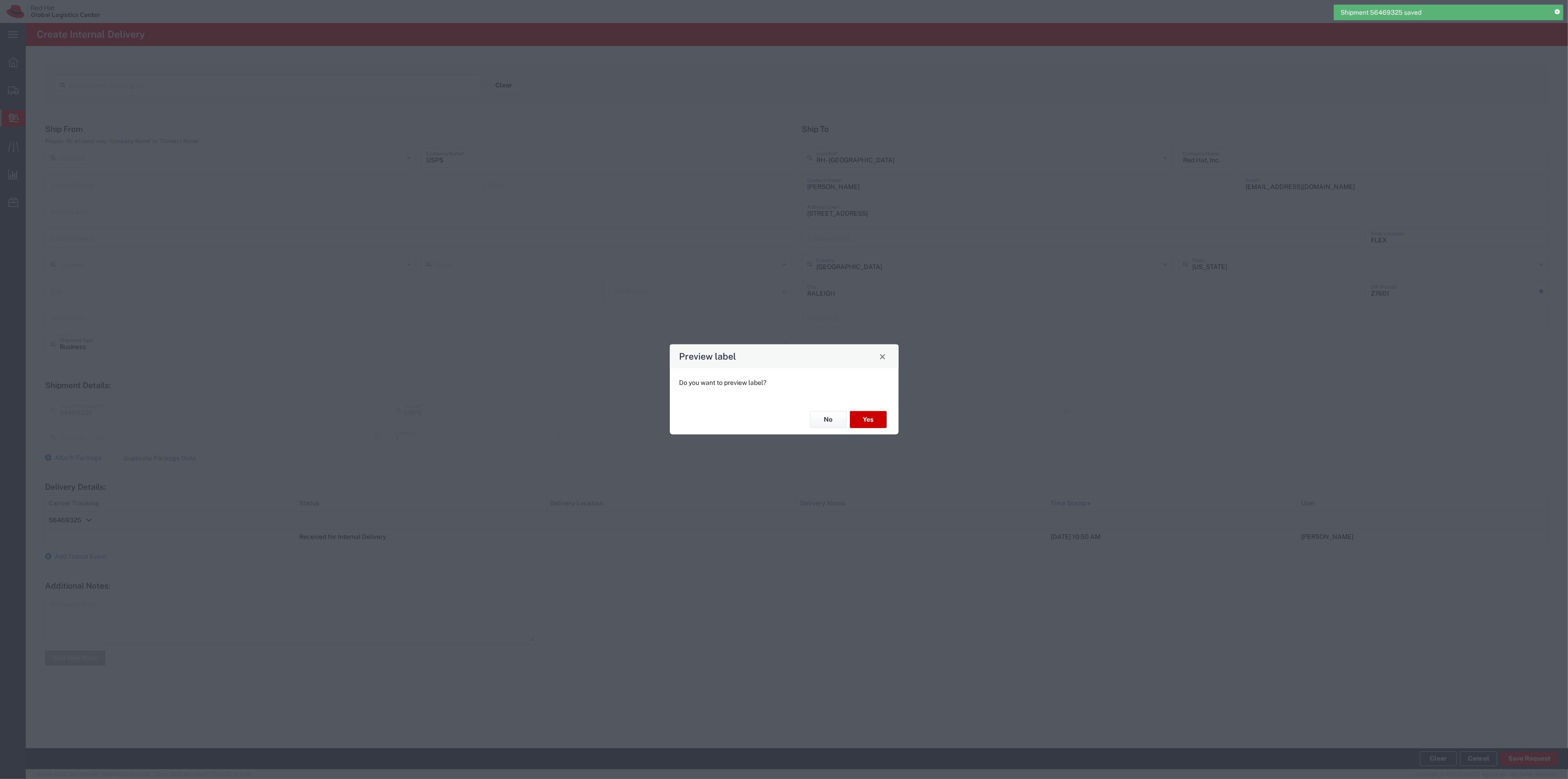
type input "Your Packaging"
type input "Priority Mail"
click at [872, 411] on button "Yes" at bounding box center [868, 420] width 37 height 17
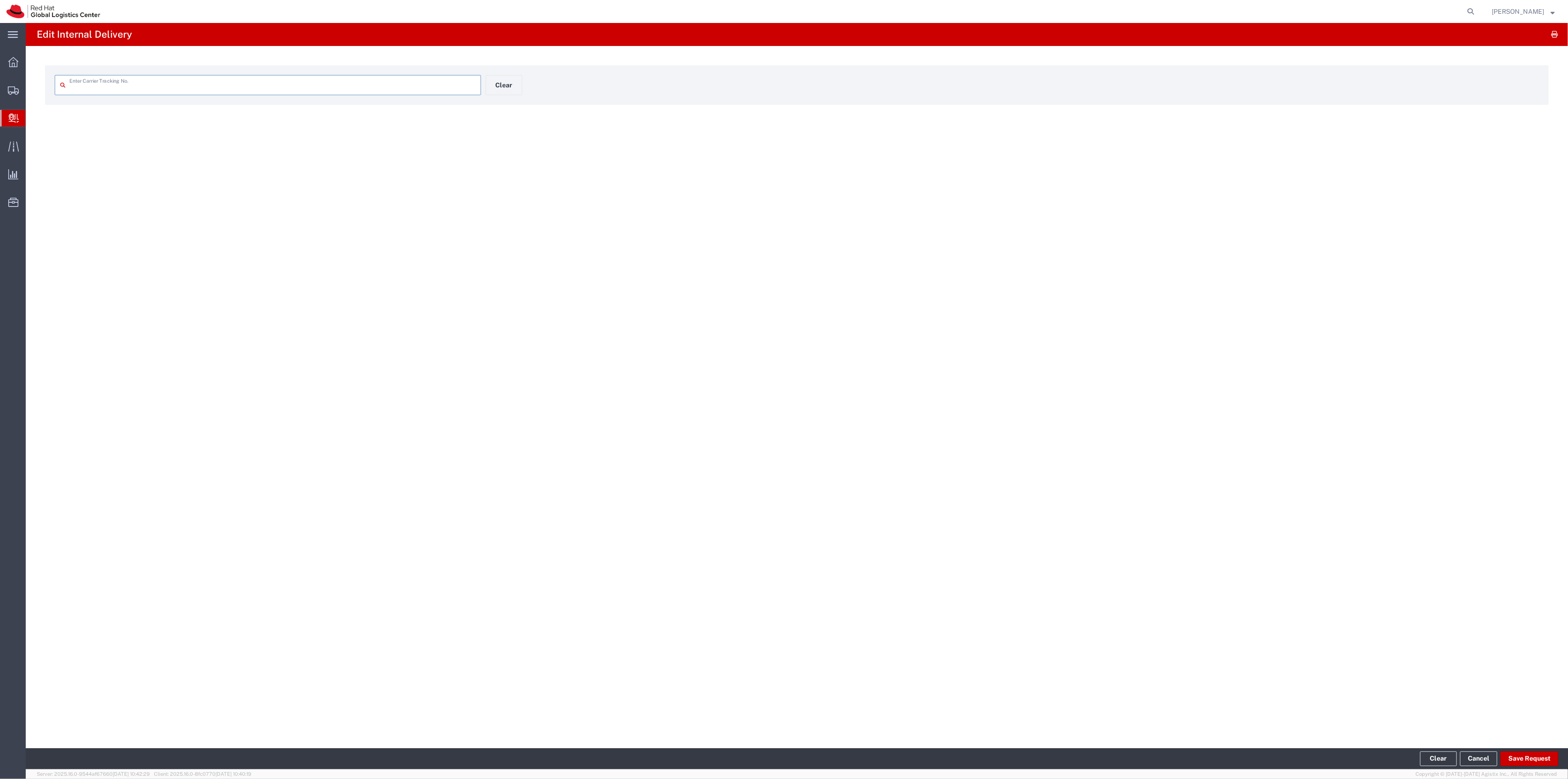
type input "56469325"
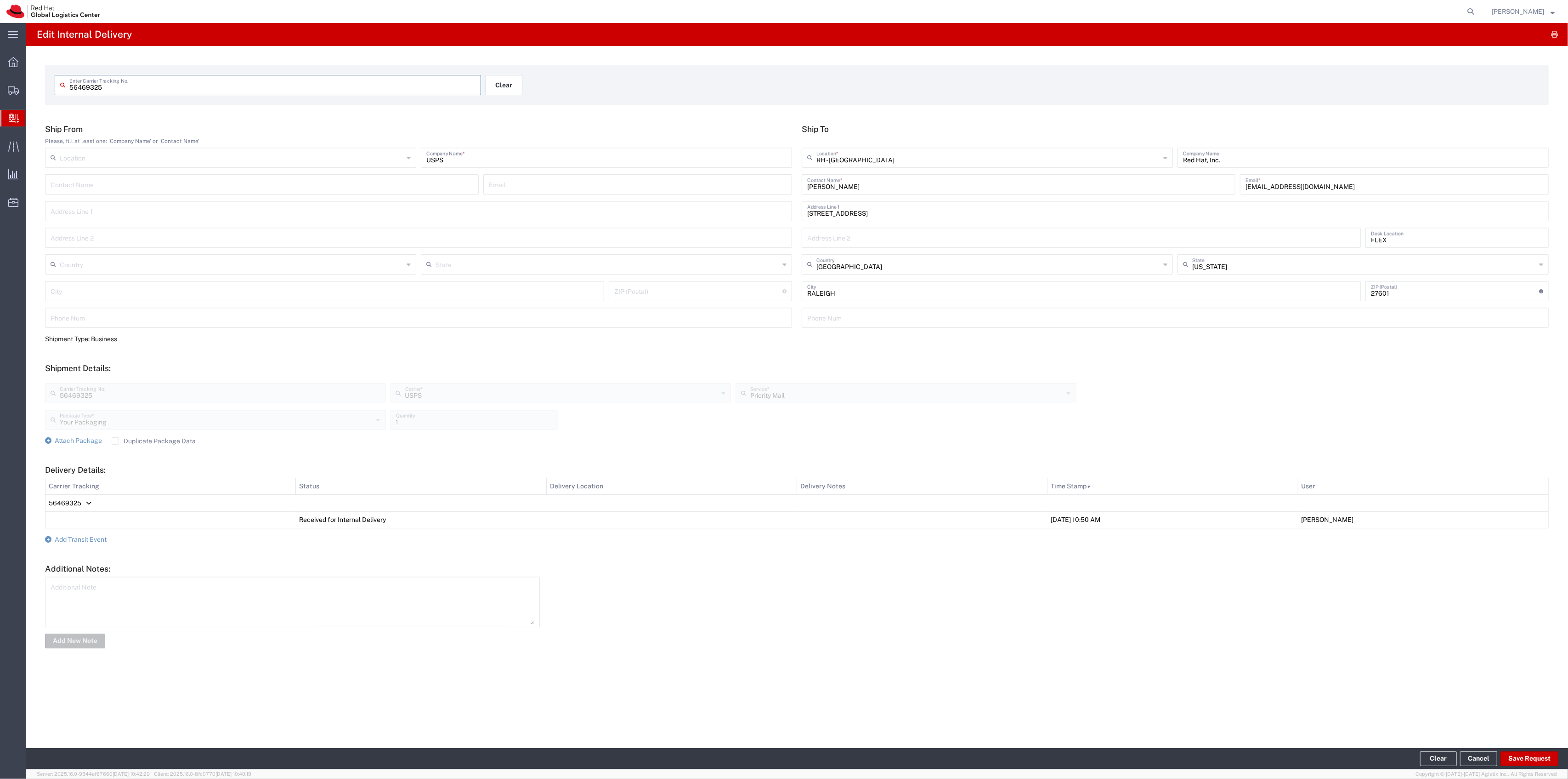
click at [519, 82] on button "Clear" at bounding box center [504, 85] width 37 height 20
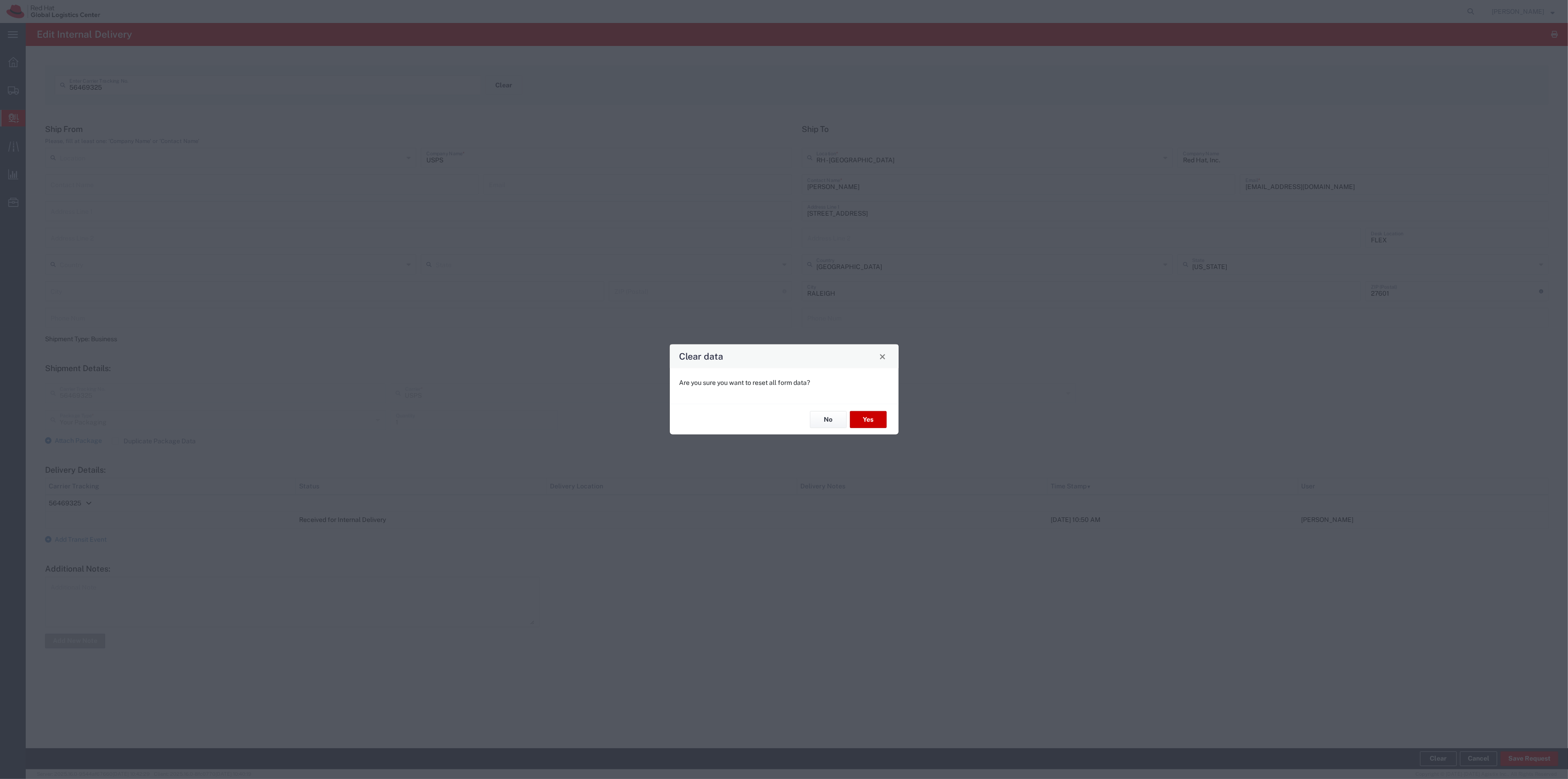
click at [859, 408] on div "No Yes" at bounding box center [784, 419] width 229 height 31
drag, startPoint x: 862, startPoint y: 412, endPoint x: 606, endPoint y: 19, distance: 469.0
click at [861, 411] on button "Yes" at bounding box center [868, 420] width 37 height 17
